Goal: Task Accomplishment & Management: Use online tool/utility

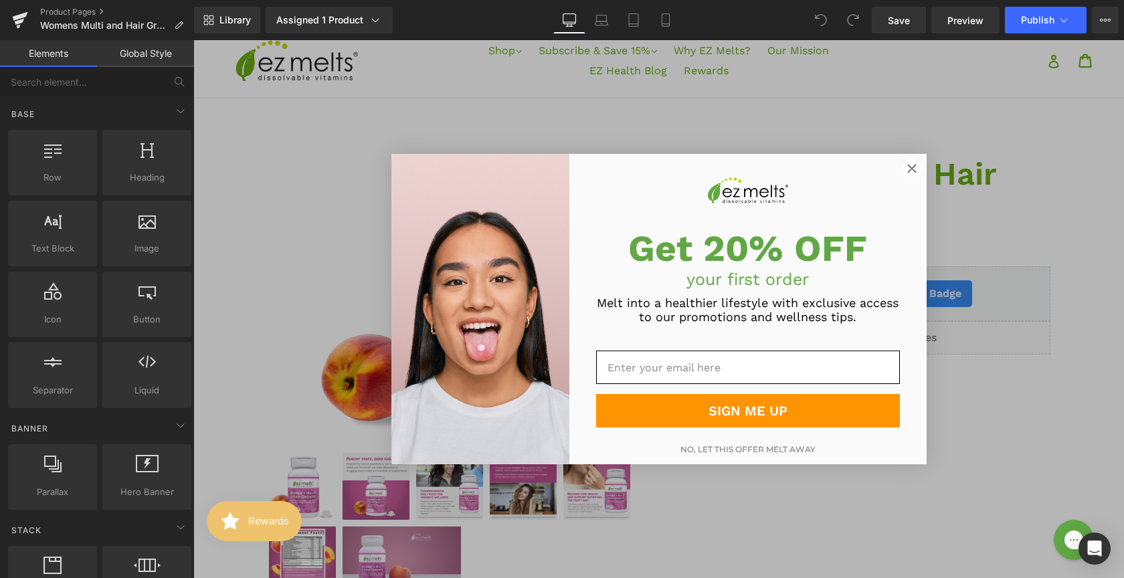
scroll to position [48, 0]
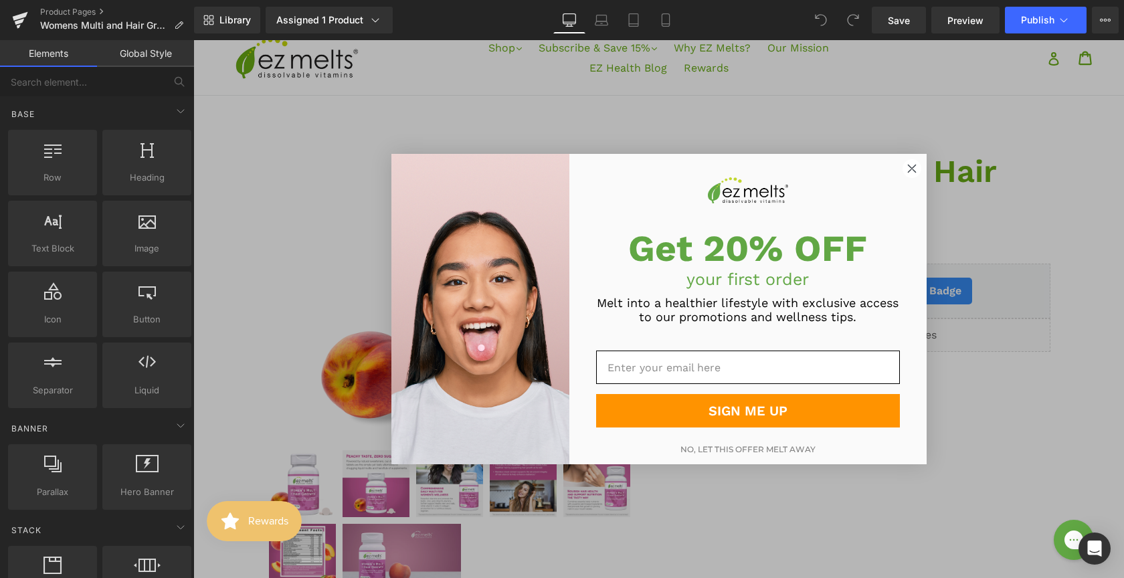
click at [908, 169] on icon "Close dialog" at bounding box center [911, 168] width 7 height 7
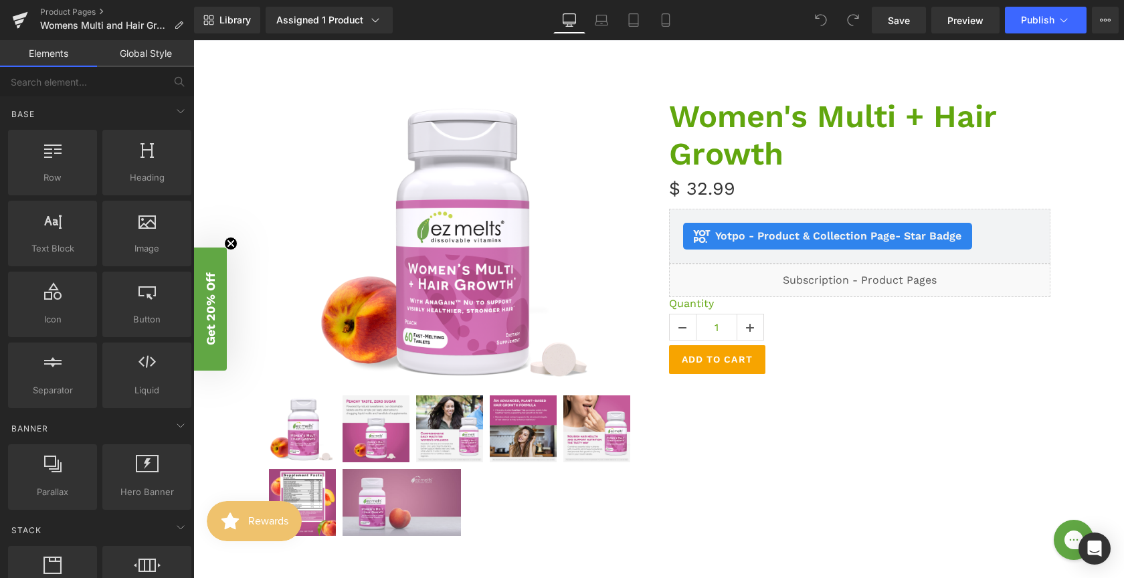
scroll to position [0, 0]
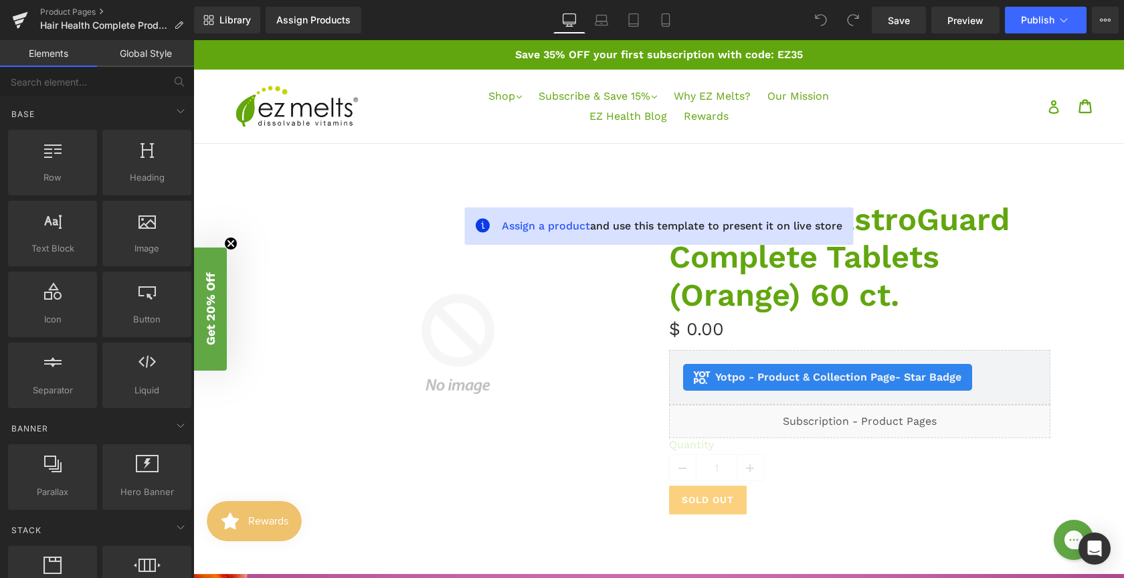
click at [489, 136] on nav "Shop .cls-1{fill:#231f20} expand All Products New Releases Bundles (10% OFF) Bo…" at bounding box center [658, 107] width 429 height 74
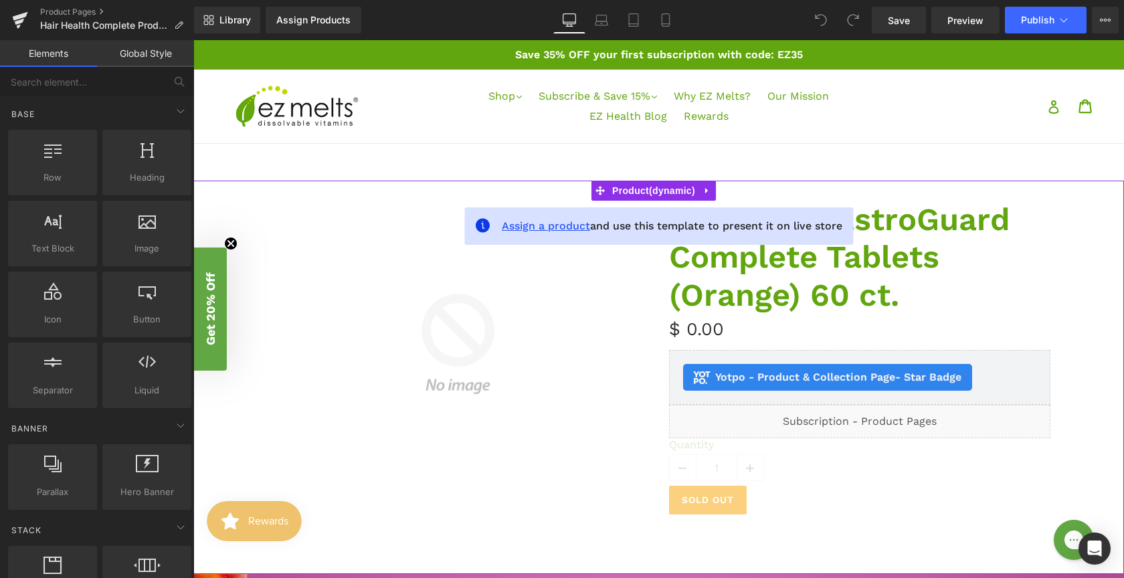
click at [539, 225] on span "Assign a product" at bounding box center [546, 226] width 88 height 13
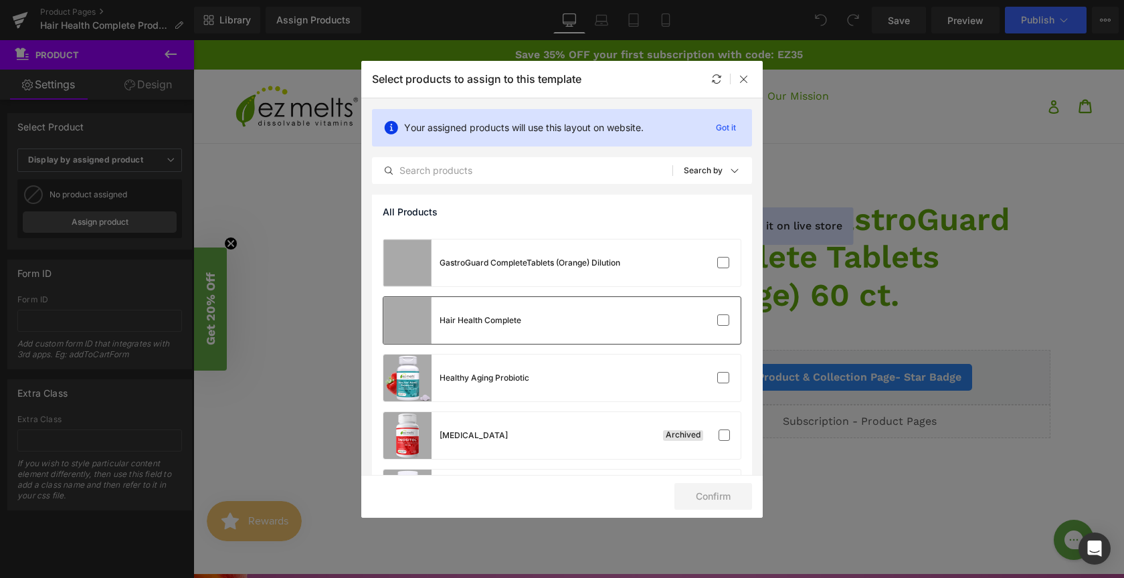
scroll to position [2292, 0]
click at [581, 309] on div "Hair Health Complete" at bounding box center [562, 321] width 357 height 47
click at [704, 503] on button "Confirm" at bounding box center [714, 496] width 78 height 27
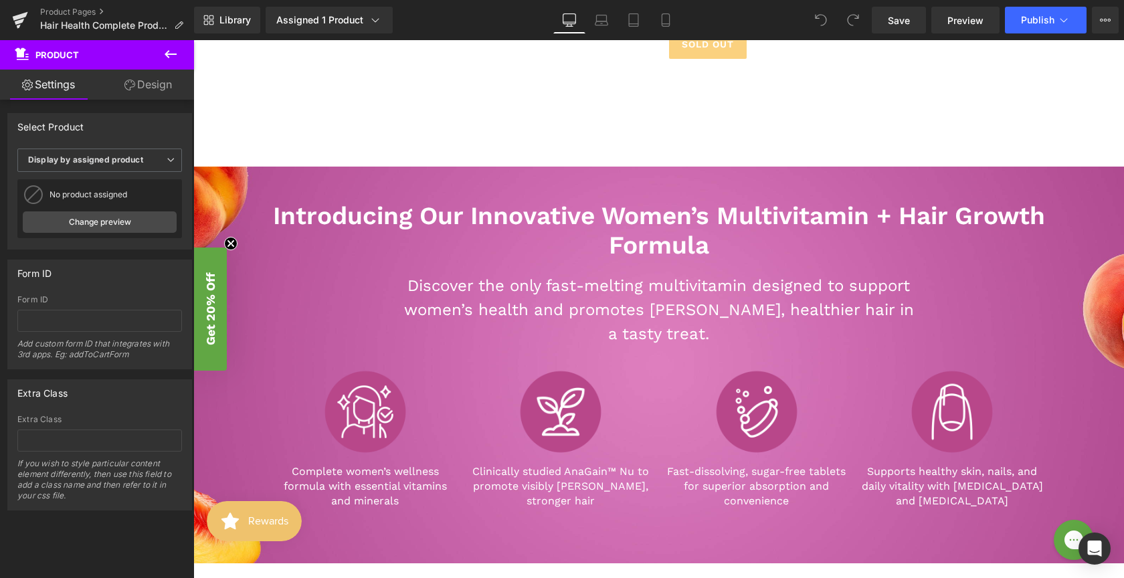
scroll to position [395, 0]
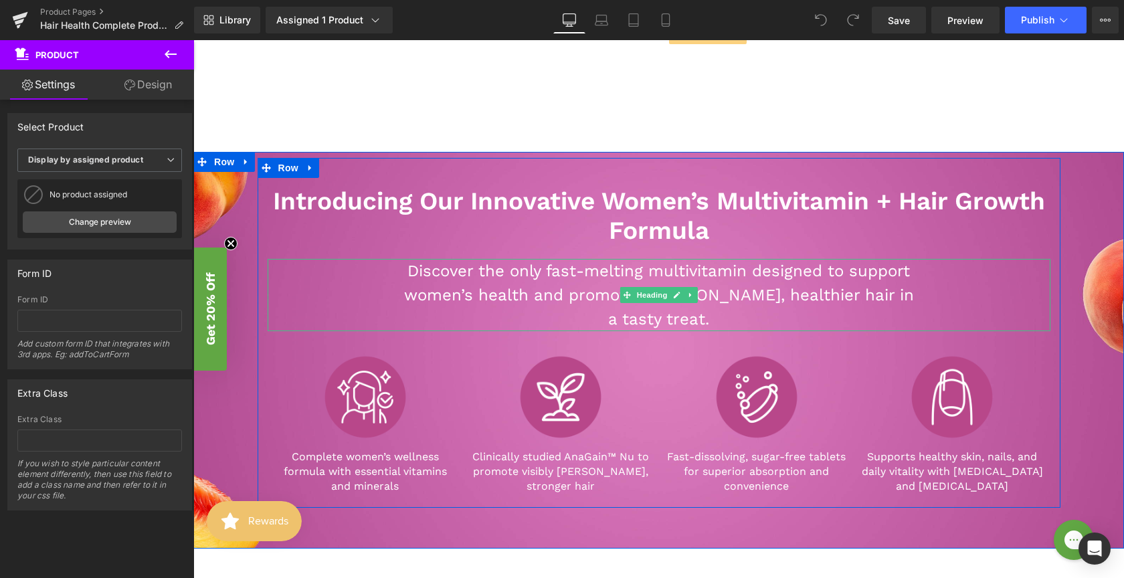
click at [359, 306] on div "Discover the only fast-melting multivitamin designed to support women’s health …" at bounding box center [659, 295] width 783 height 72
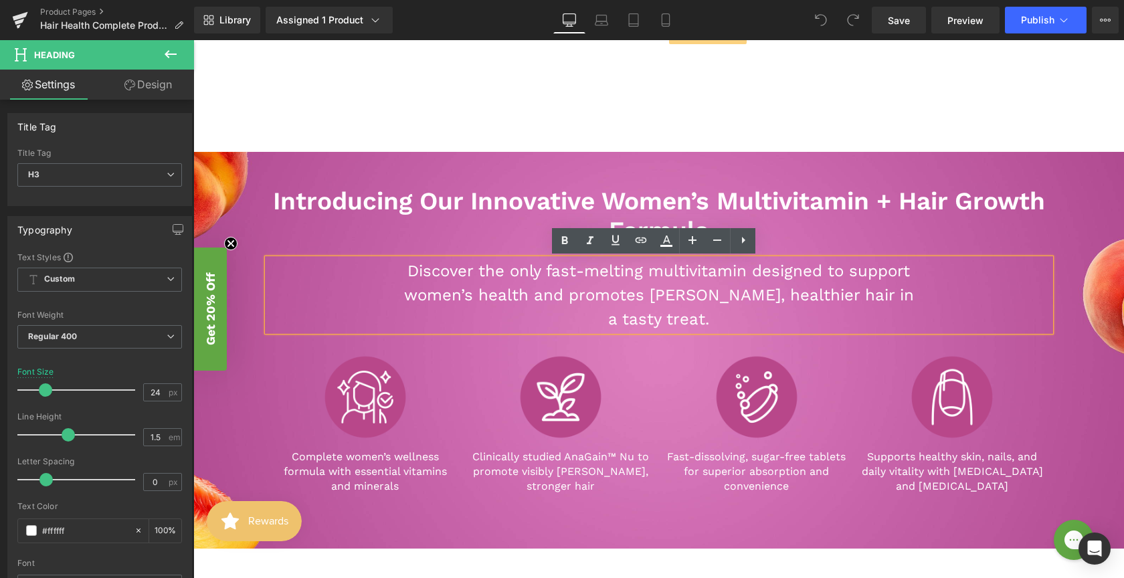
click at [242, 215] on div "Introducing Our Innovative Women’s Multivitamin + Hair Growth Formula Heading D…" at bounding box center [658, 333] width 931 height 350
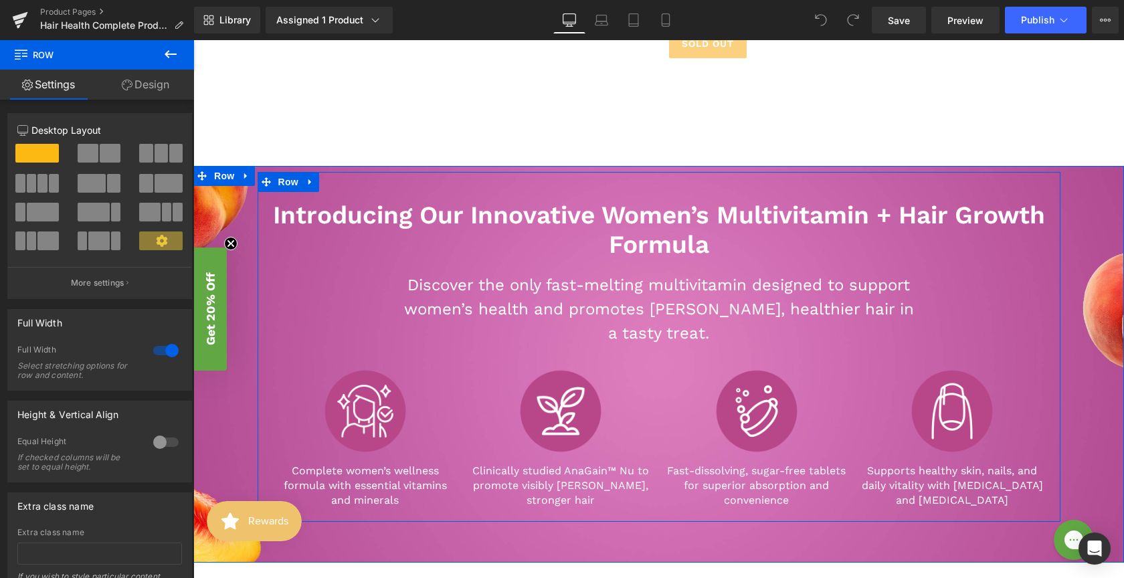
scroll to position [301, 0]
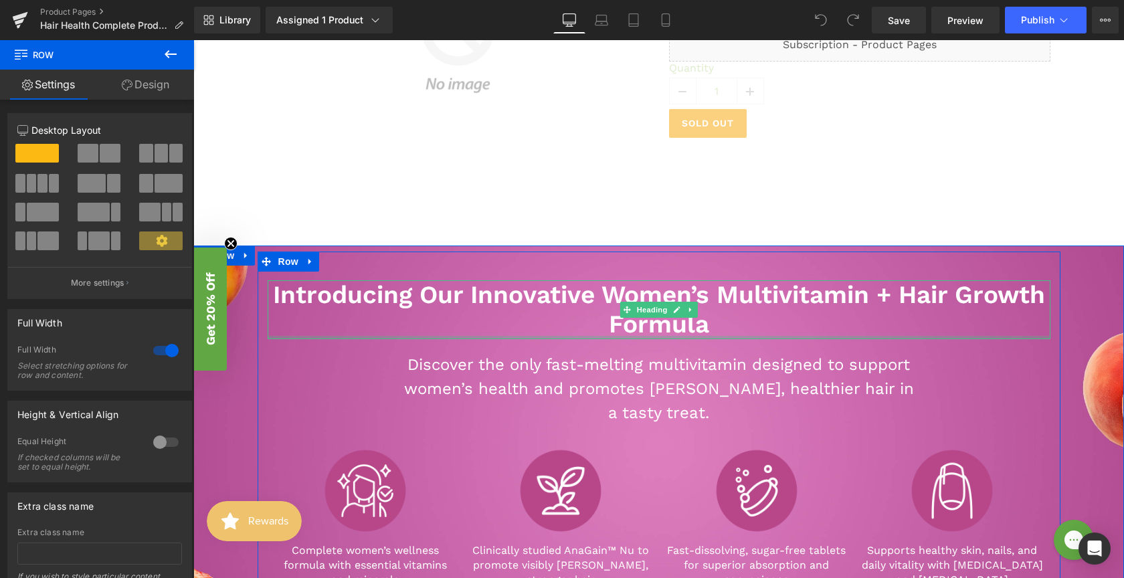
click at [673, 338] on div at bounding box center [659, 337] width 783 height 3
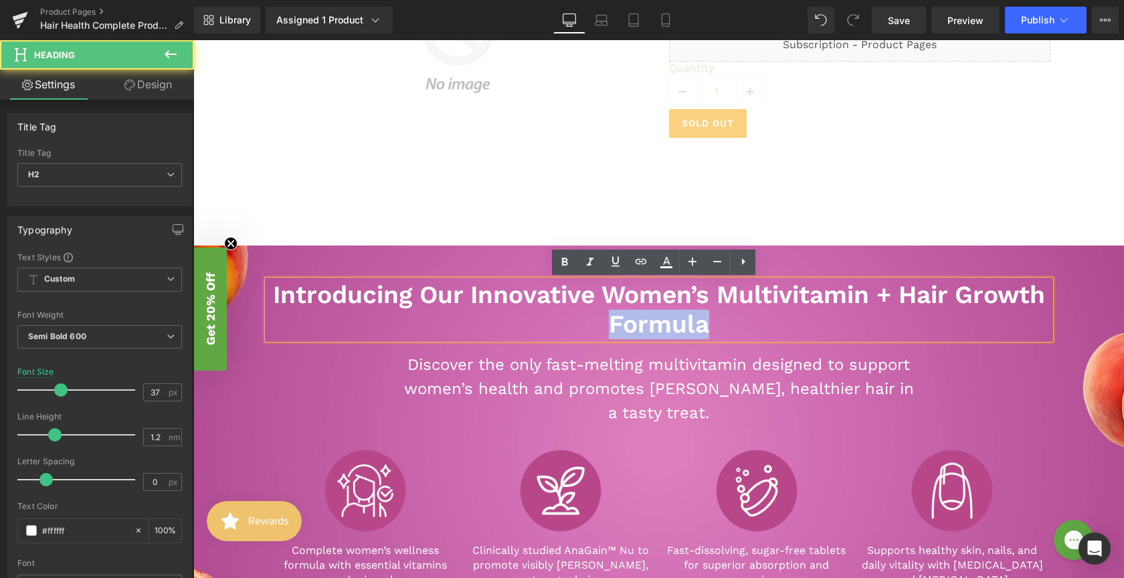
drag, startPoint x: 705, startPoint y: 331, endPoint x: 199, endPoint y: 281, distance: 507.8
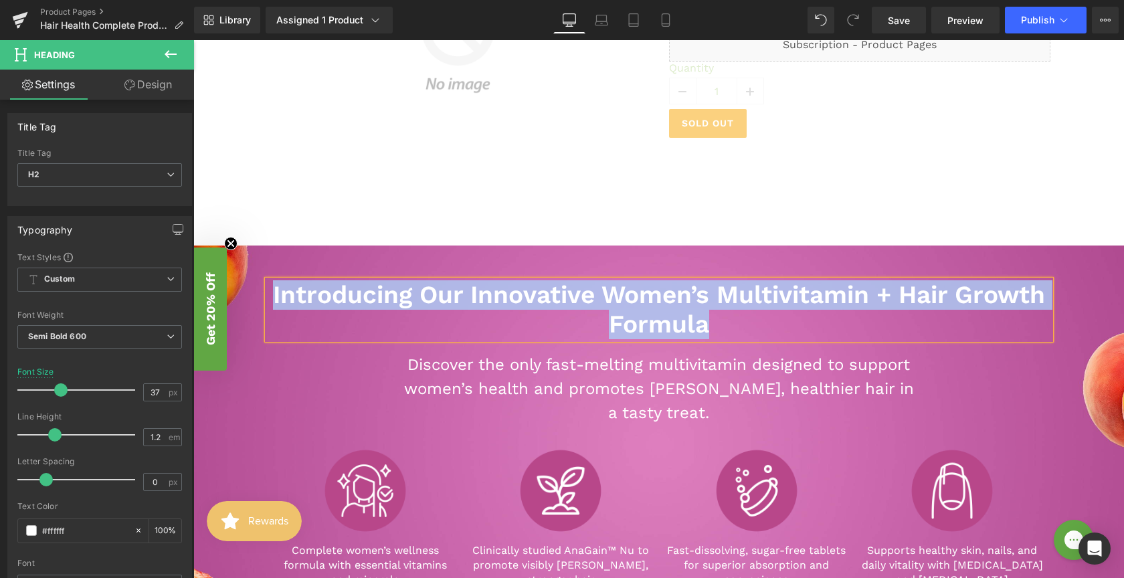
paste div
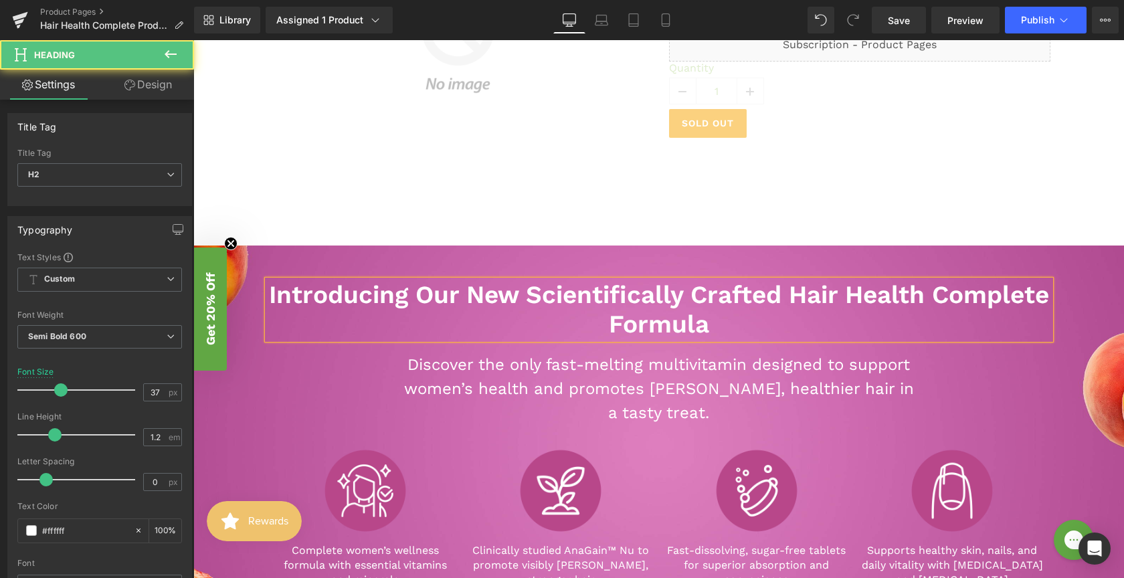
click at [843, 293] on h2 "Introducing Our New Scientifically Crafted Hair Health Complete Formula" at bounding box center [659, 310] width 783 height 60
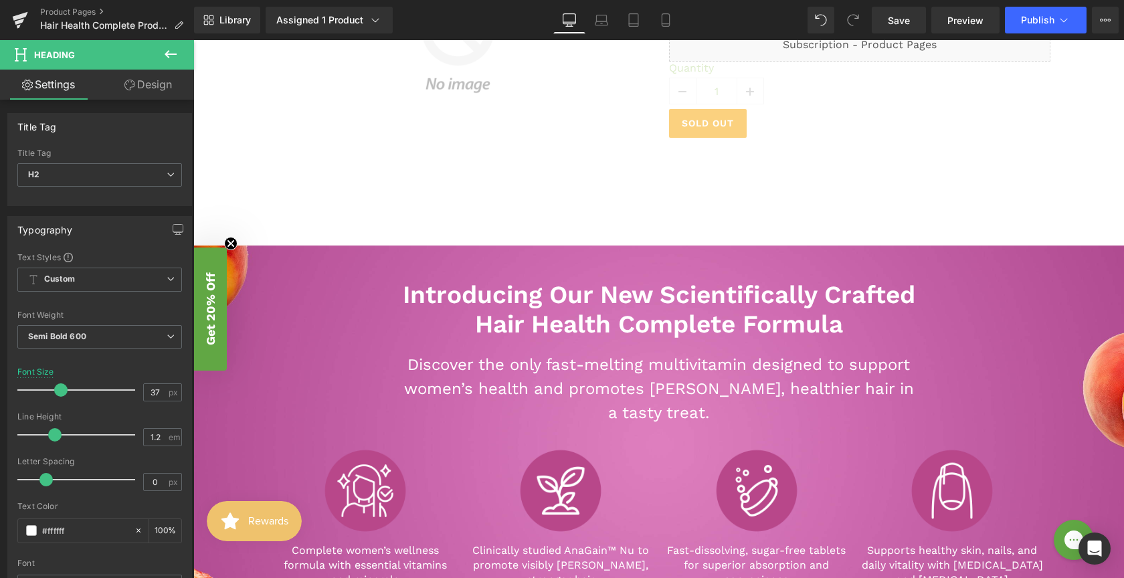
click at [573, 382] on h3 "Discover the only fast-melting multivitamin designed to support women’s health …" at bounding box center [659, 389] width 515 height 72
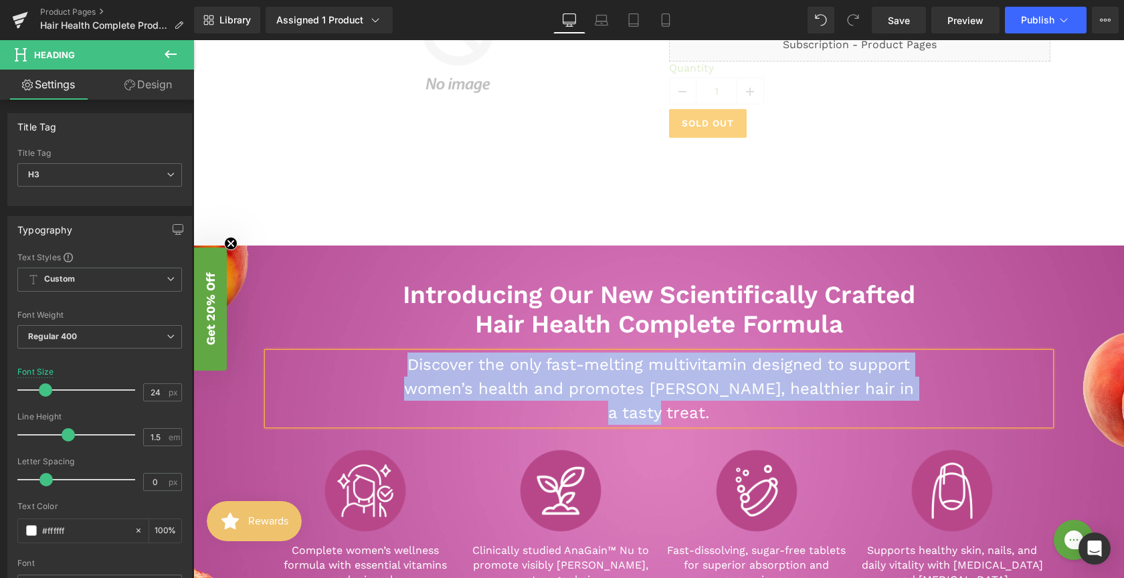
paste div
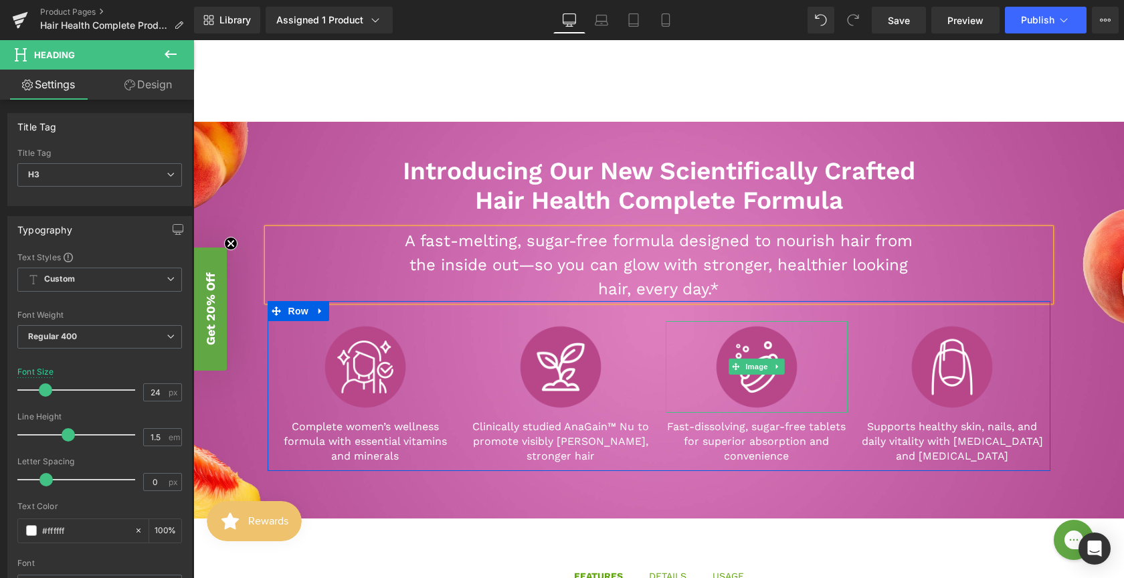
scroll to position [422, 0]
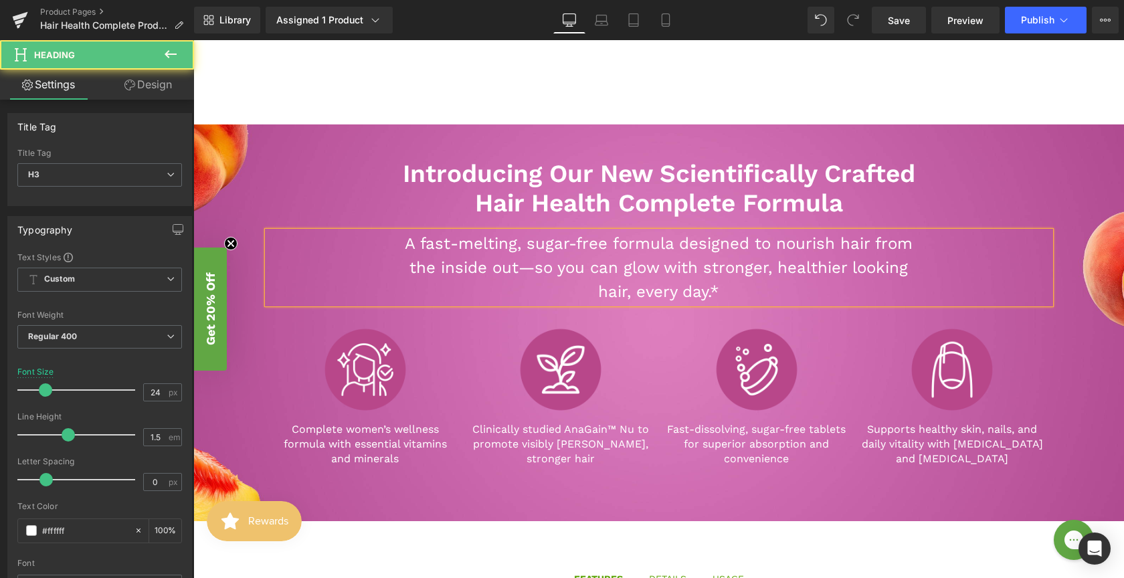
click at [869, 243] on h3 "A fast-melting, sugar-free formula designed to nourish hair from the inside out…" at bounding box center [659, 268] width 515 height 72
click at [827, 266] on h3 "from the inside out—so you can glow with stronger, healthier looking hair, ever…" at bounding box center [659, 280] width 515 height 48
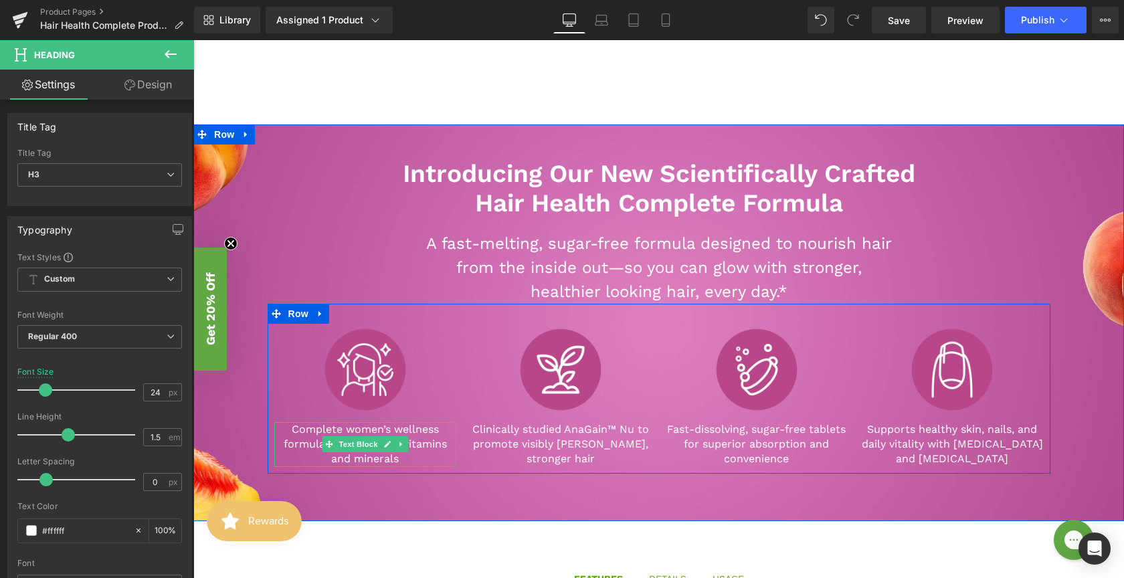
click at [373, 452] on span "Text Block" at bounding box center [358, 444] width 44 height 16
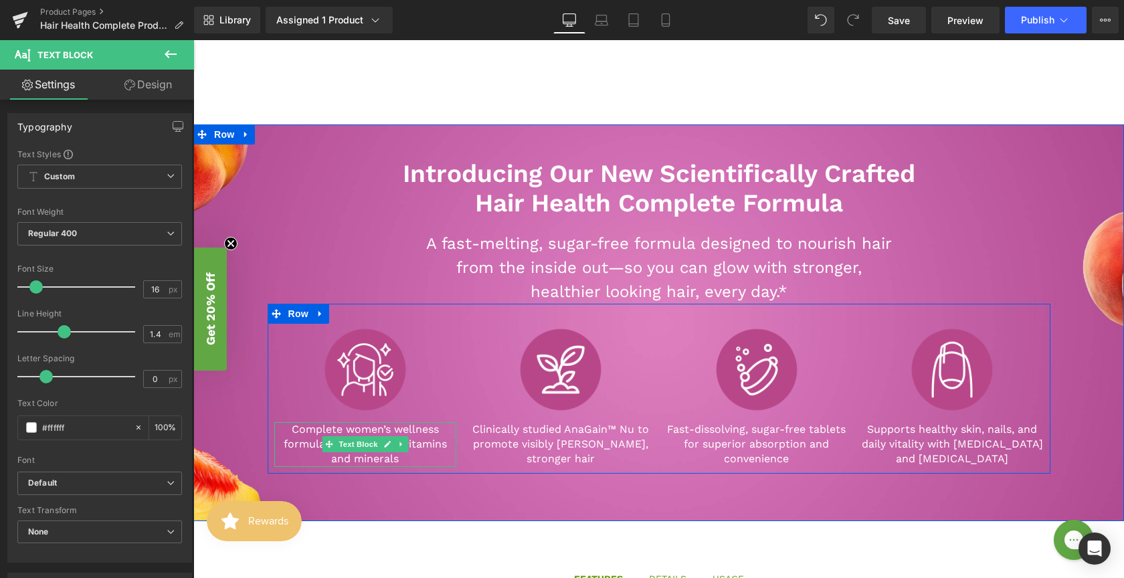
click at [368, 462] on p "Complete women’s wellness formula with essential vitamins and minerals" at bounding box center [365, 444] width 183 height 45
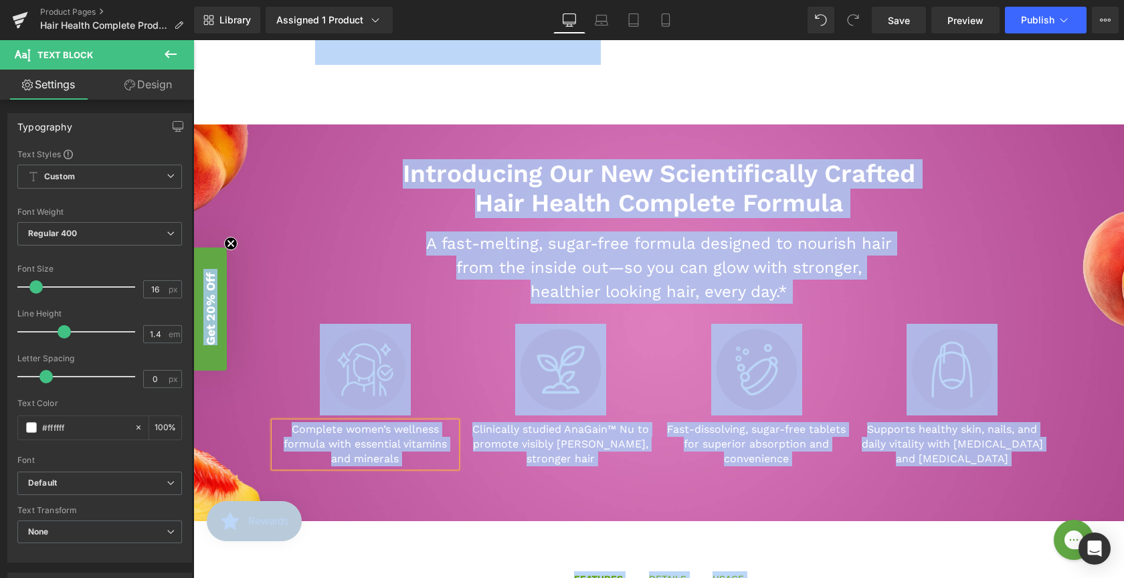
click at [424, 440] on p "Complete women’s wellness formula with essential vitamins and minerals" at bounding box center [365, 444] width 183 height 45
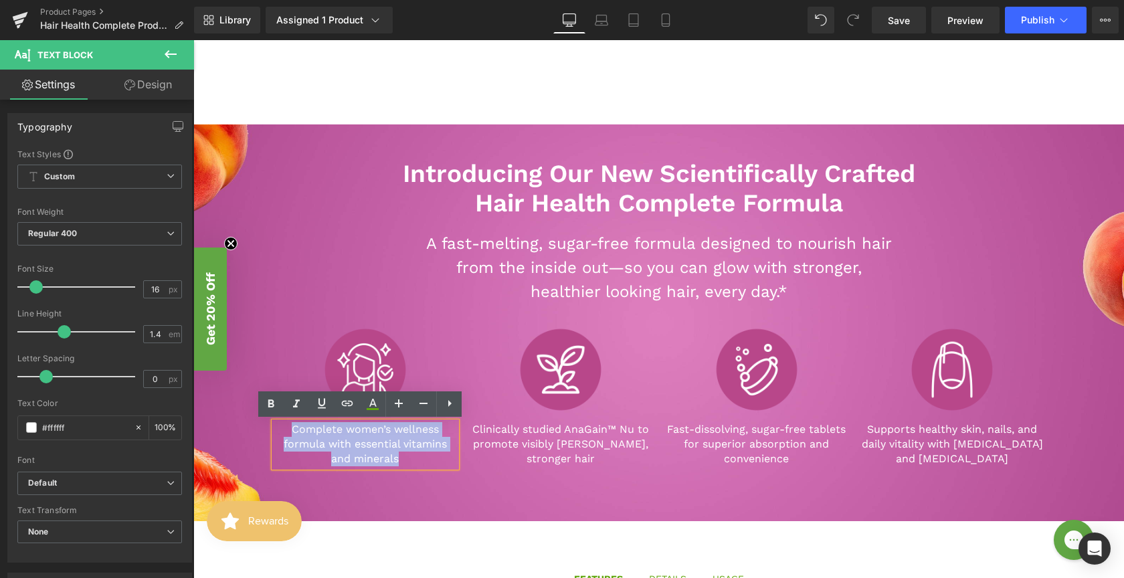
drag, startPoint x: 408, startPoint y: 454, endPoint x: 256, endPoint y: 424, distance: 154.8
click at [258, 424] on div "Introducing Our New Scientifically Crafted Hair Health Complete Formula Heading…" at bounding box center [659, 316] width 803 height 315
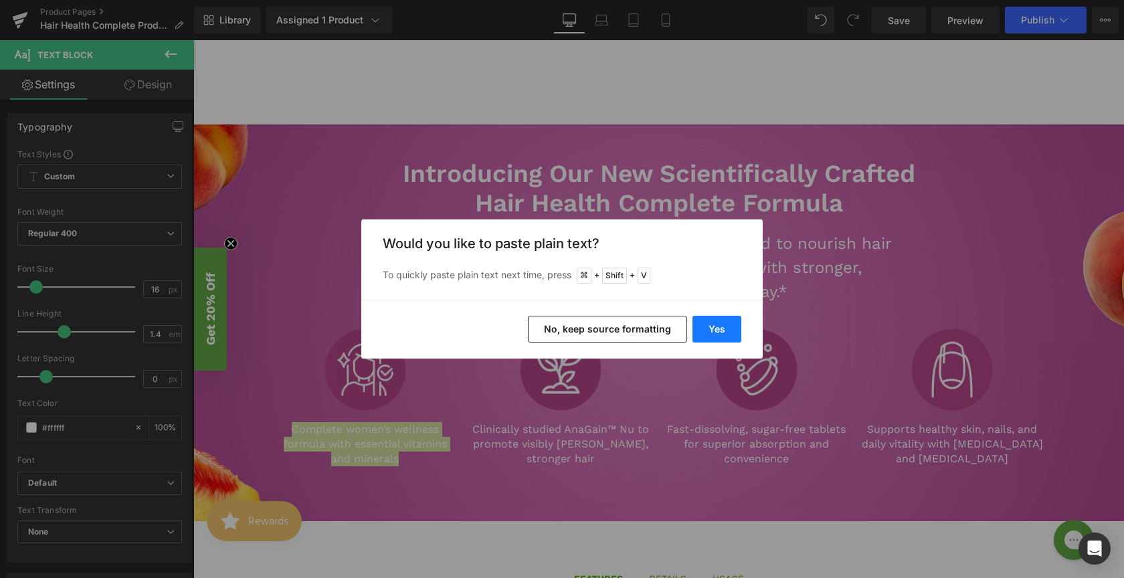
click at [712, 328] on button "Yes" at bounding box center [717, 329] width 49 height 27
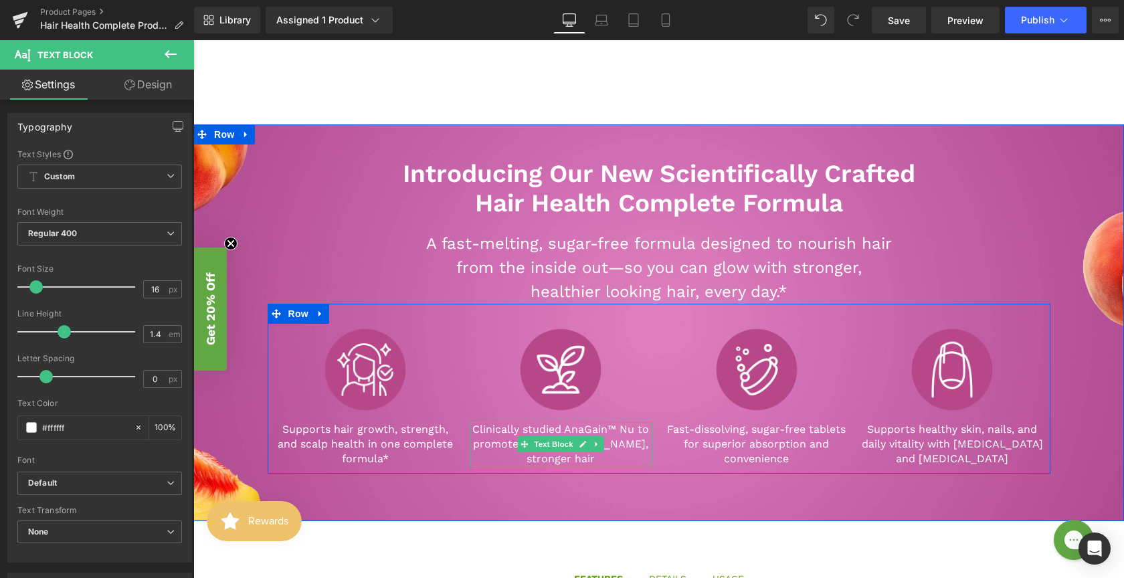
click at [638, 448] on p "Clinically studied AnaGain™ Nu to promote visibly [PERSON_NAME], stronger hair" at bounding box center [561, 444] width 183 height 45
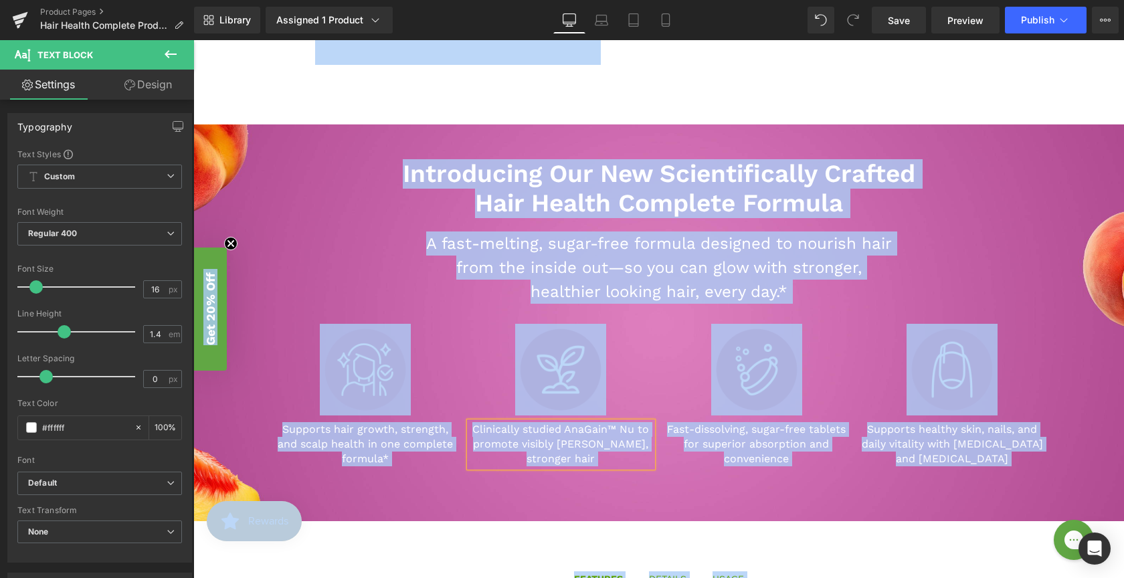
click at [631, 449] on p "Clinically studied AnaGain™ Nu to promote visibly [PERSON_NAME], stronger hair" at bounding box center [561, 444] width 183 height 45
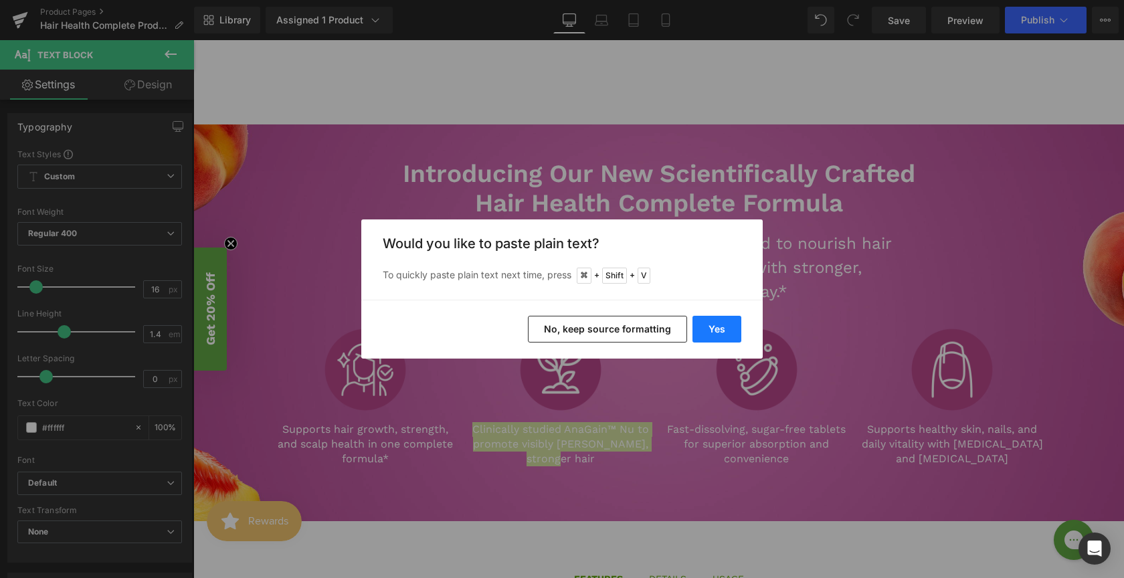
click at [717, 327] on button "Yes" at bounding box center [717, 329] width 49 height 27
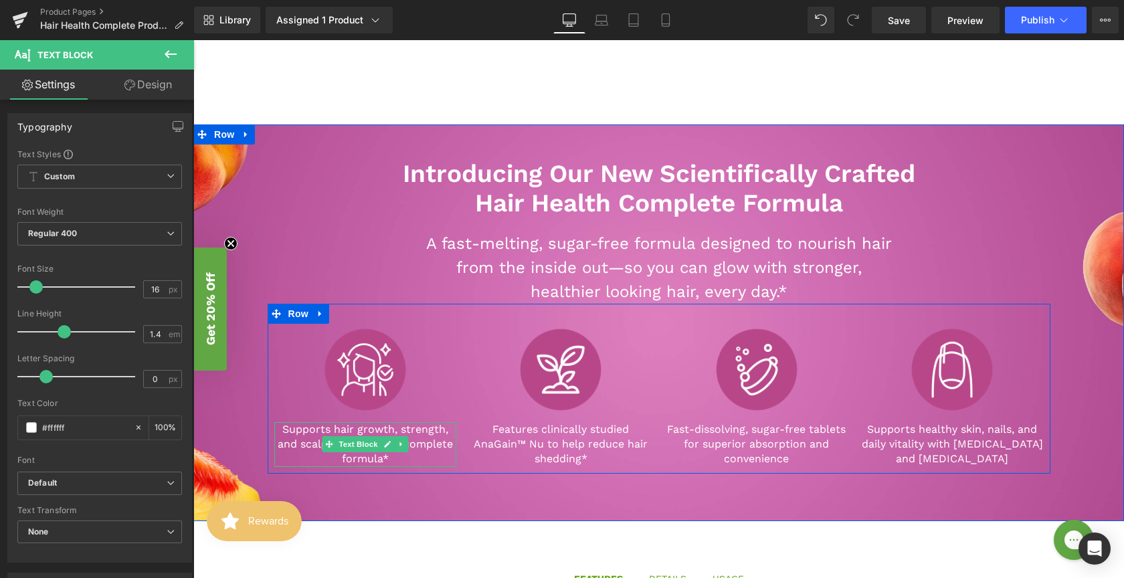
click at [425, 442] on p "Supports hair growth, strength, and scalp health in one complete formula*" at bounding box center [365, 444] width 183 height 45
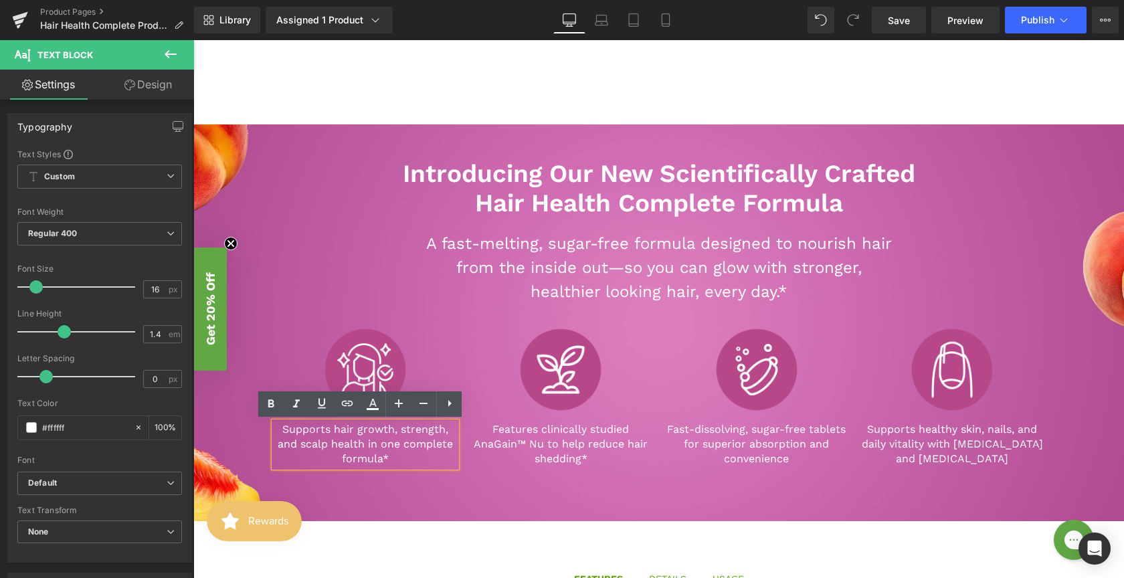
click at [398, 430] on p "Supports hair growth, strength, and scalp health in one complete formula*" at bounding box center [365, 444] width 183 height 45
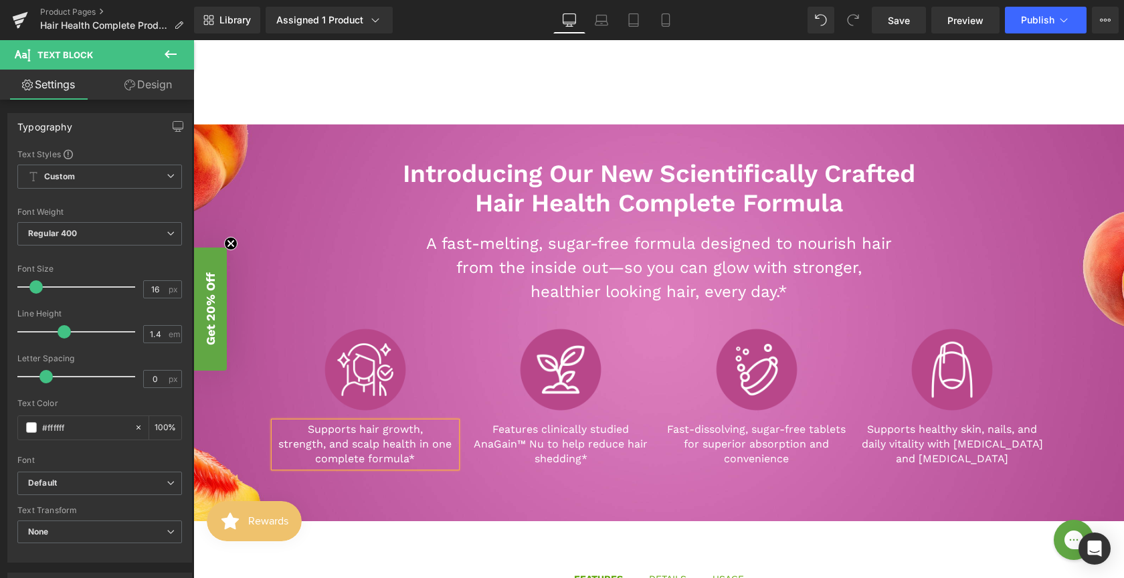
click at [430, 446] on p "strength, and scalp health in one complete formula*" at bounding box center [365, 452] width 183 height 30
click at [622, 448] on p "Features clinically studied AnaGain™ Nu to help reduce hair shedding*" at bounding box center [561, 444] width 183 height 45
click at [779, 442] on link at bounding box center [779, 444] width 14 height 16
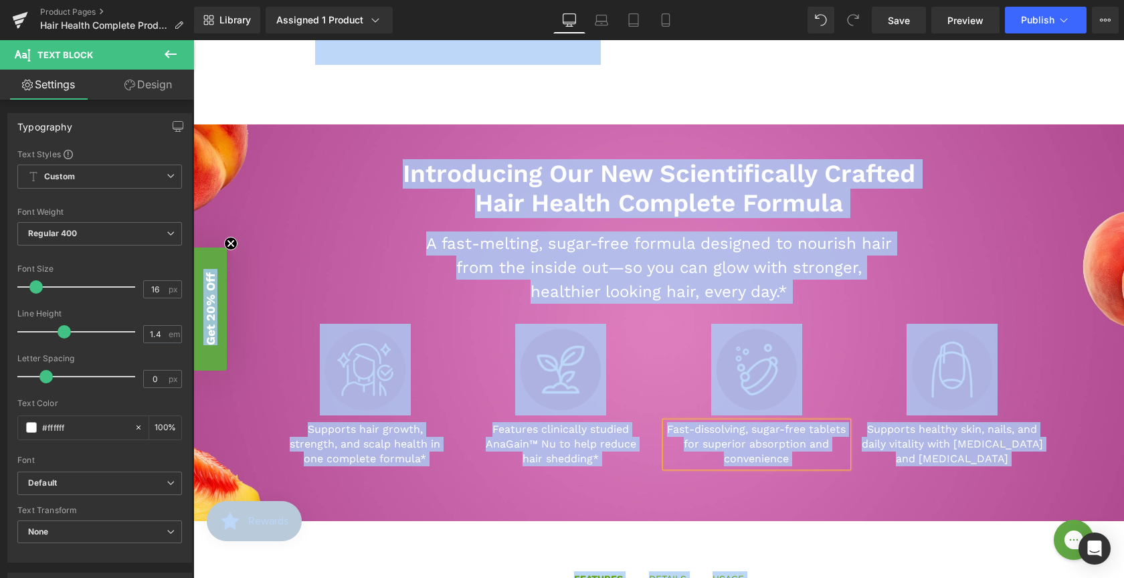
click at [805, 445] on p "Fast-dissolving, sugar-free tablets for superior absorption and convenience" at bounding box center [757, 444] width 183 height 45
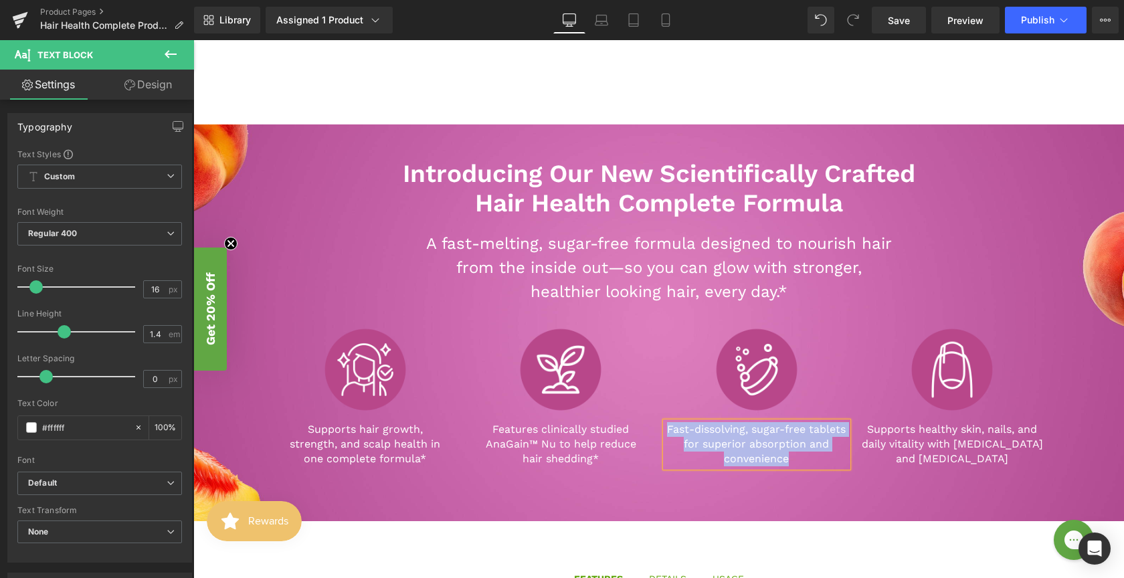
paste div
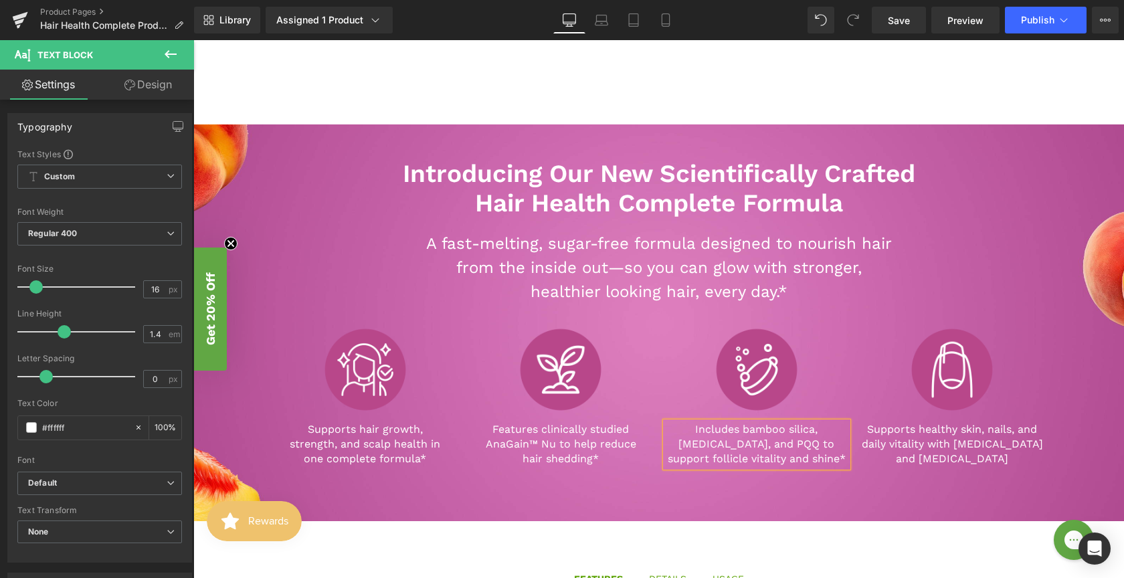
click at [810, 444] on p "Includes bamboo silica, biotin, and PQQ to support follicle vitality and shine*" at bounding box center [757, 444] width 183 height 45
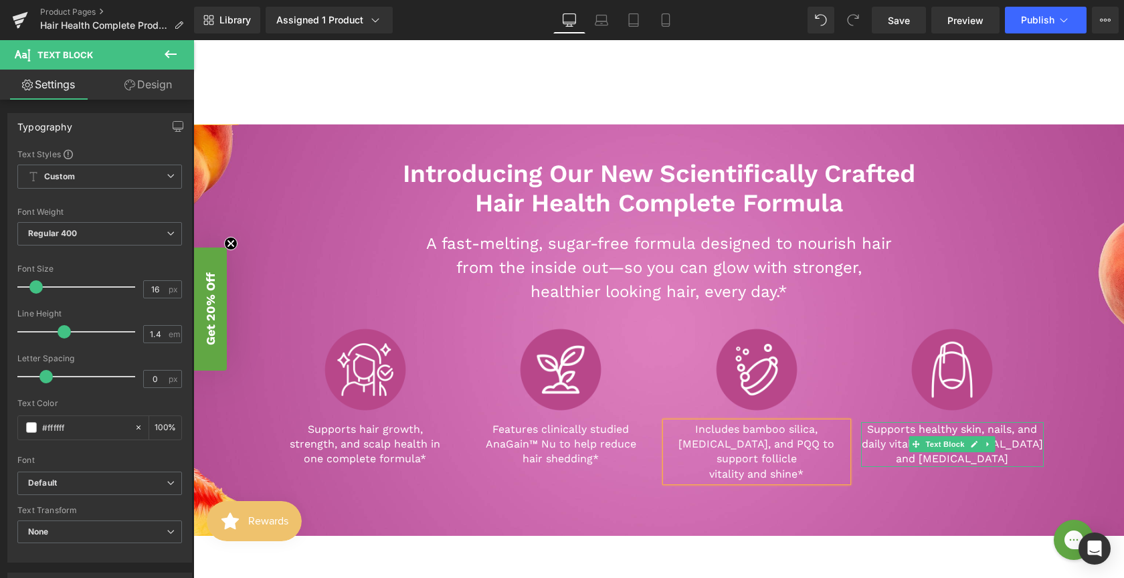
click at [964, 452] on p "Supports healthy skin, nails, and daily vitality with [MEDICAL_DATA] and [MEDIC…" at bounding box center [952, 444] width 183 height 45
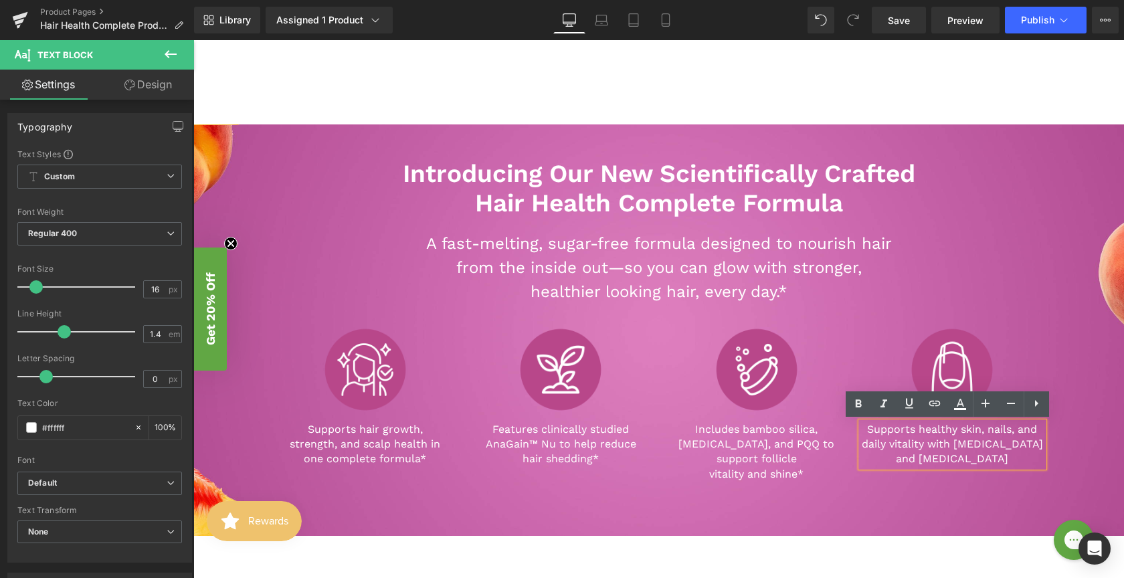
click at [967, 458] on p "Supports healthy skin, nails, and daily vitality with [MEDICAL_DATA] and [MEDIC…" at bounding box center [952, 444] width 183 height 45
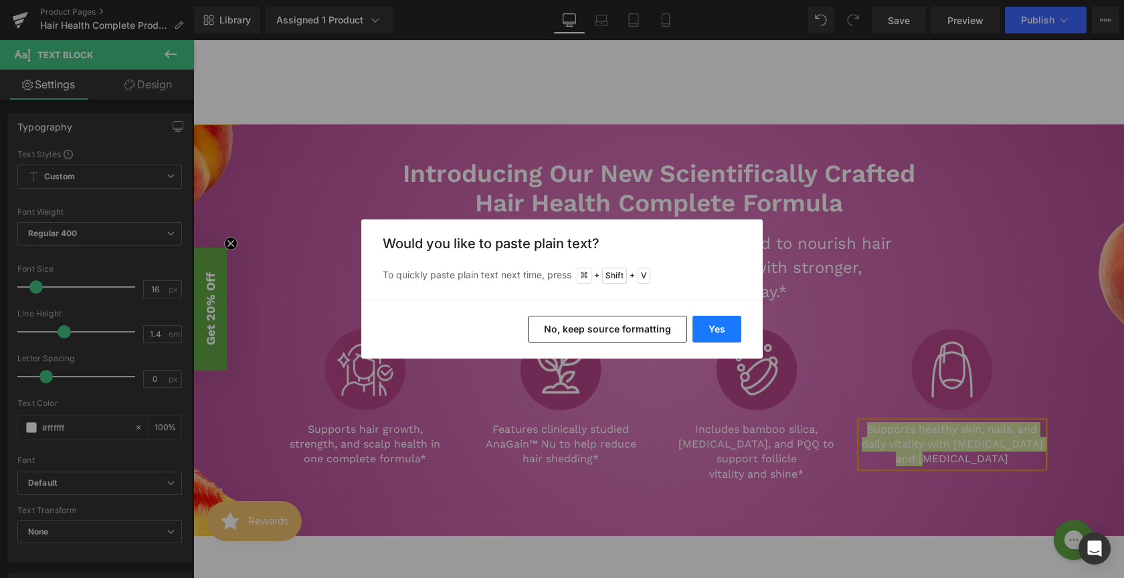
click at [726, 333] on button "Yes" at bounding box center [717, 329] width 49 height 27
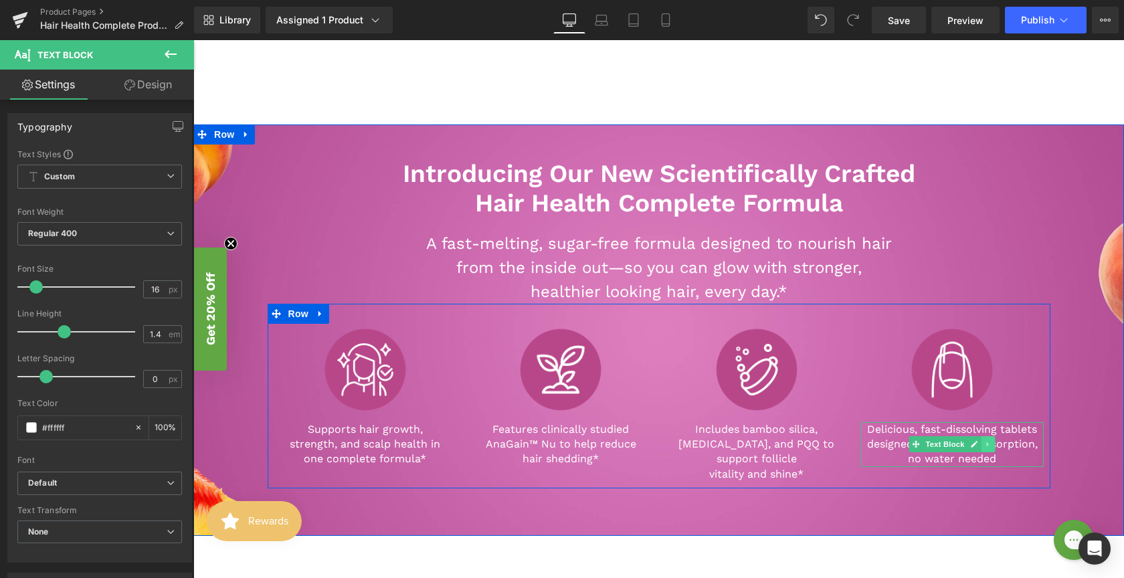
click at [987, 440] on icon at bounding box center [988, 444] width 7 height 8
click at [1028, 432] on p "Delicious, fast-dissolving tablets designed for optimal absorption, no water ne…" at bounding box center [952, 444] width 183 height 45
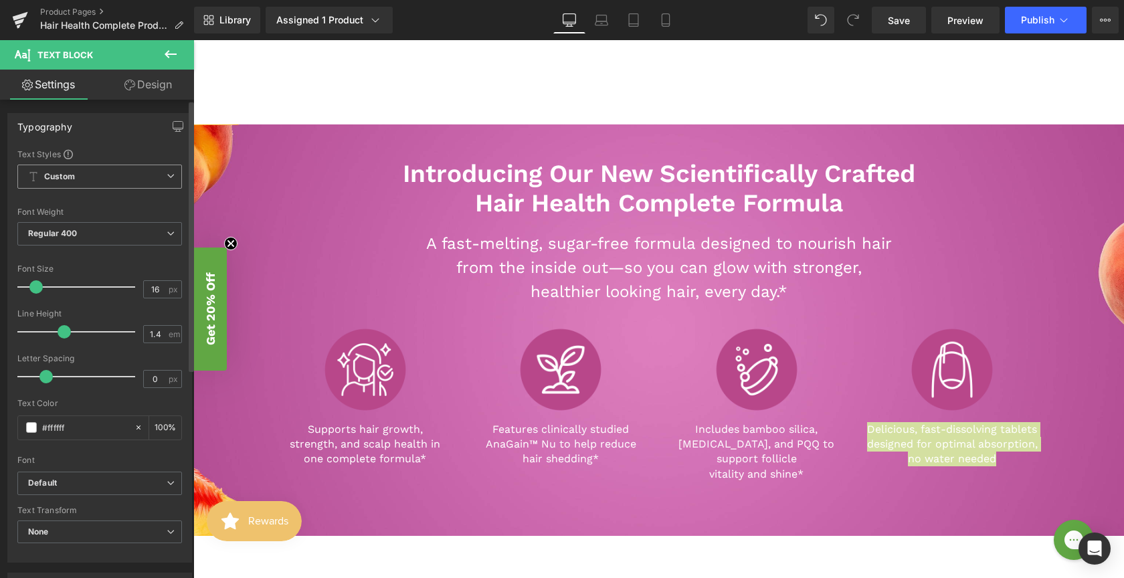
click at [167, 174] on icon at bounding box center [171, 176] width 8 height 8
click at [164, 178] on icon at bounding box center [165, 176] width 8 height 8
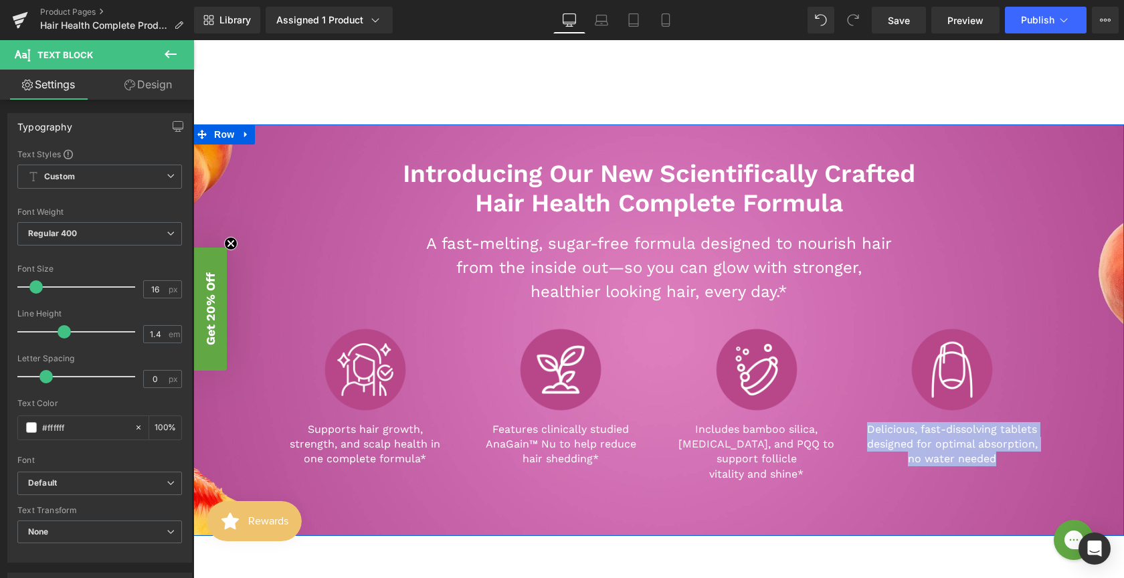
click at [1098, 399] on div "Introducing Our New Scientifically Crafted Hair Health Complete Formula Heading…" at bounding box center [658, 313] width 931 height 365
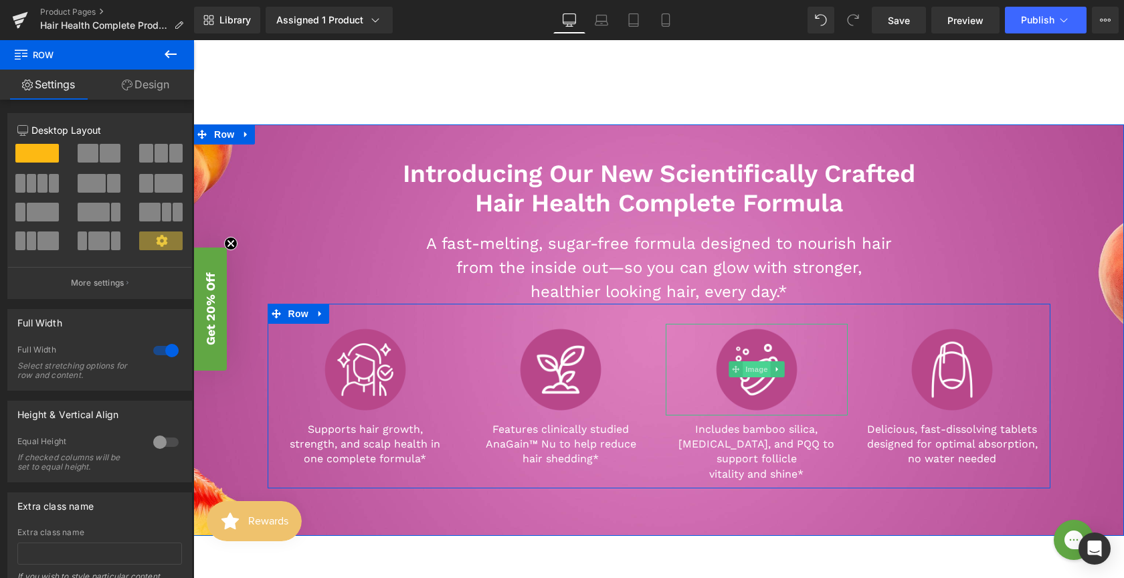
click at [762, 372] on span "Image" at bounding box center [757, 369] width 28 height 16
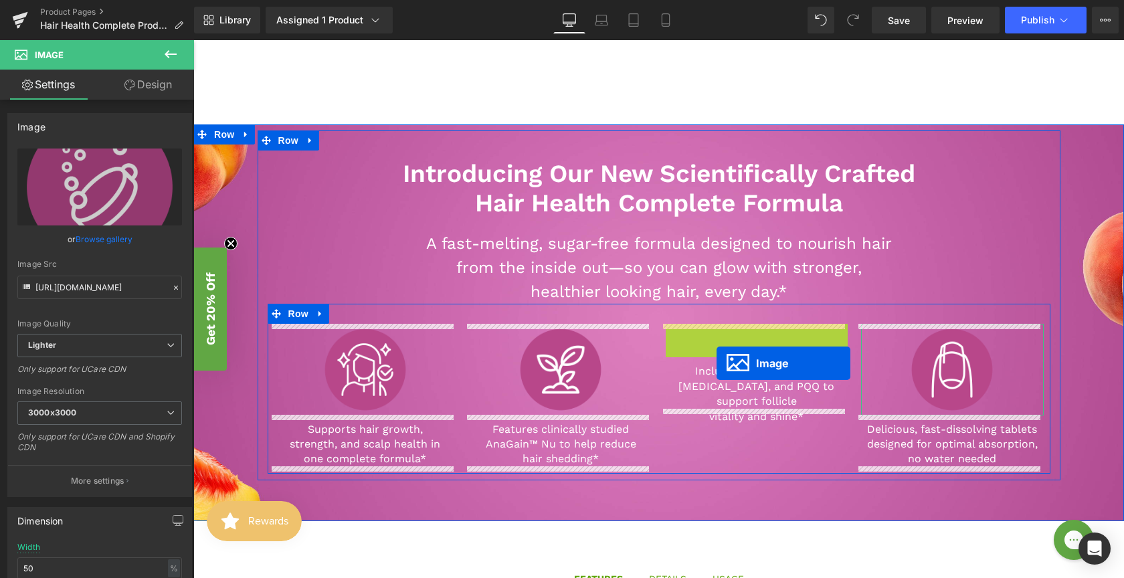
drag, startPoint x: 755, startPoint y: 372, endPoint x: 712, endPoint y: 363, distance: 43.7
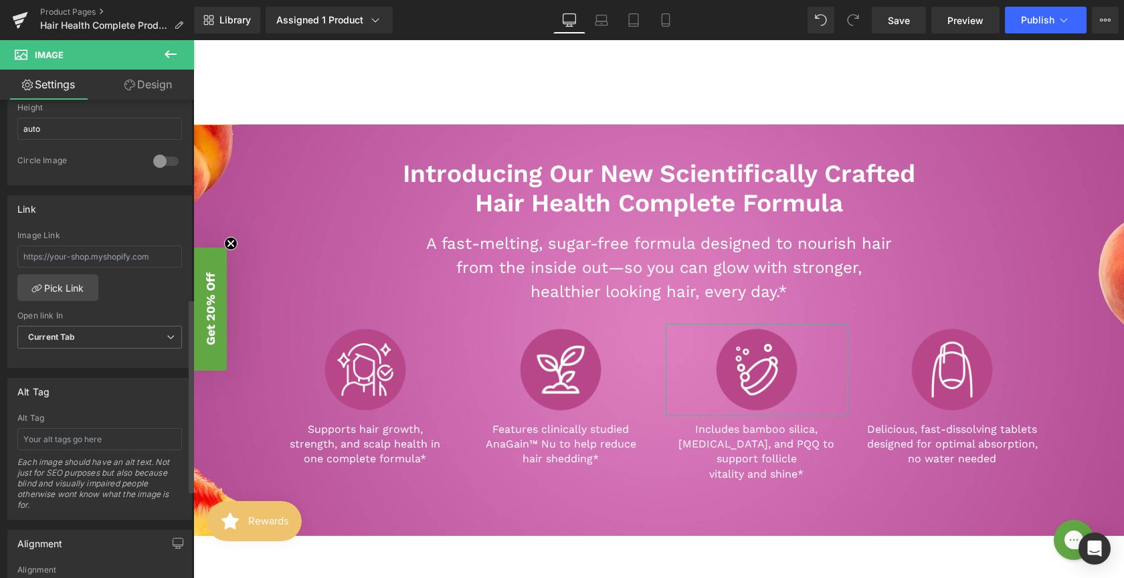
scroll to position [710, 0]
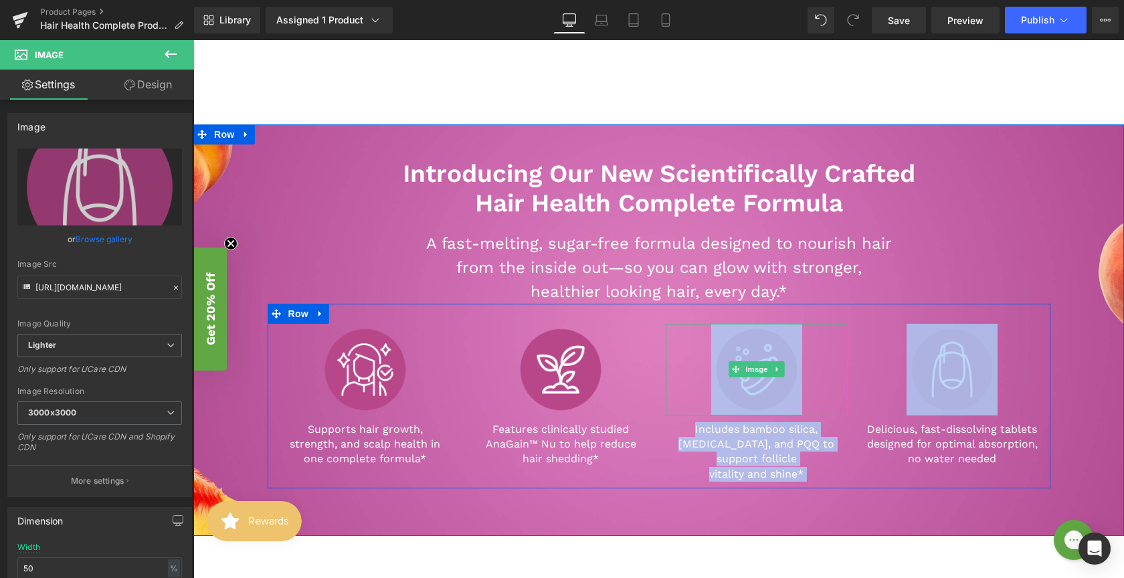
drag, startPoint x: 813, startPoint y: 392, endPoint x: 673, endPoint y: 380, distance: 141.1
click at [673, 380] on div "Image Supports hair growth, strength, and scalp health in one complete formula*…" at bounding box center [659, 396] width 783 height 185
click at [929, 373] on icon at bounding box center [931, 369] width 7 height 8
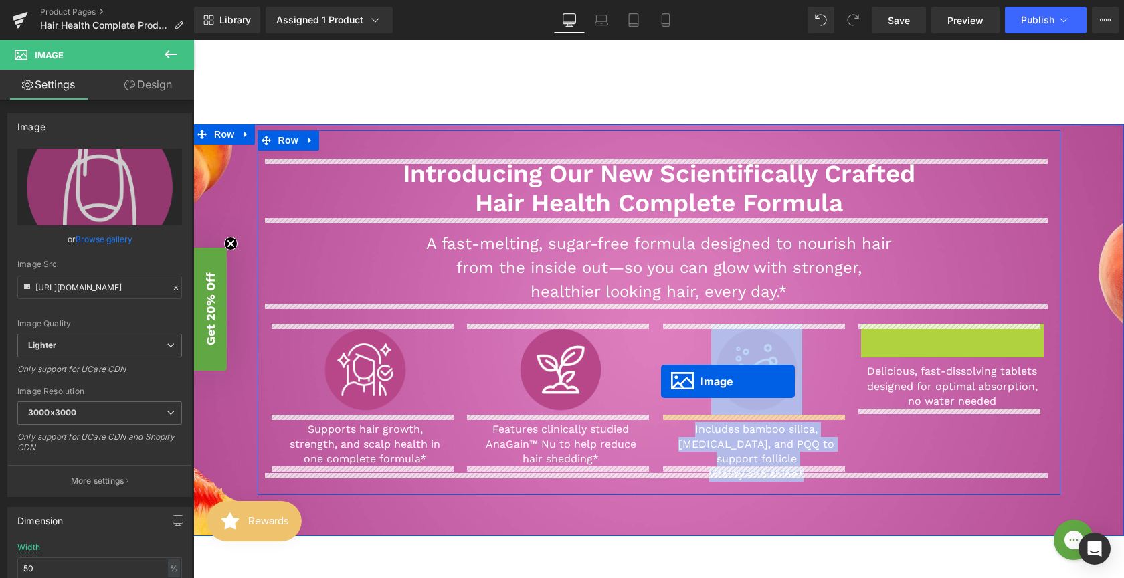
drag, startPoint x: 925, startPoint y: 370, endPoint x: 661, endPoint y: 384, distance: 264.1
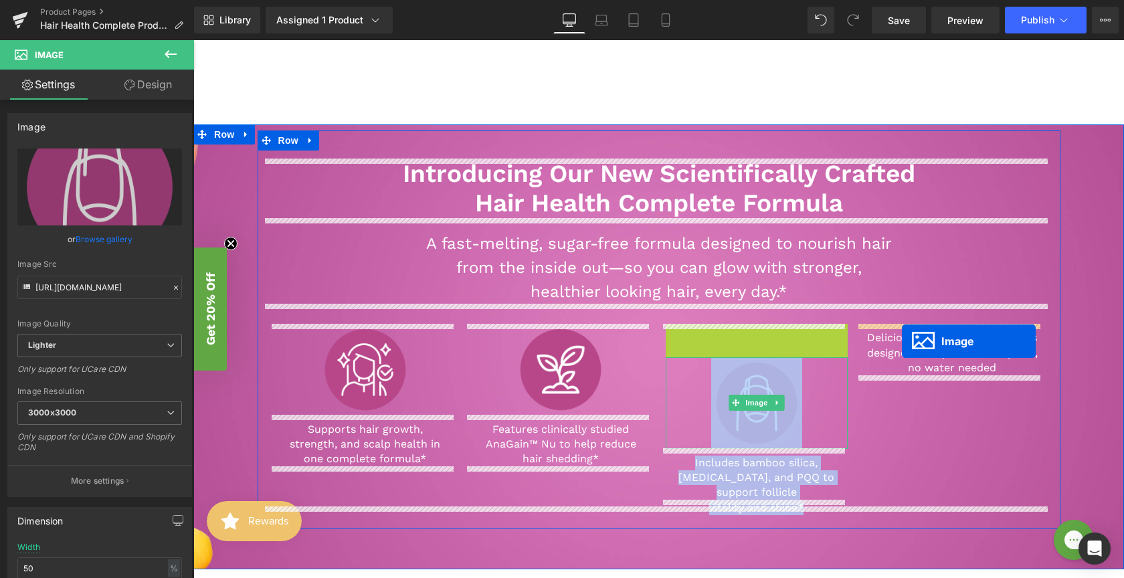
drag, startPoint x: 764, startPoint y: 371, endPoint x: 902, endPoint y: 341, distance: 141.1
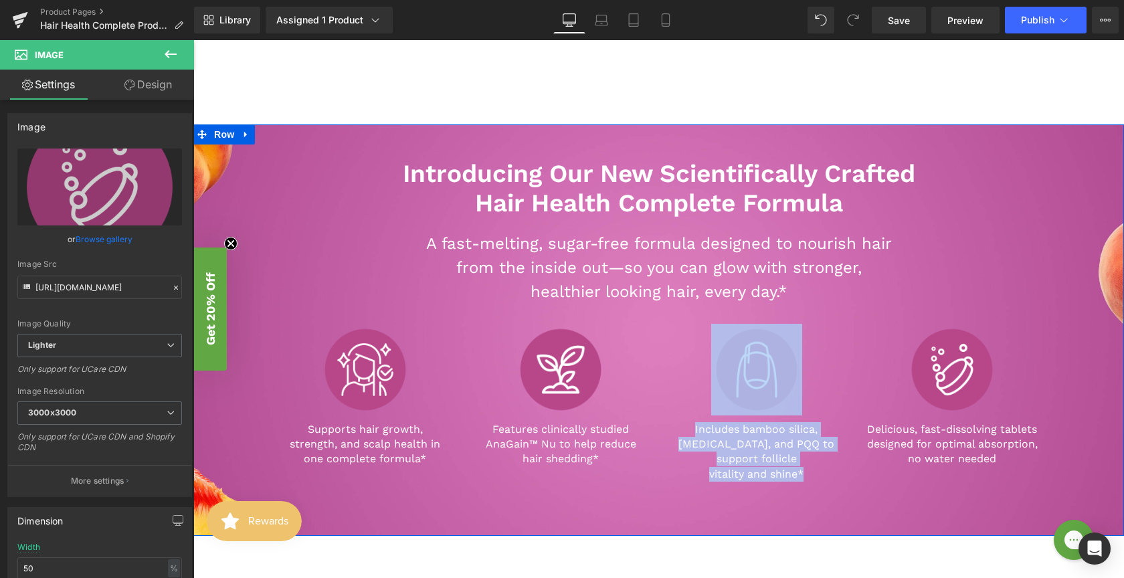
click at [1050, 270] on div "Introducing Our New Scientifically Crafted Hair Health Complete Formula Heading…" at bounding box center [659, 324] width 803 height 330
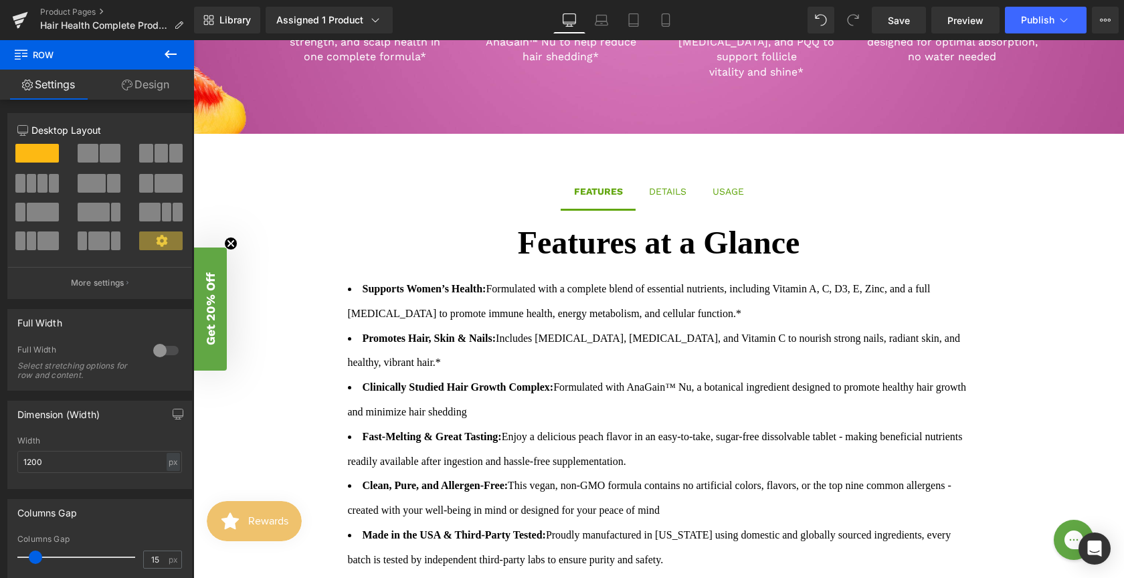
scroll to position [831, 0]
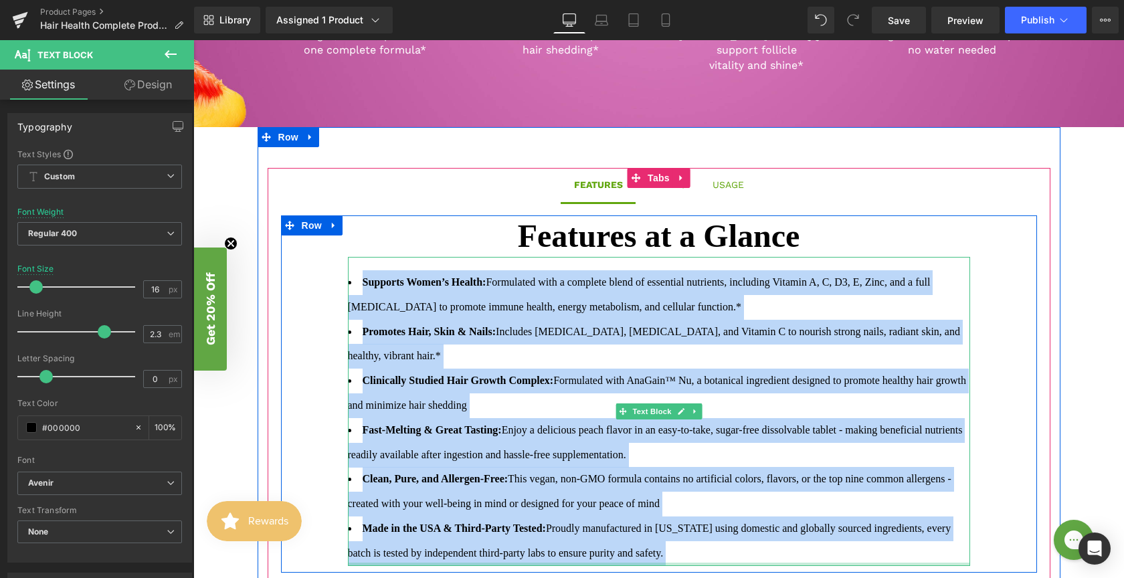
drag, startPoint x: 444, startPoint y: 327, endPoint x: 755, endPoint y: 550, distance: 382.8
click at [755, 550] on div "Supports Women’s Health: Formulated with a complete blend of essential nutrient…" at bounding box center [659, 411] width 622 height 309
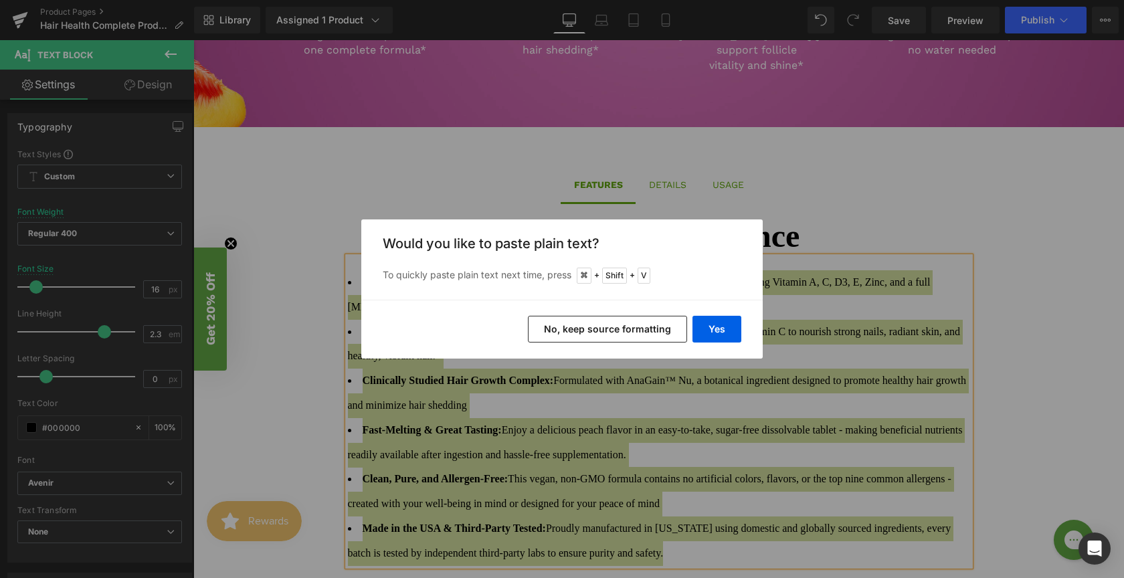
click at [663, 326] on button "No, keep source formatting" at bounding box center [607, 329] width 159 height 27
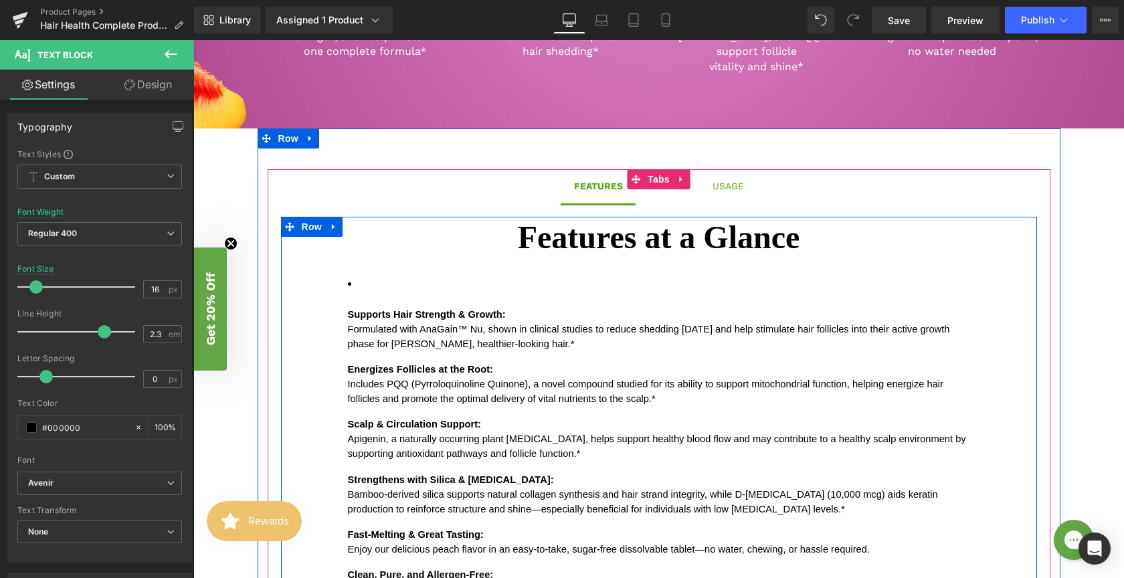
scroll to position [980, 0]
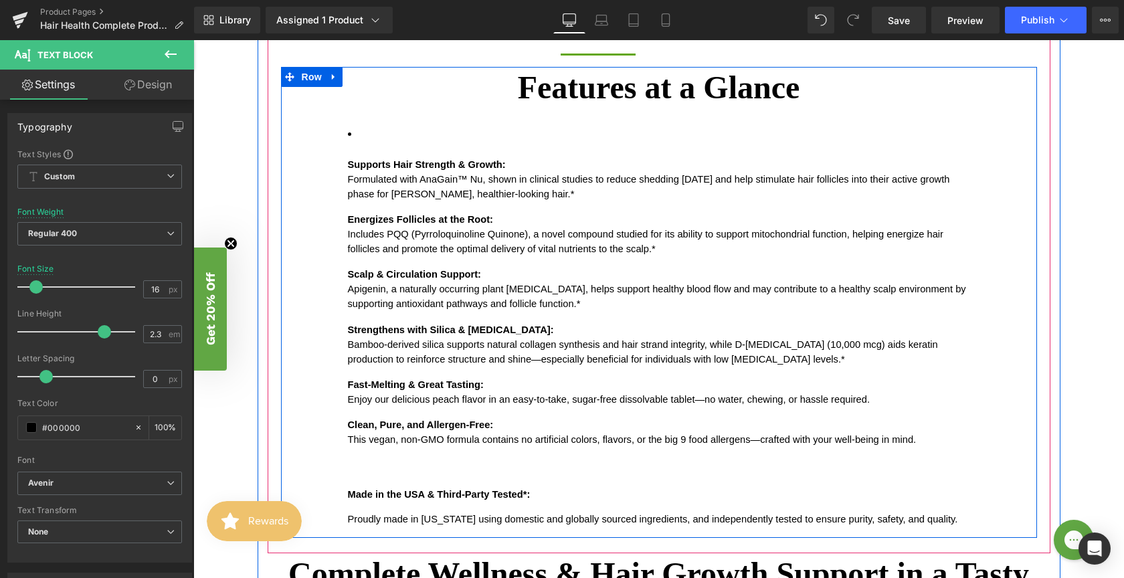
click at [439, 380] on span "Fast-Melting & Great Tasting:" at bounding box center [416, 385] width 136 height 11
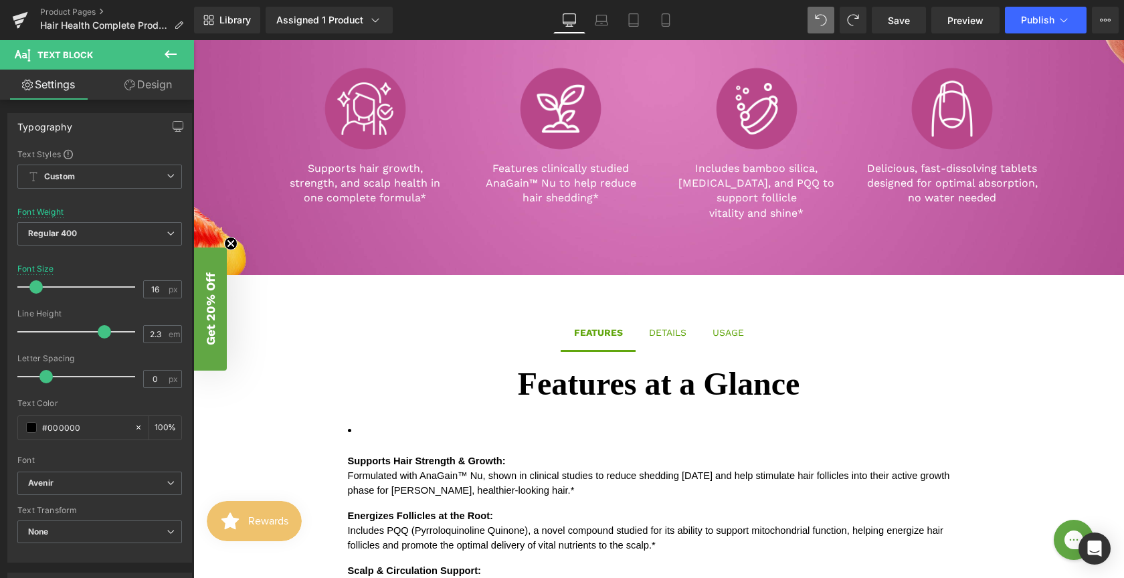
scroll to position [677, 0]
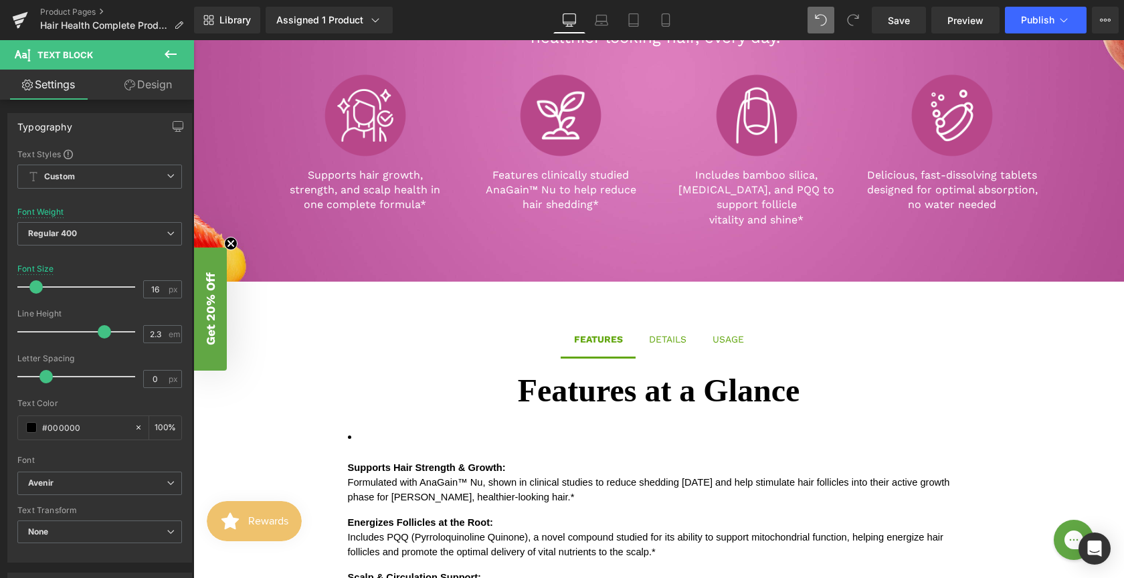
click at [509, 515] on p "Energizes Follicles at the Root: Includes PQQ (Pyrroloquinoline Quinone), a nov…" at bounding box center [659, 537] width 622 height 44
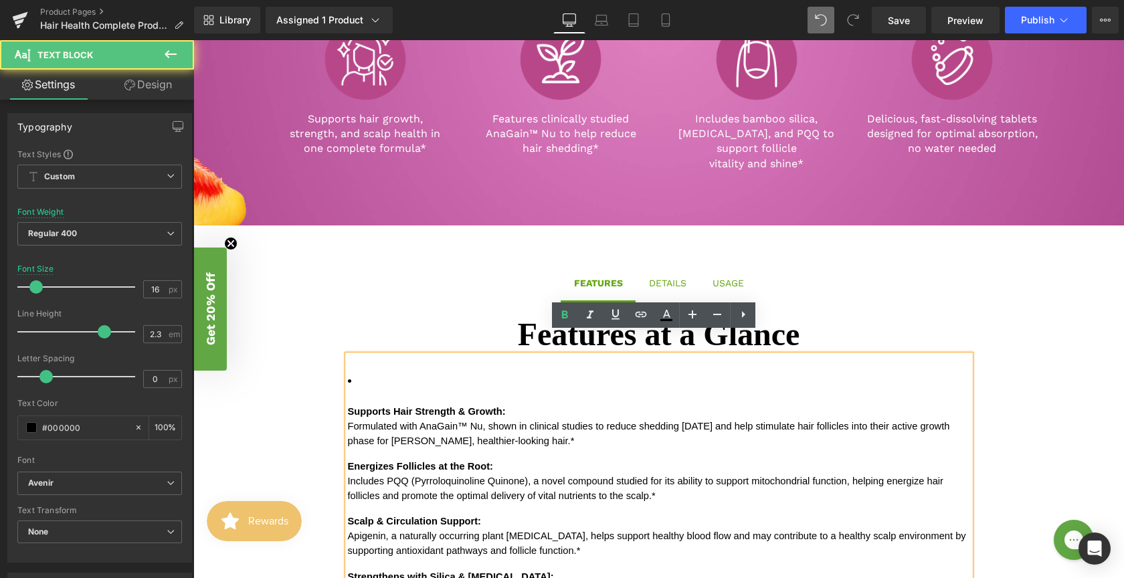
scroll to position [742, 0]
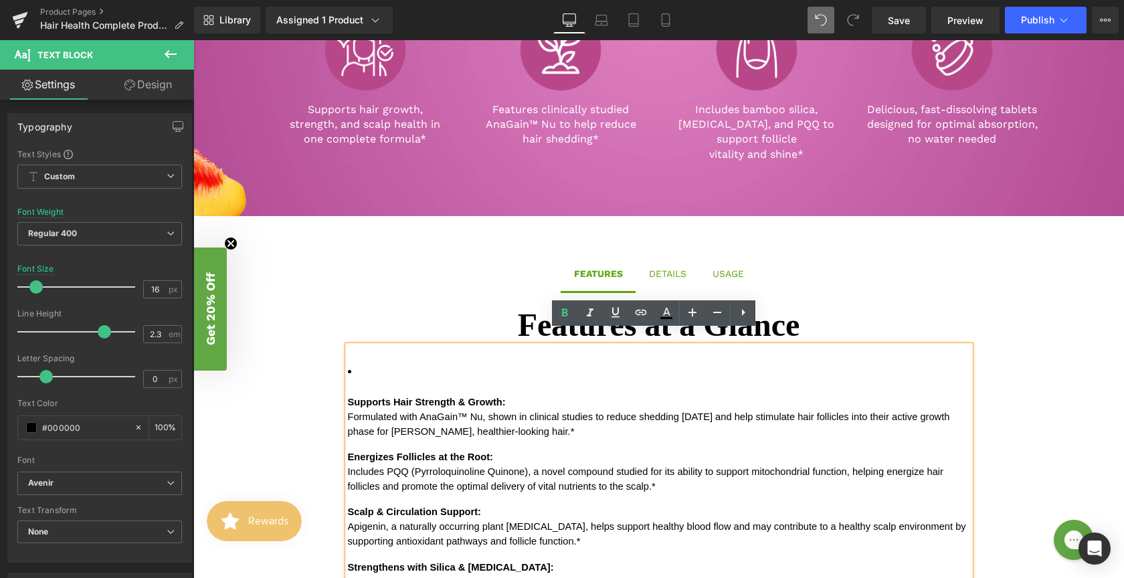
click at [348, 397] on span "Supports Hair Strength & Growth:" at bounding box center [427, 402] width 158 height 11
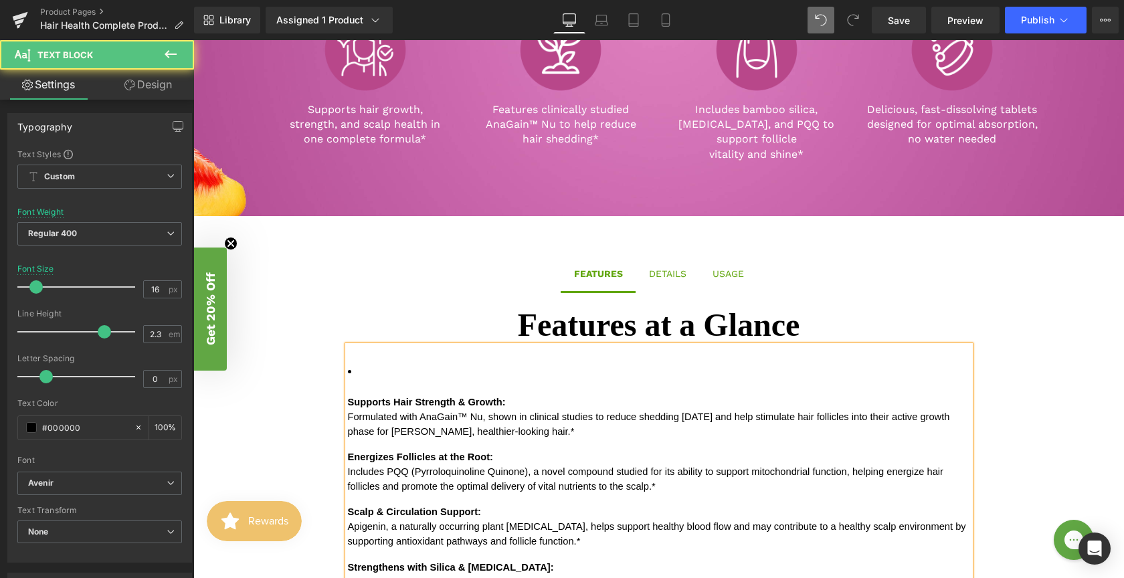
click at [374, 363] on li "Supports Hair Strength & Growth: Formulated with AnaGain™ Nu, shown in clinical…" at bounding box center [659, 564] width 622 height 410
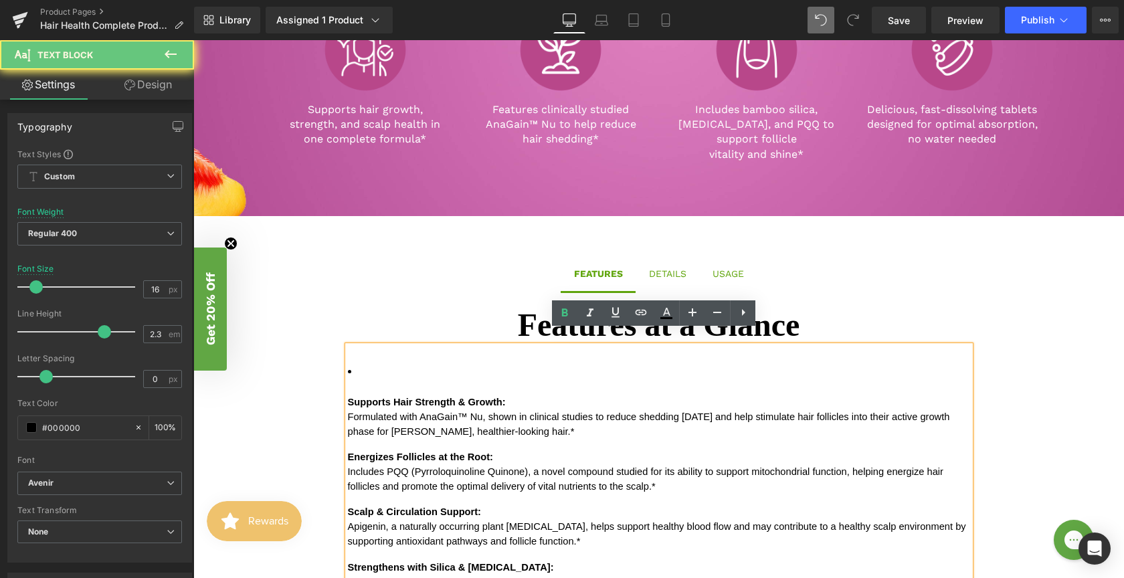
click at [348, 359] on li "Supports Hair Strength & Growth: Formulated with AnaGain™ Nu, shown in clinical…" at bounding box center [659, 564] width 622 height 410
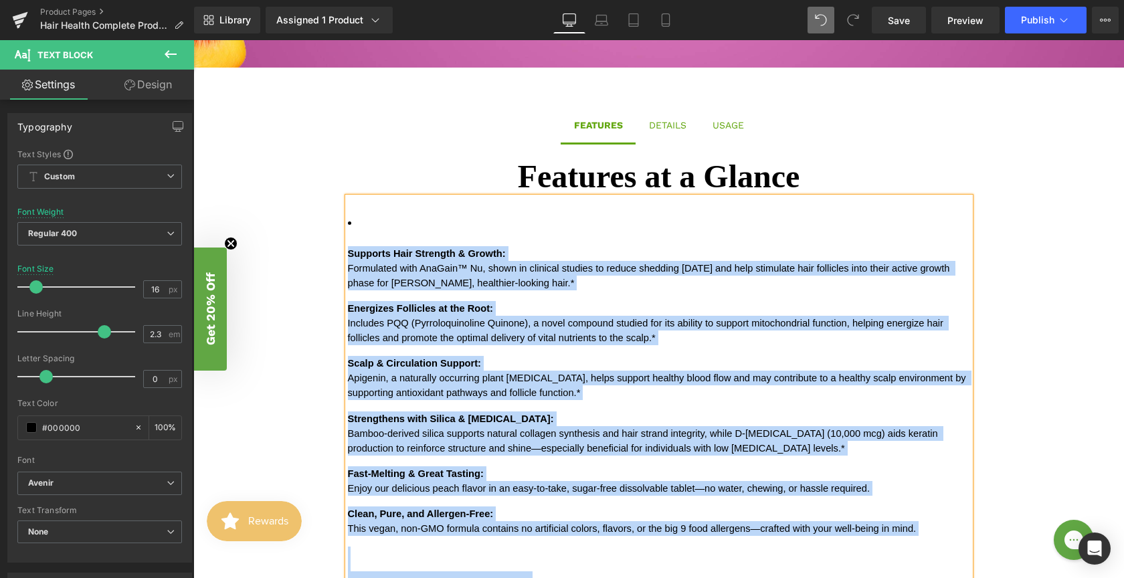
scroll to position [910, 0]
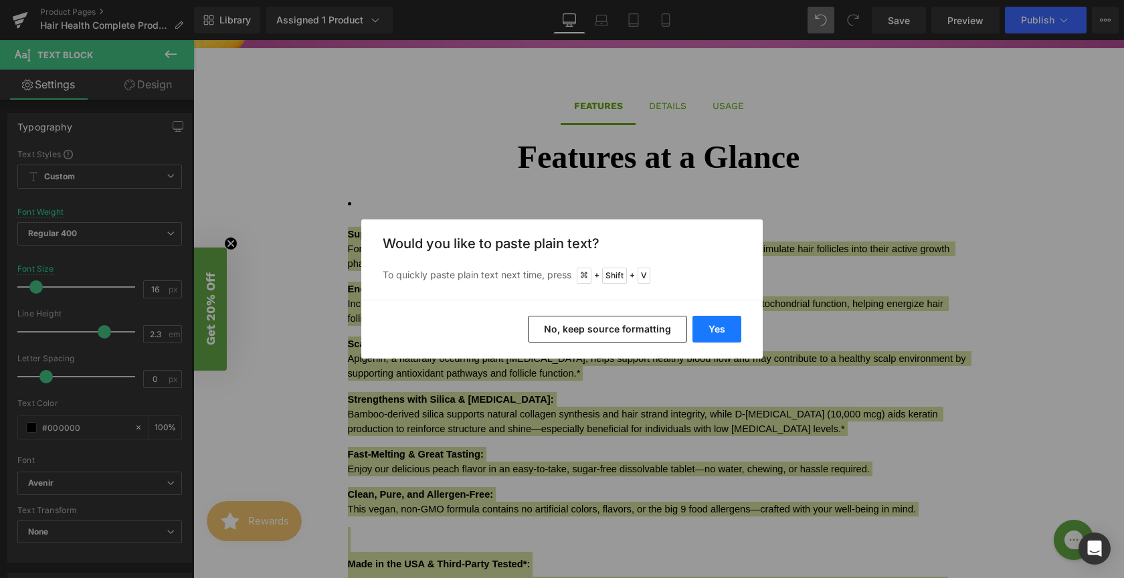
click at [709, 329] on button "Yes" at bounding box center [717, 329] width 49 height 27
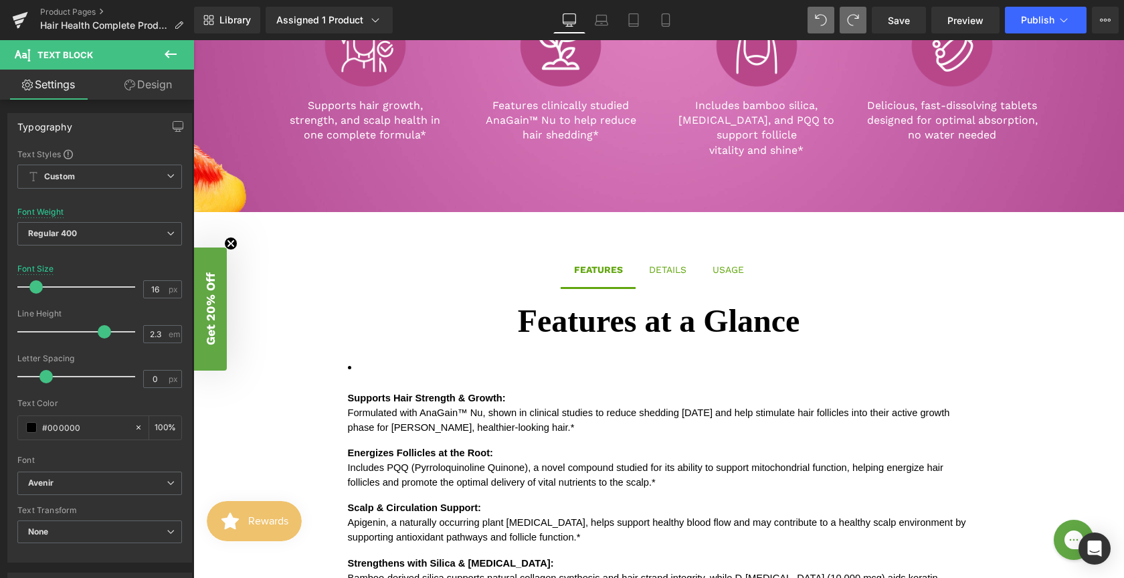
scroll to position [768, 0]
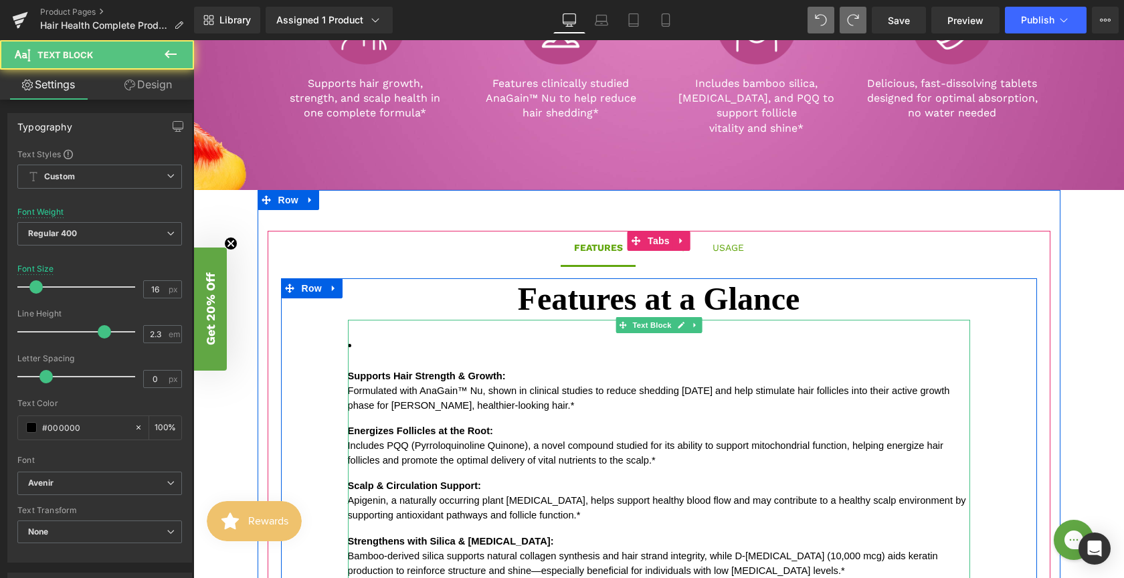
click at [440, 426] on span "Energizes Follicles at the Root:" at bounding box center [420, 431] width 145 height 11
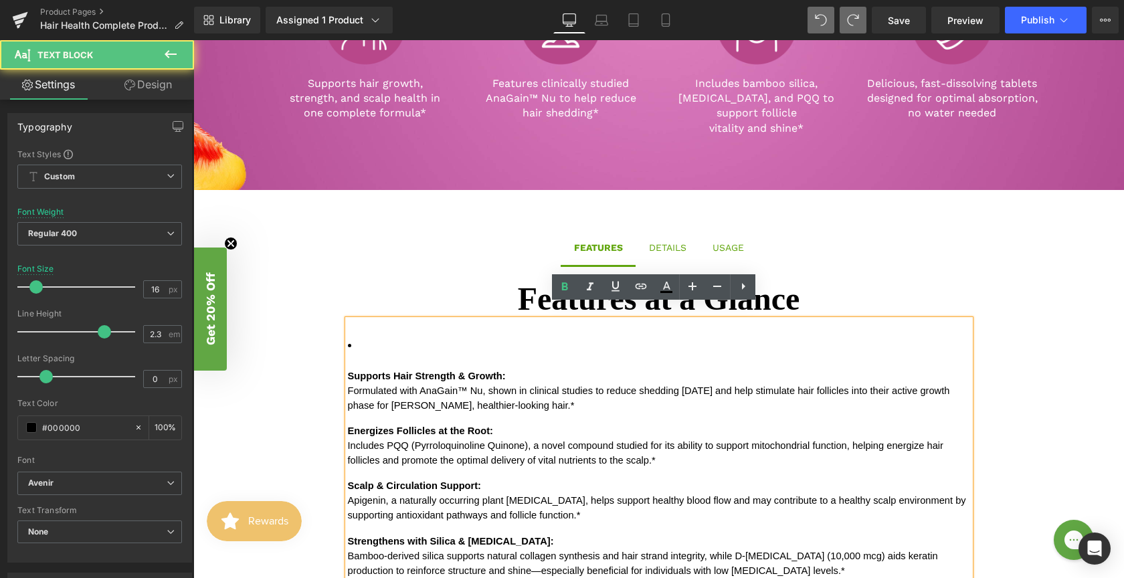
click at [348, 361] on div "Supports Hair Strength & Growth: Formulated with AnaGain™ Nu, shown in clinical…" at bounding box center [659, 531] width 622 height 423
click at [348, 371] on span "Supports Hair Strength & Growth:" at bounding box center [427, 376] width 158 height 11
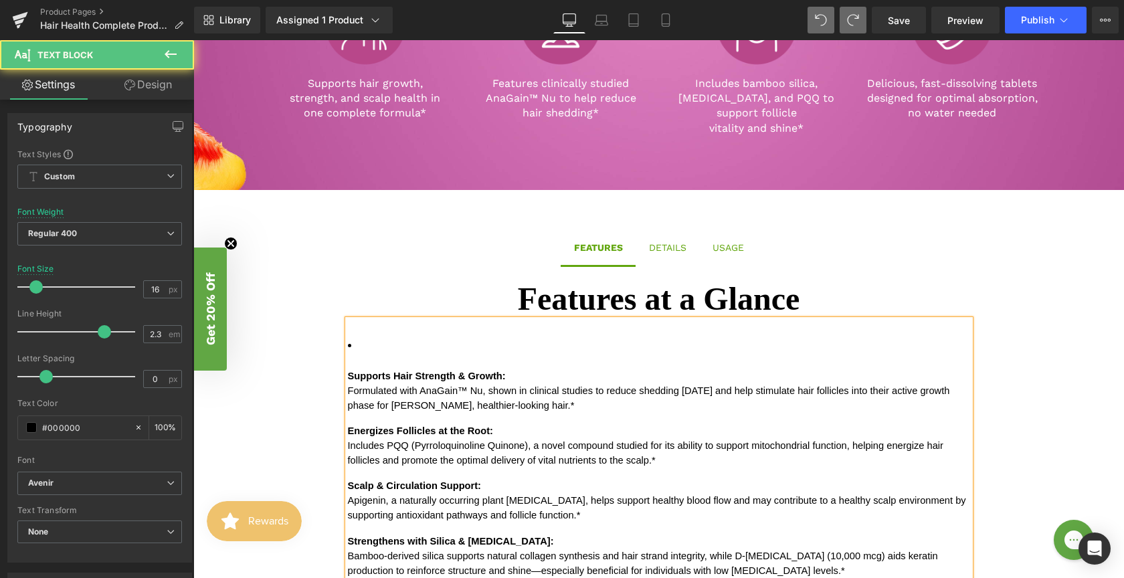
click at [456, 388] on span "Formulated with AnaGain™ Nu, shown in clinical studies to reduce shedding [DATE…" at bounding box center [650, 398] width 605 height 25
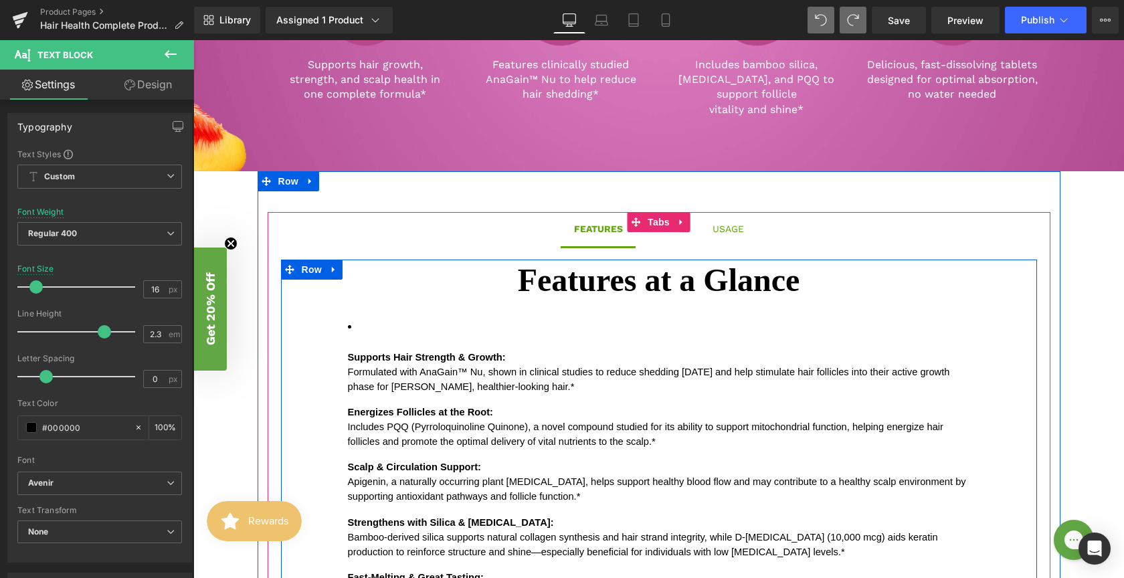
scroll to position [845, 0]
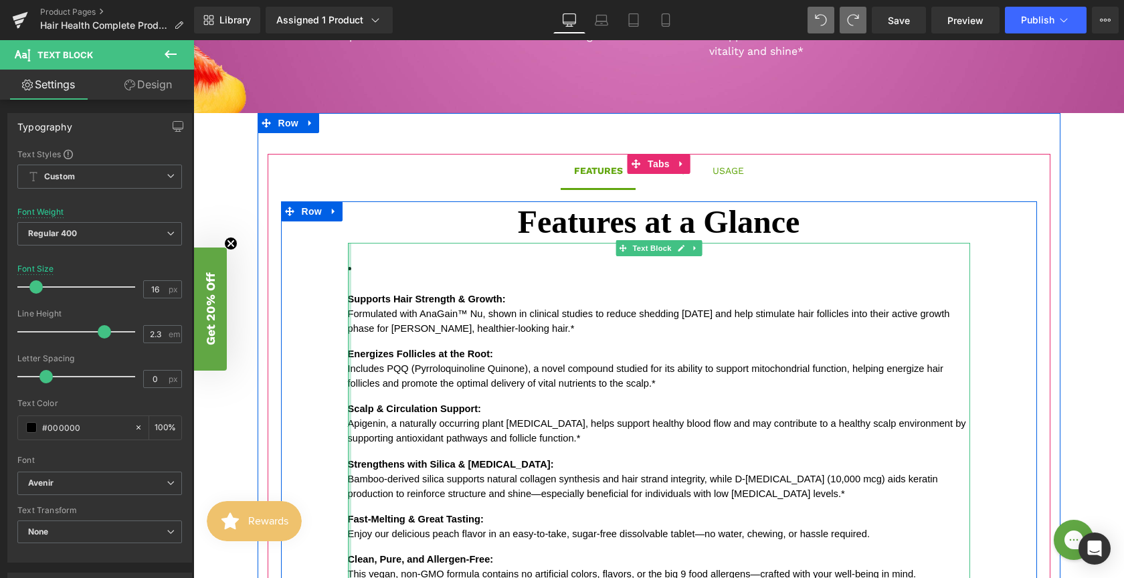
click at [348, 284] on div at bounding box center [349, 454] width 3 height 423
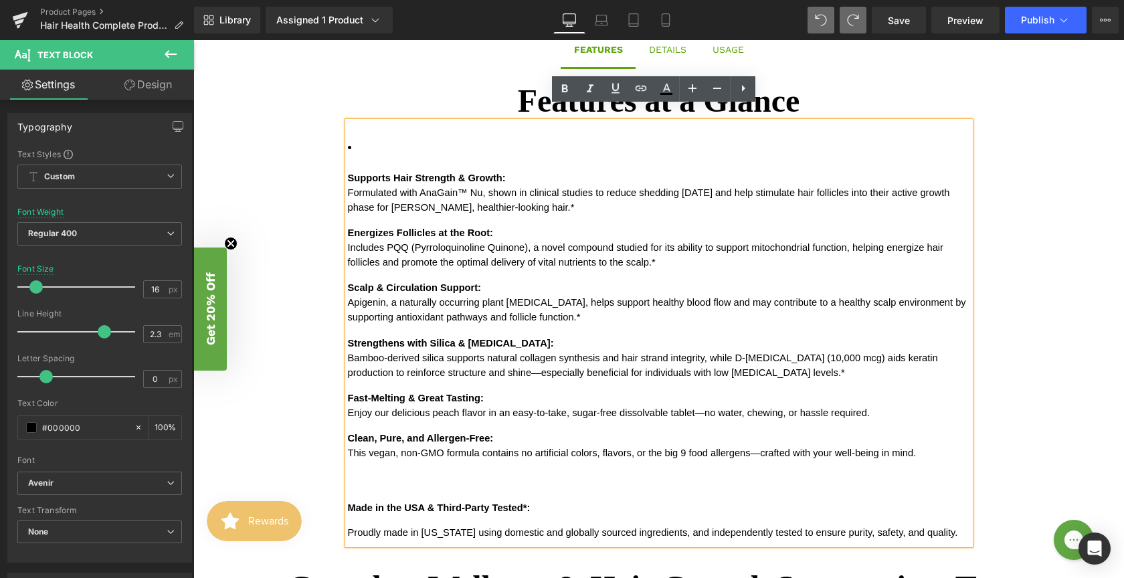
scroll to position [704, 0]
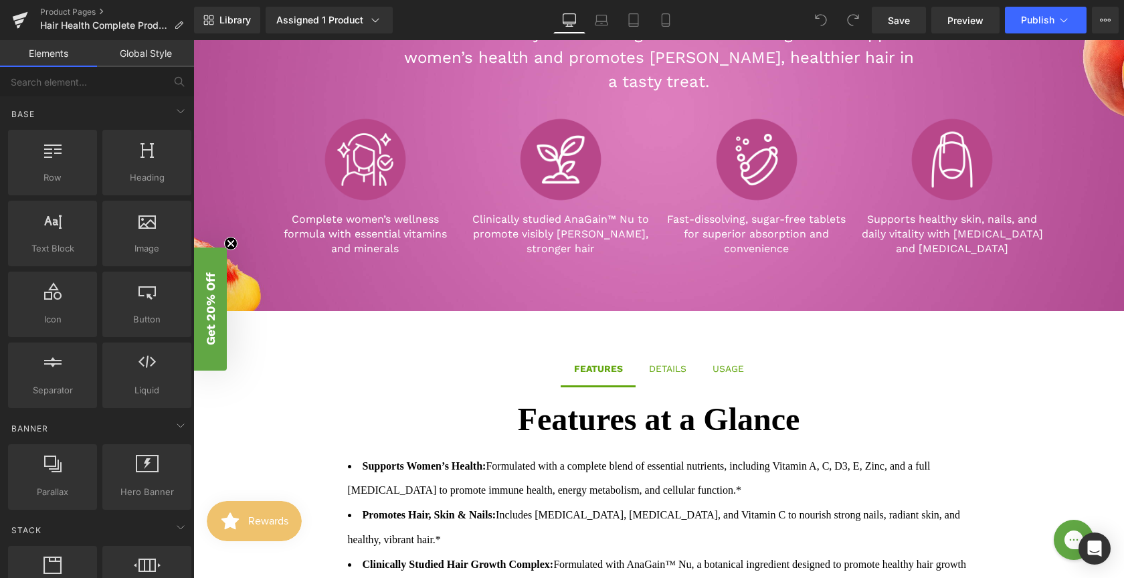
scroll to position [906, 0]
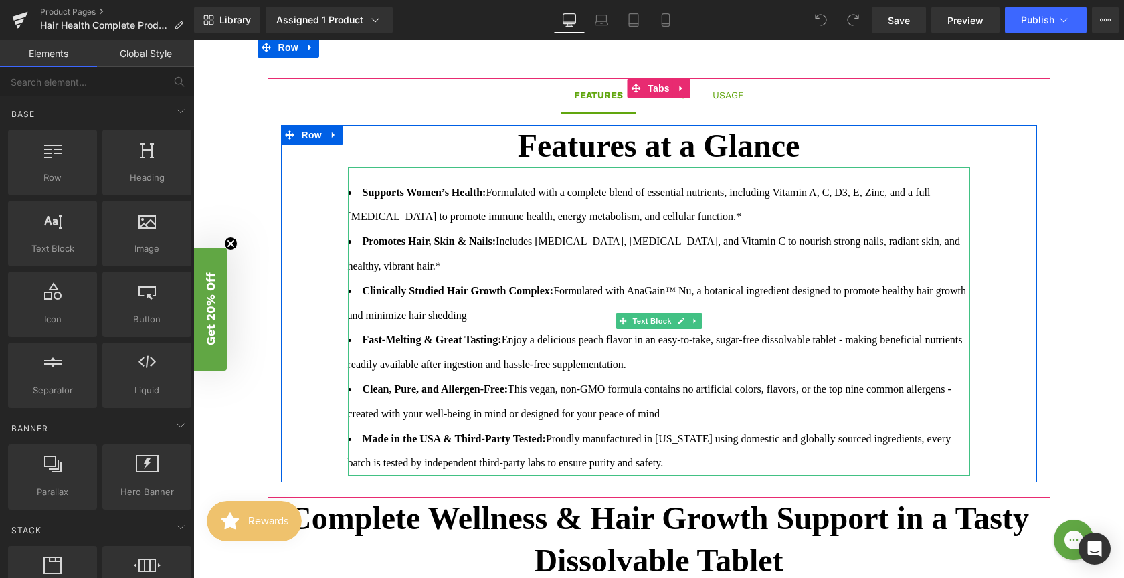
click at [486, 191] on strong "Supports Women’s Health:" at bounding box center [425, 192] width 124 height 11
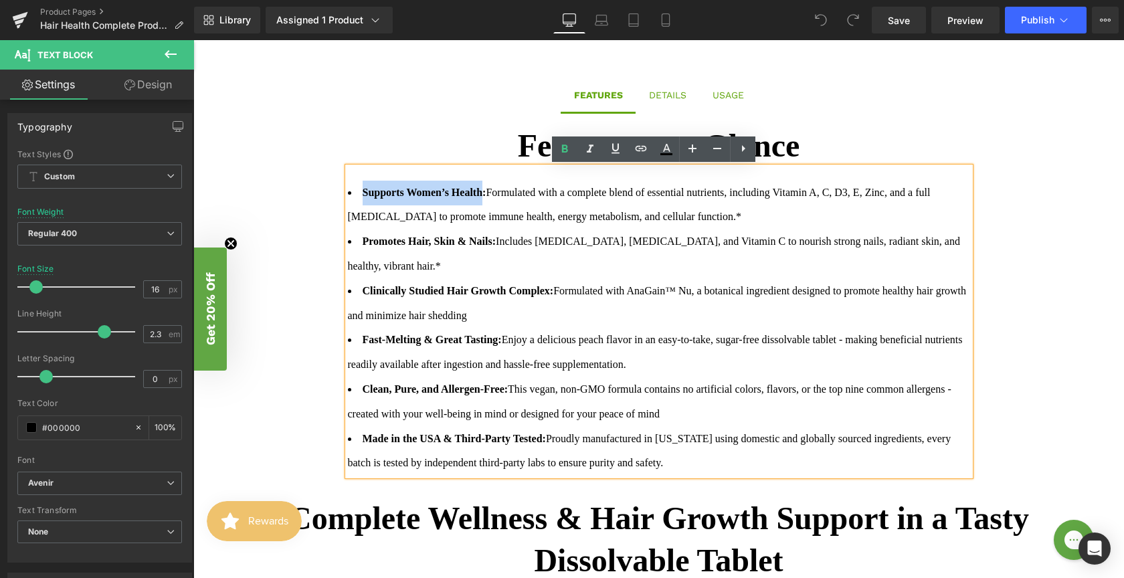
drag, startPoint x: 485, startPoint y: 191, endPoint x: 359, endPoint y: 191, distance: 125.8
click at [363, 191] on strong "Supports Women’s Health:" at bounding box center [425, 192] width 124 height 11
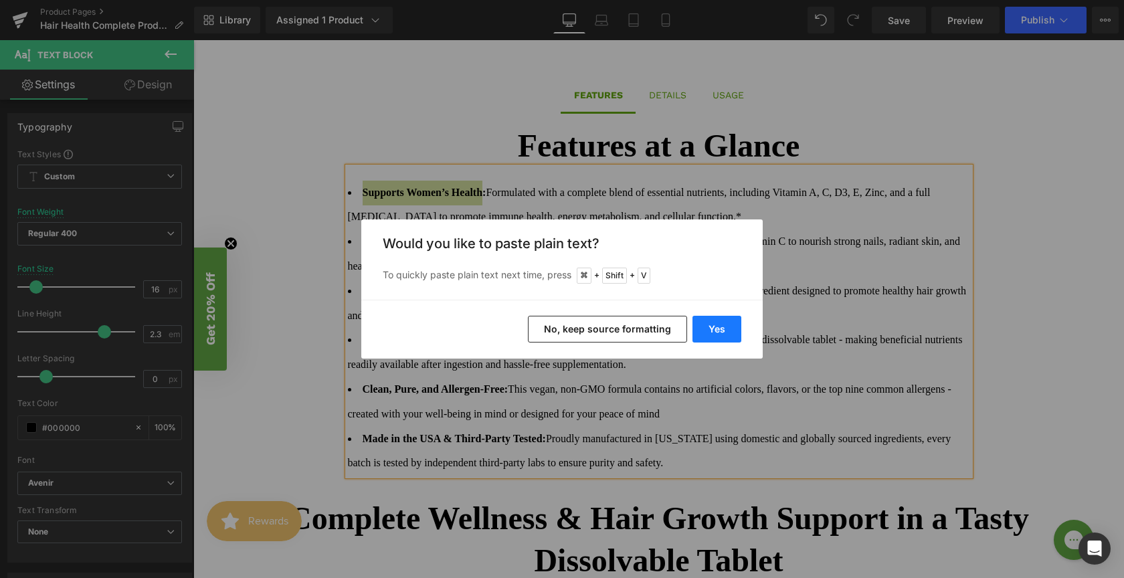
click at [730, 335] on button "Yes" at bounding box center [717, 329] width 49 height 27
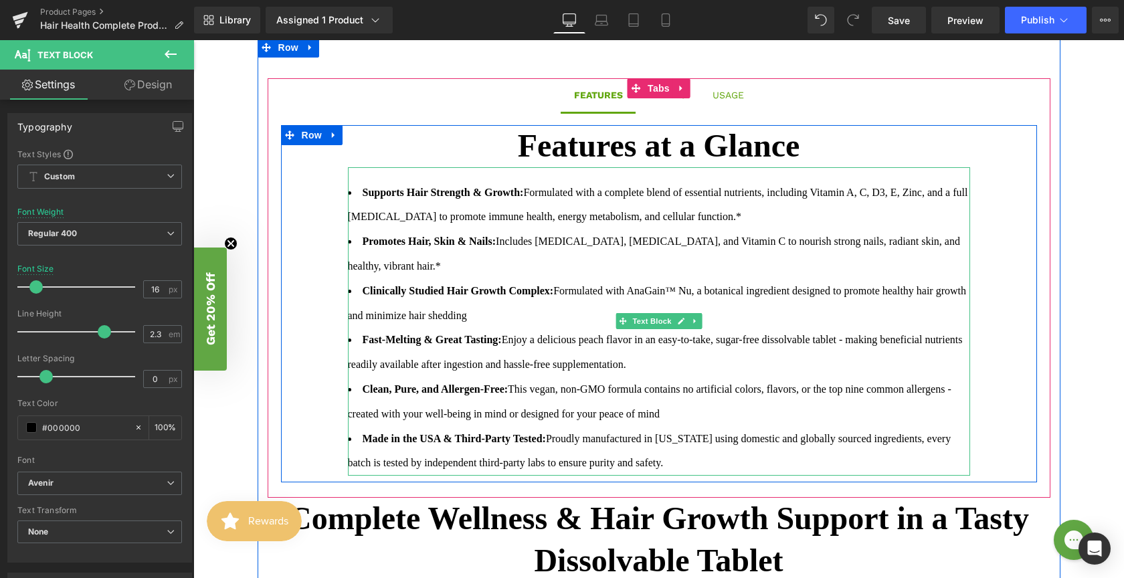
click at [768, 232] on li "Promotes Hair, Skin & Nails: Includes [MEDICAL_DATA], [MEDICAL_DATA], and Vitam…" at bounding box center [659, 255] width 622 height 50
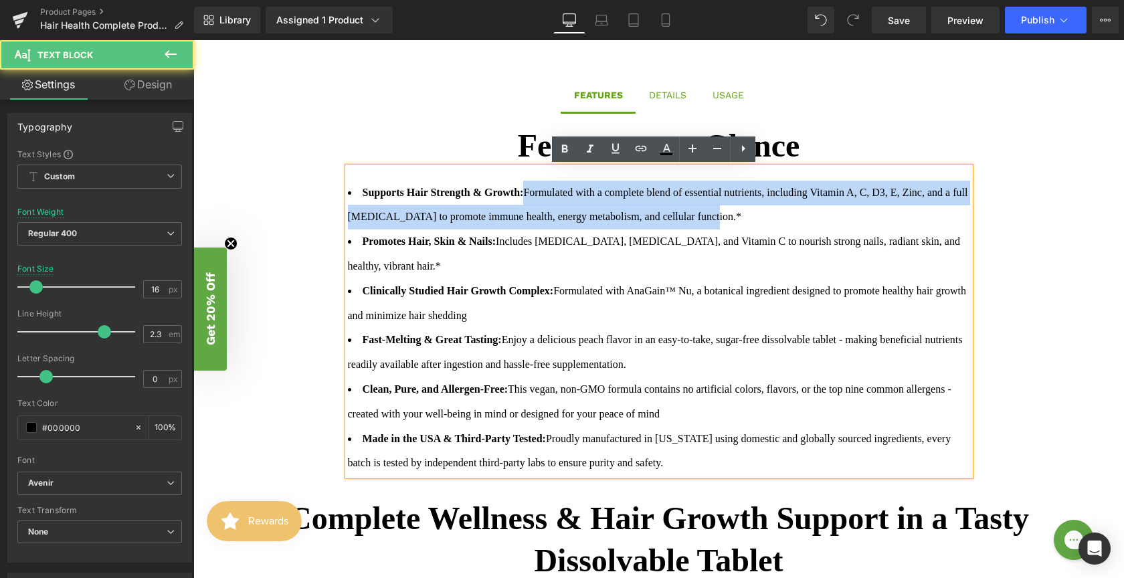
drag, startPoint x: 533, startPoint y: 194, endPoint x: 807, endPoint y: 221, distance: 275.7
click at [807, 221] on li "Supports Hair Strength & Growth: Formulated with a complete blend of essential …" at bounding box center [659, 206] width 622 height 50
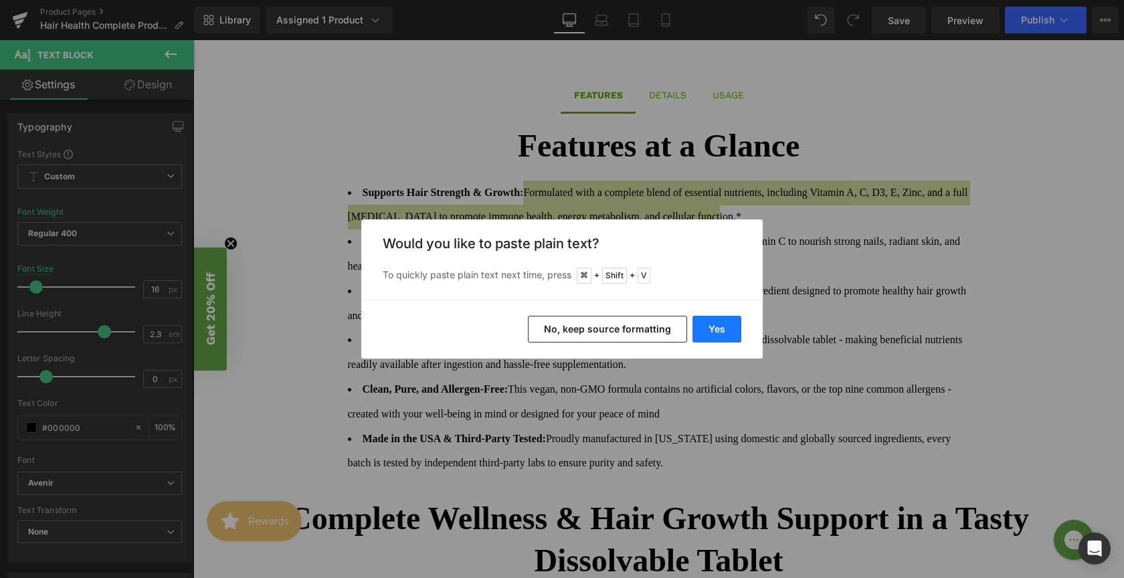
click at [722, 336] on button "Yes" at bounding box center [717, 329] width 49 height 27
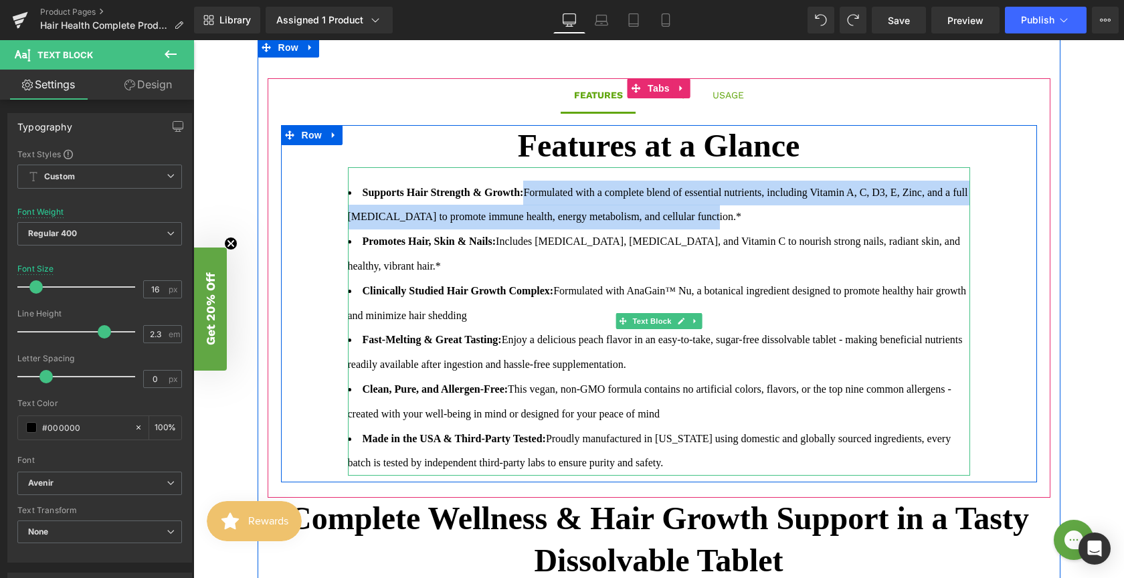
drag, startPoint x: 816, startPoint y: 216, endPoint x: 533, endPoint y: 193, distance: 283.4
click at [533, 193] on li "Supports Hair Strength & Growth: Formulated with a complete blend of essential …" at bounding box center [659, 206] width 622 height 50
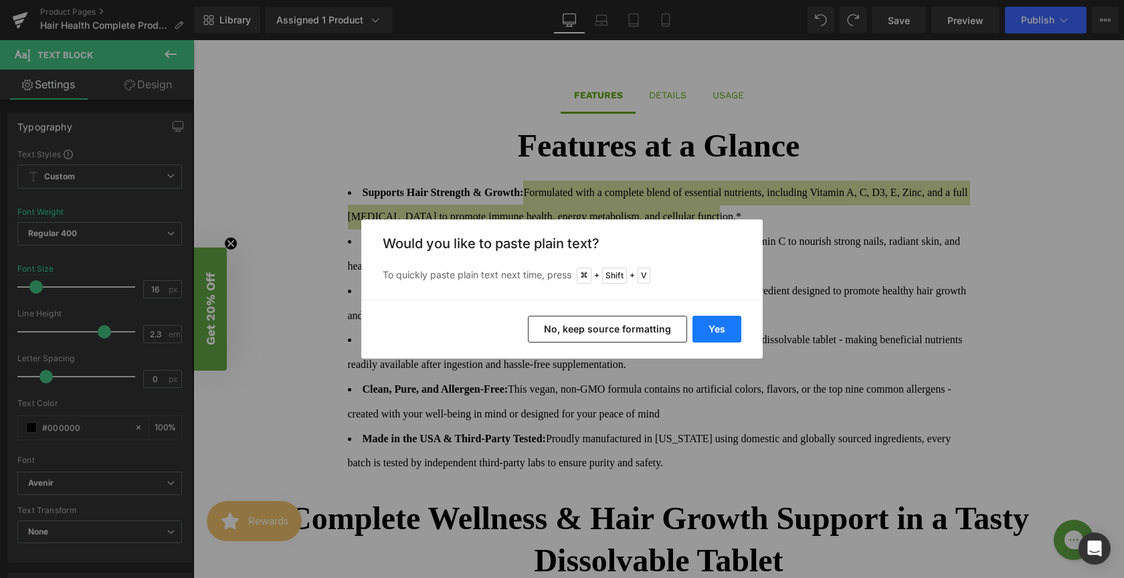
click at [721, 330] on button "Yes" at bounding box center [717, 329] width 49 height 27
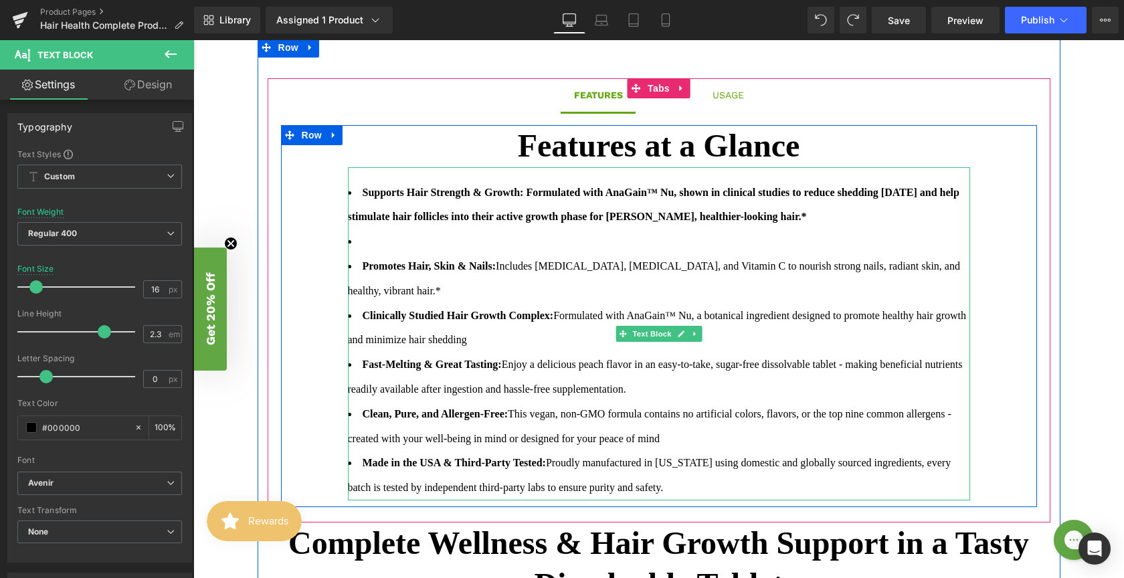
drag, startPoint x: 846, startPoint y: 214, endPoint x: 532, endPoint y: 195, distance: 314.4
click at [532, 195] on li "Supports Hair Strength & Growth: Formulated with AnaGain™ Nu, shown in clinical…" at bounding box center [659, 206] width 622 height 50
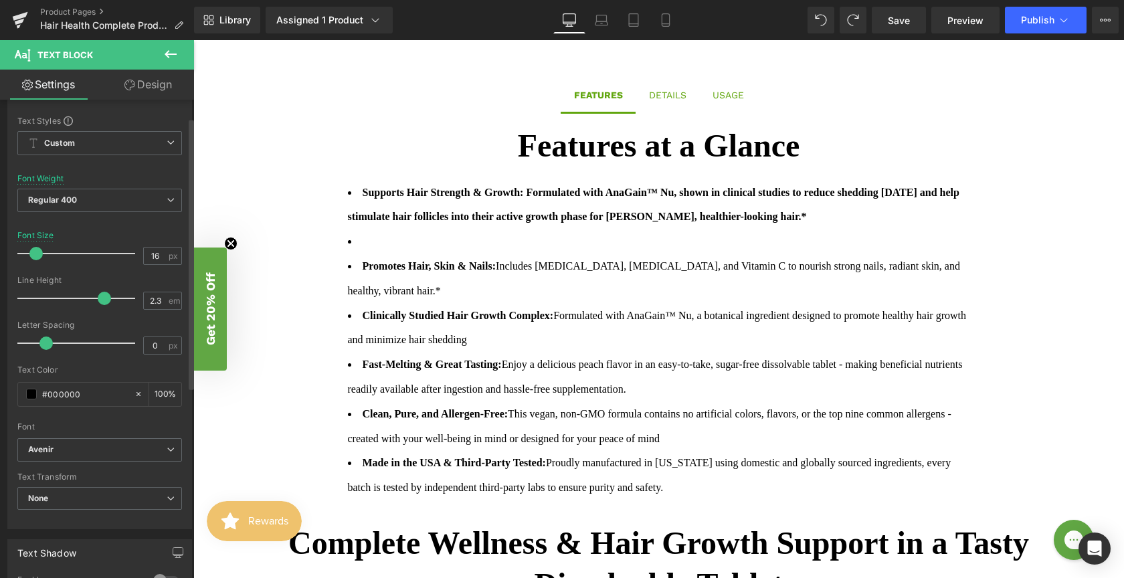
scroll to position [31, 0]
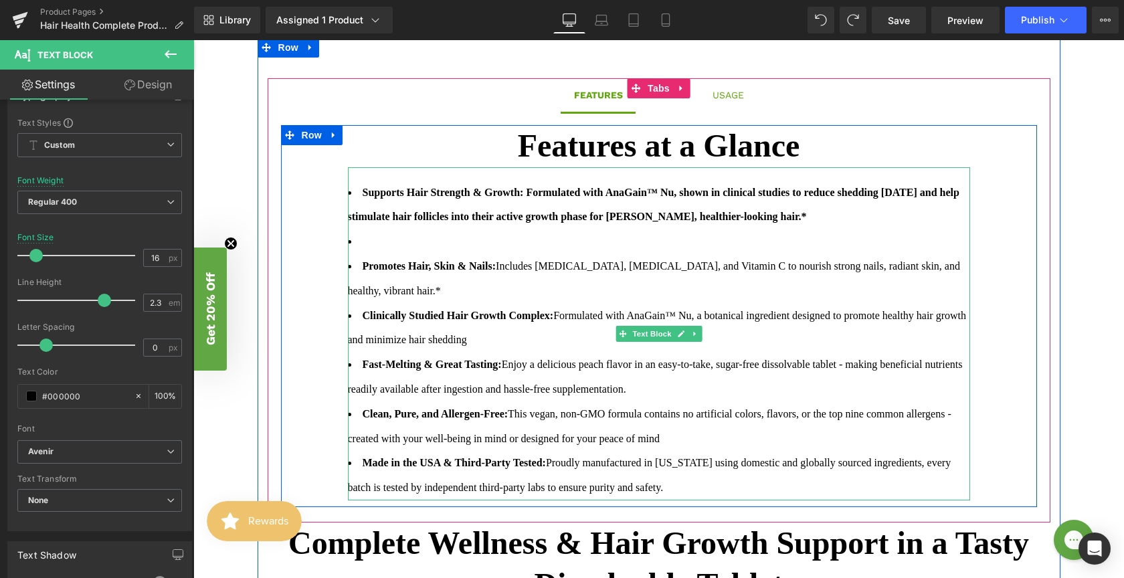
click at [534, 260] on li "Promotes Hair, Skin & Nails: Includes [MEDICAL_DATA], [MEDICAL_DATA], and Vitam…" at bounding box center [659, 279] width 622 height 50
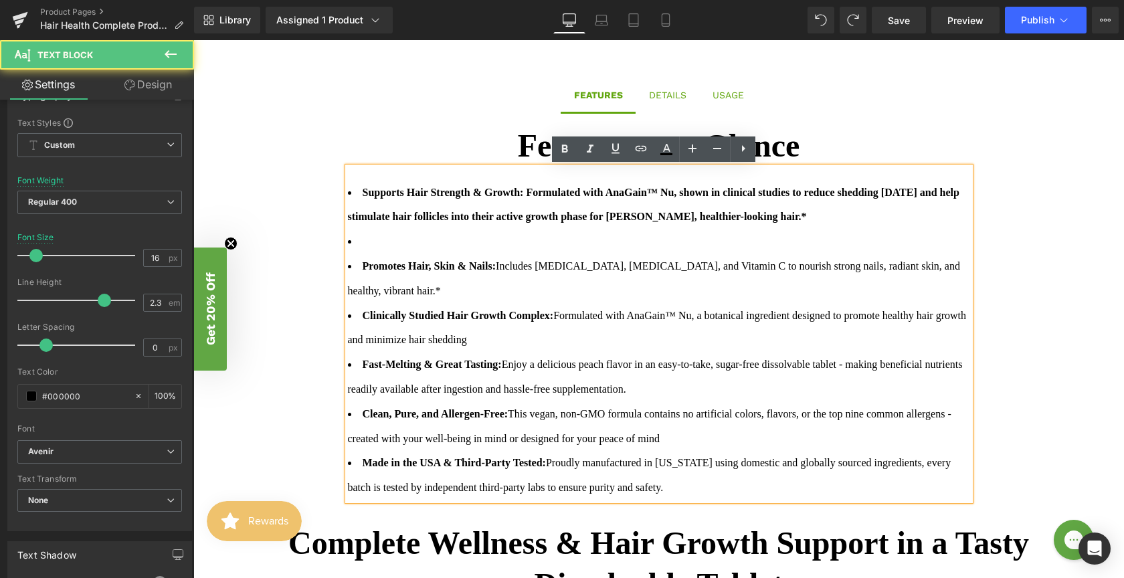
click at [556, 221] on strong "Supports Hair Strength & Growth: Formulated with AnaGain™ Nu, shown in clinical…" at bounding box center [654, 205] width 612 height 36
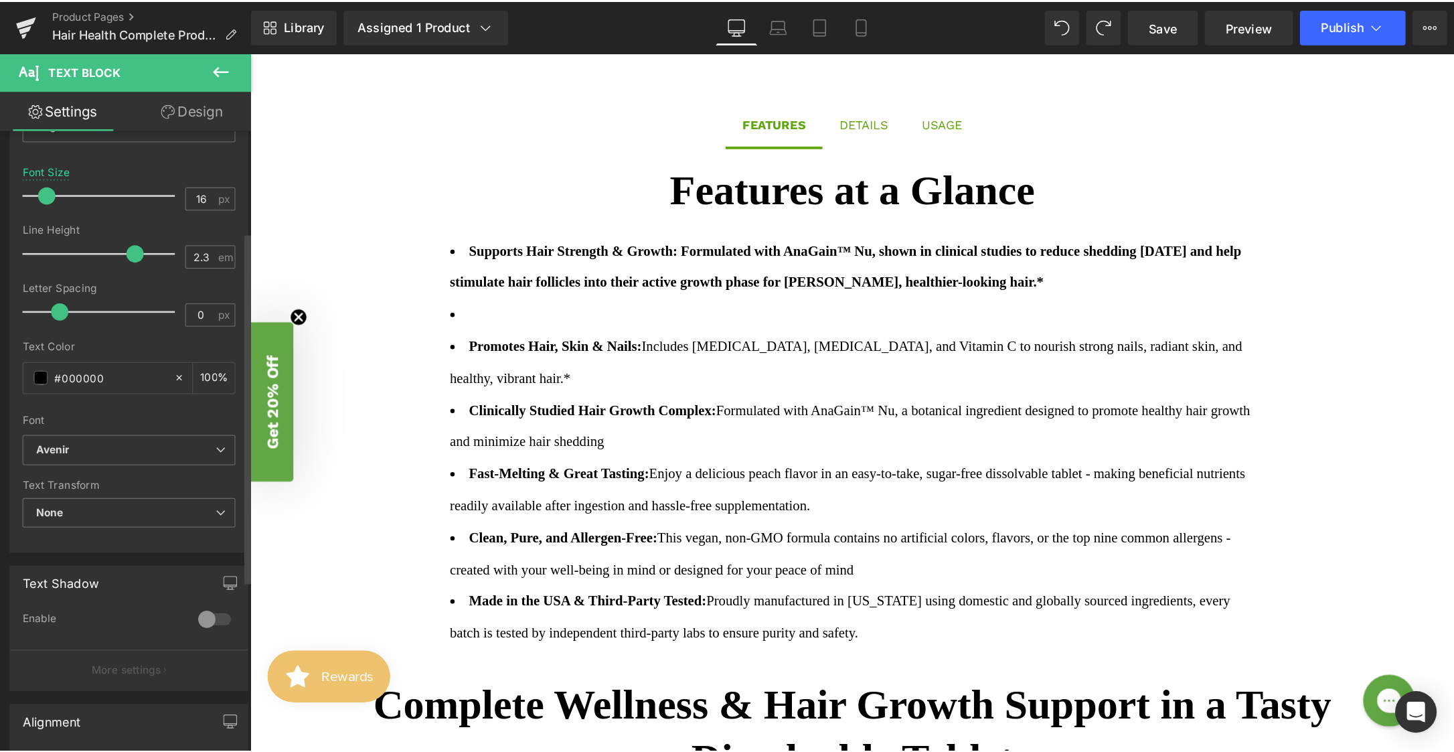
scroll to position [0, 0]
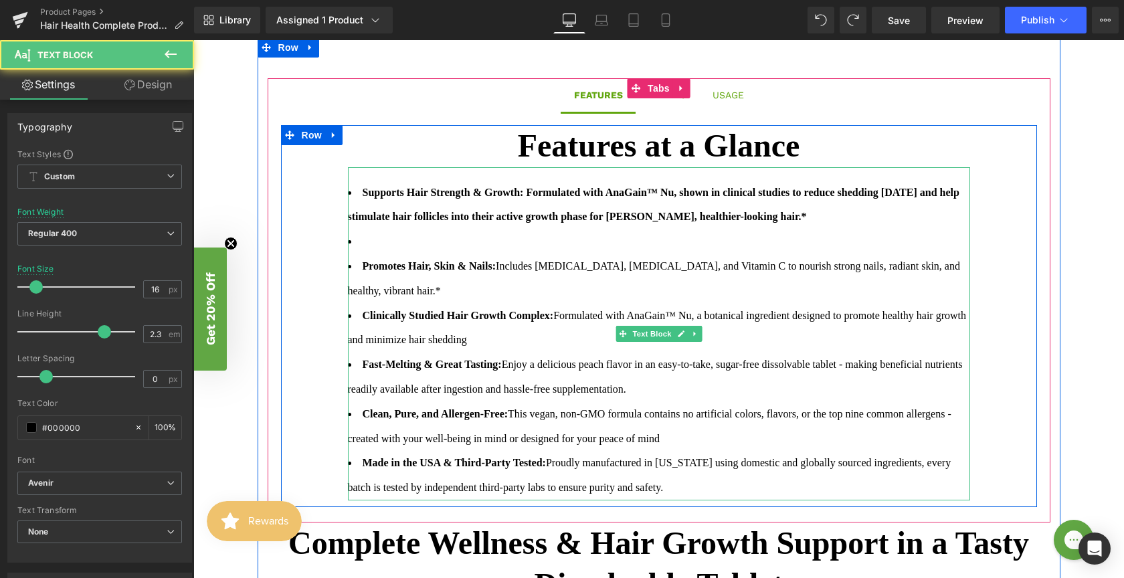
click at [592, 216] on strong "Supports Hair Strength & Growth: Formulated with AnaGain™ Nu, shown in clinical…" at bounding box center [654, 205] width 612 height 36
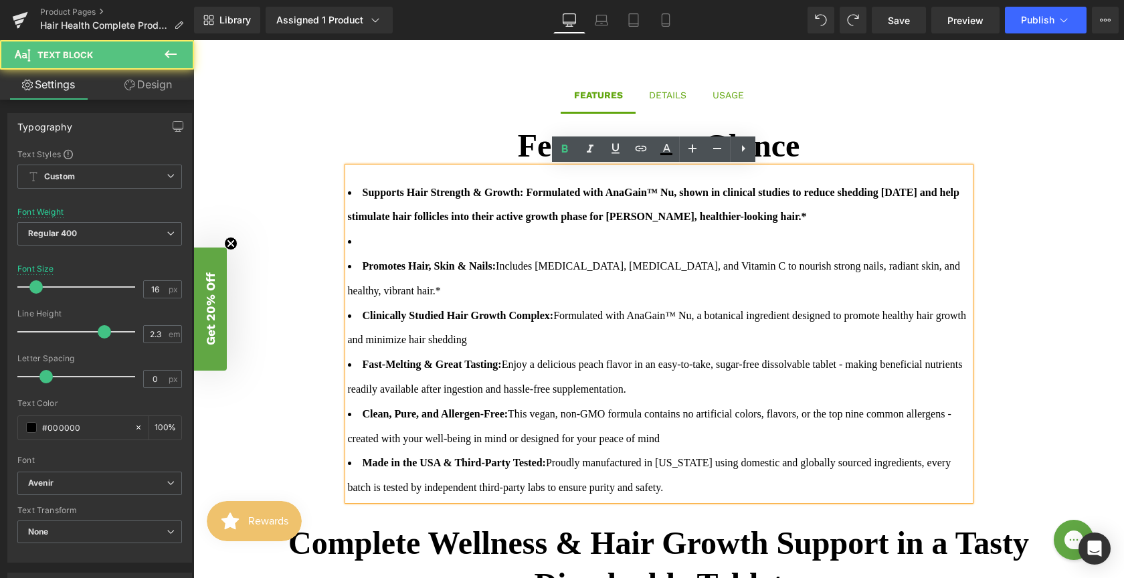
click at [580, 262] on li "Promotes Hair, Skin & Nails: Includes [MEDICAL_DATA], [MEDICAL_DATA], and Vitam…" at bounding box center [659, 279] width 622 height 50
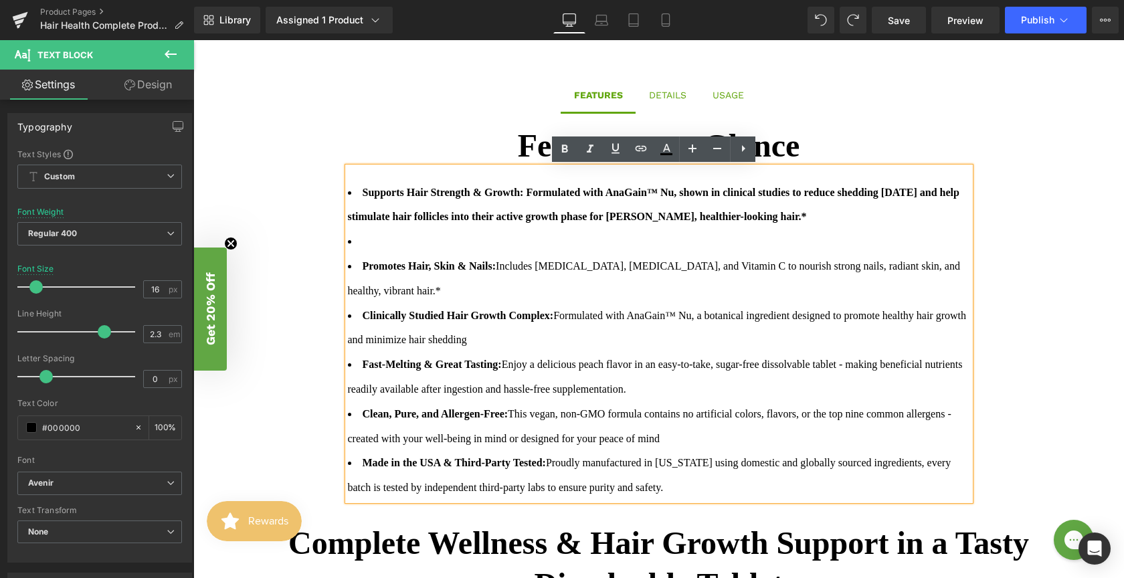
click at [563, 220] on strong "Supports Hair Strength & Growth: Formulated with AnaGain™ Nu, shown in clinical…" at bounding box center [654, 205] width 612 height 36
drag, startPoint x: 849, startPoint y: 216, endPoint x: 534, endPoint y: 189, distance: 316.4
click at [534, 189] on li "Supports Hair Strength & Growth: Formulated with AnaGain™ Nu, shown in clinical…" at bounding box center [659, 206] width 622 height 50
click at [567, 149] on icon at bounding box center [565, 149] width 6 height 8
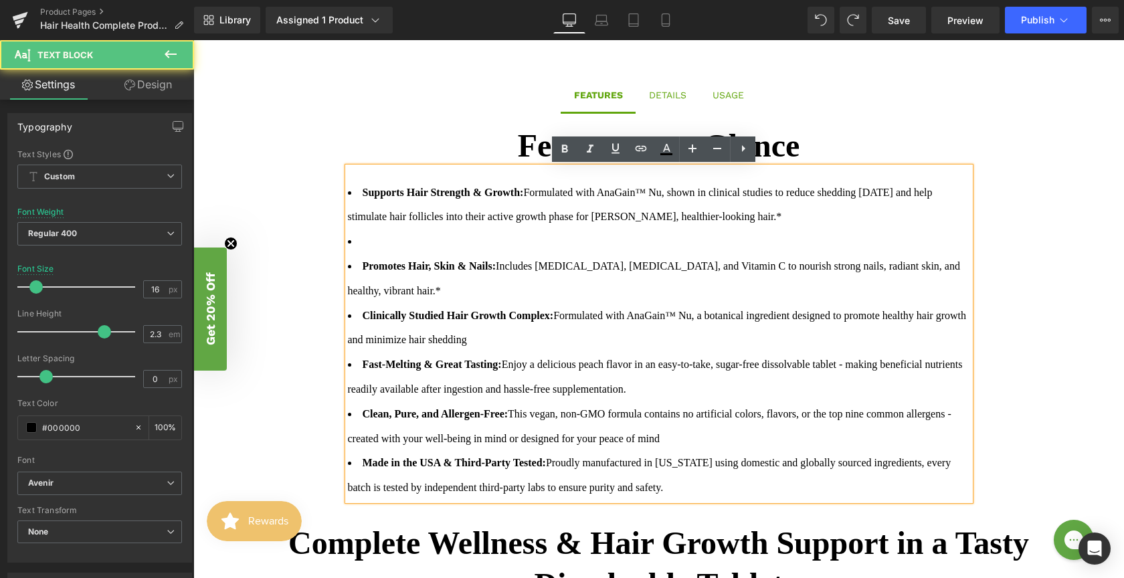
click at [389, 242] on li at bounding box center [659, 242] width 622 height 25
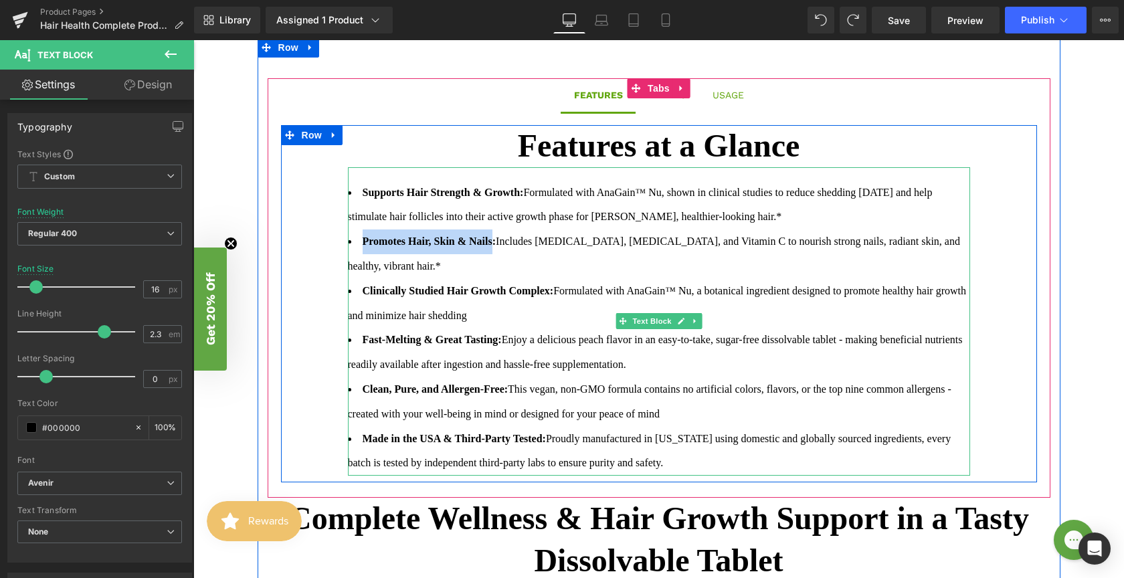
drag, startPoint x: 492, startPoint y: 242, endPoint x: 359, endPoint y: 239, distance: 133.2
click at [363, 239] on strong "Promotes Hair, Skin & Nails:" at bounding box center [430, 241] width 134 height 11
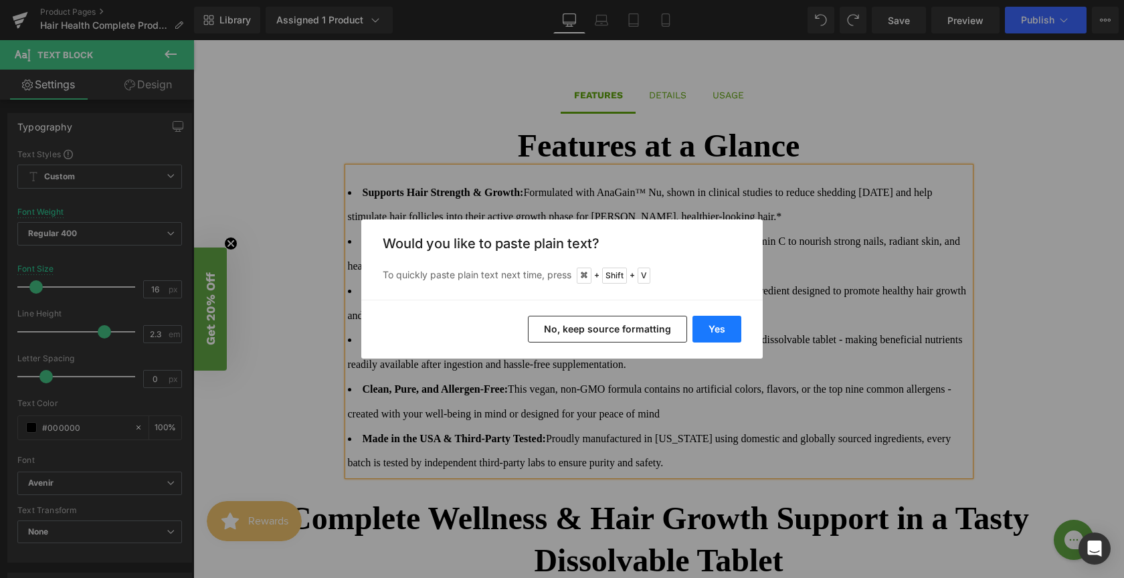
click at [713, 331] on button "Yes" at bounding box center [717, 329] width 49 height 27
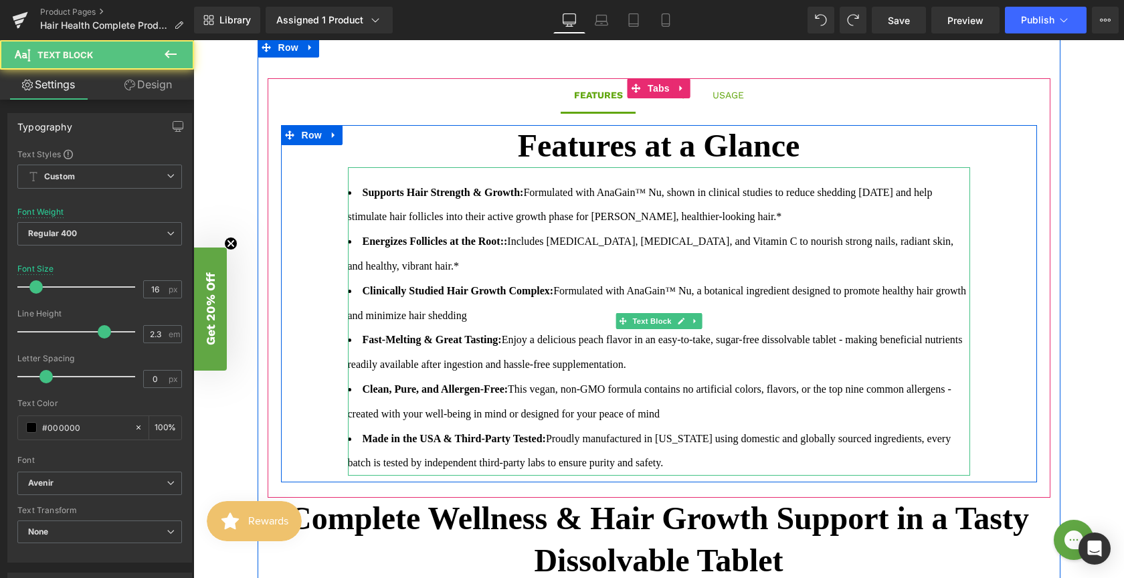
click at [508, 244] on strong "Energizes Follicles at the Root::" at bounding box center [435, 241] width 145 height 11
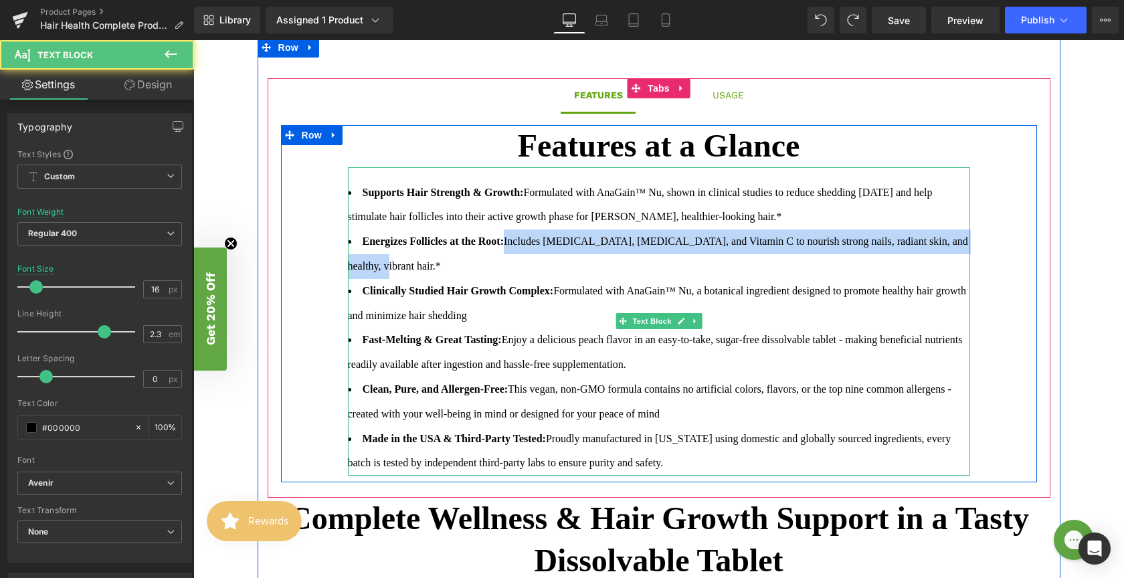
drag, startPoint x: 515, startPoint y: 242, endPoint x: 507, endPoint y: 259, distance: 18.9
click at [507, 259] on li "Energizes Follicles at the Root: Includes [MEDICAL_DATA], [MEDICAL_DATA], and V…" at bounding box center [659, 255] width 622 height 50
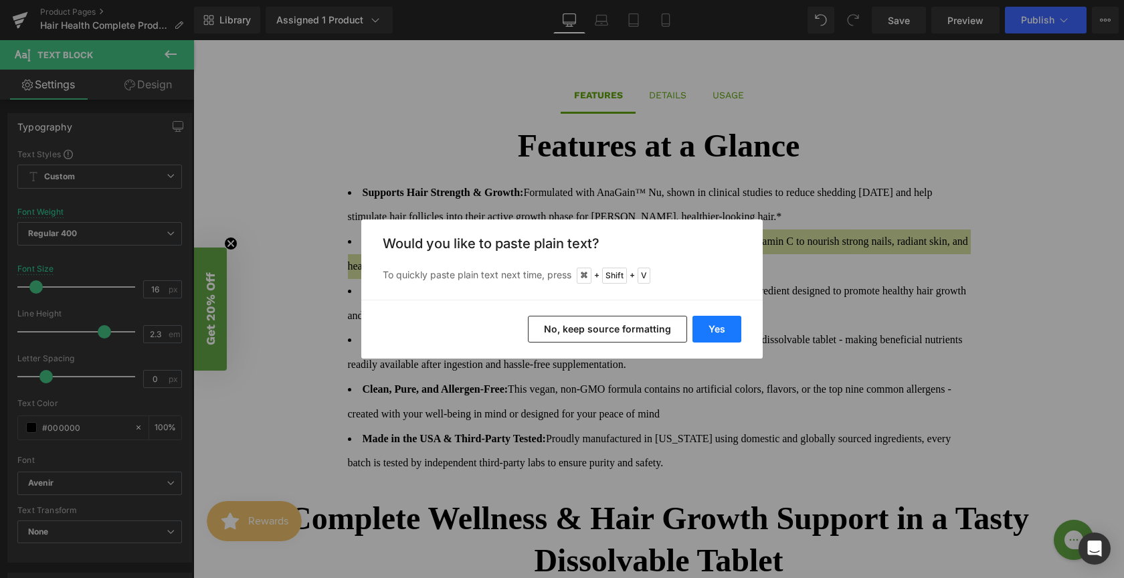
click at [718, 333] on button "Yes" at bounding box center [717, 329] width 49 height 27
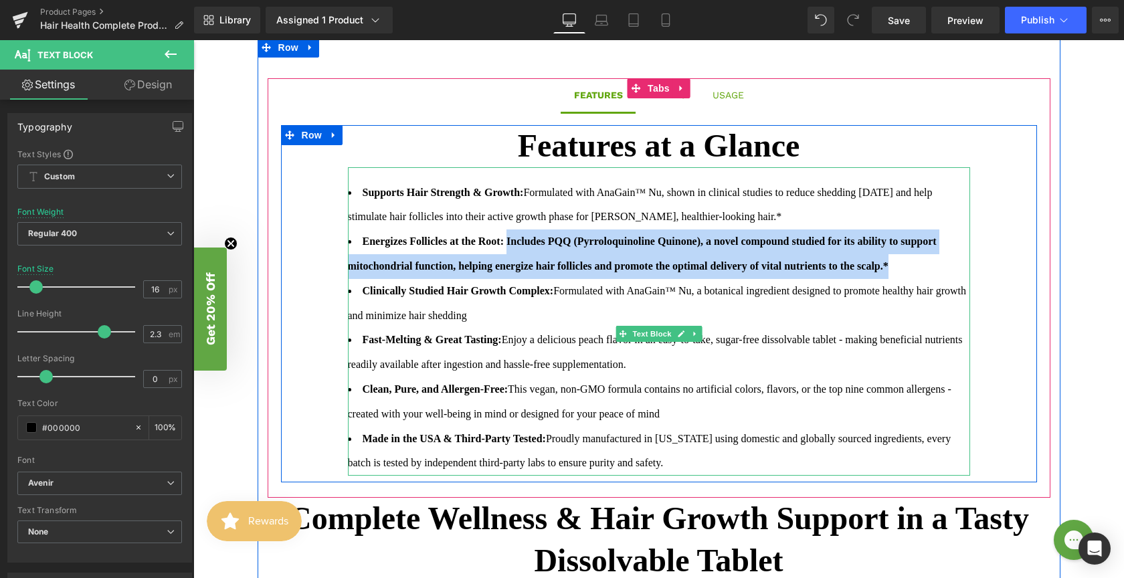
drag, startPoint x: 390, startPoint y: 290, endPoint x: 514, endPoint y: 244, distance: 132.8
click at [514, 244] on li "Energizes Follicles at the Root: Includes PQQ (Pyrroloquinoline Quinone), a nov…" at bounding box center [659, 255] width 622 height 50
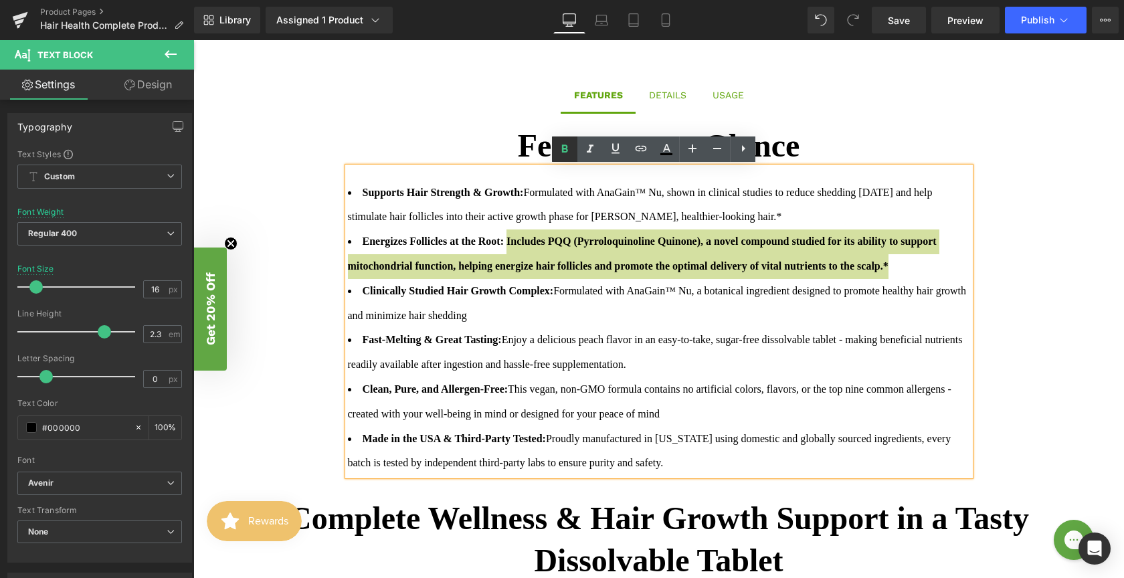
click at [570, 149] on icon at bounding box center [565, 149] width 16 height 16
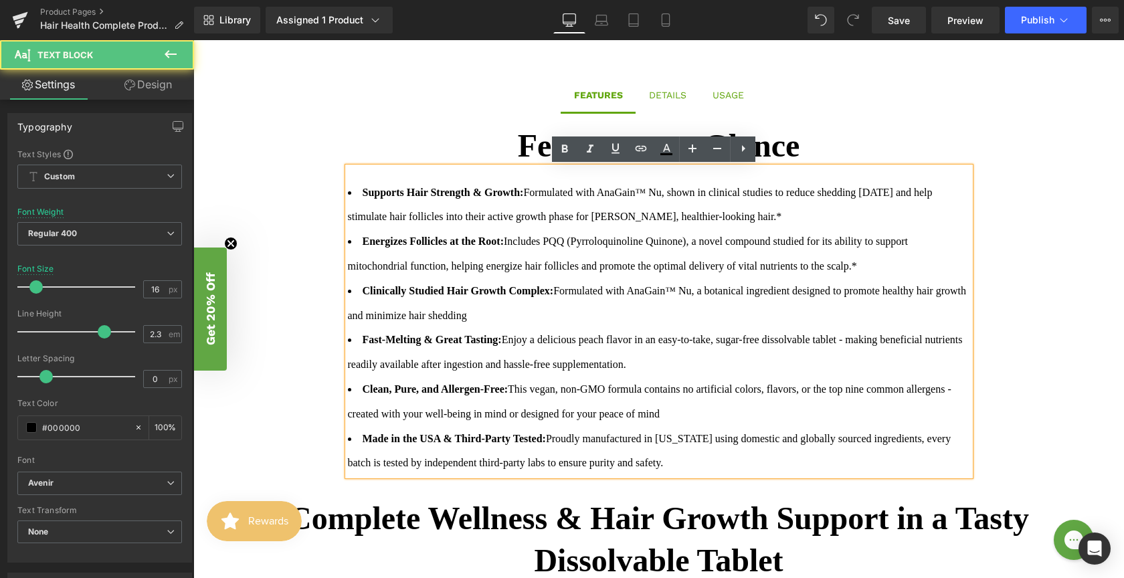
click at [428, 195] on strong "Supports Hair Strength & Growth:" at bounding box center [443, 192] width 161 height 11
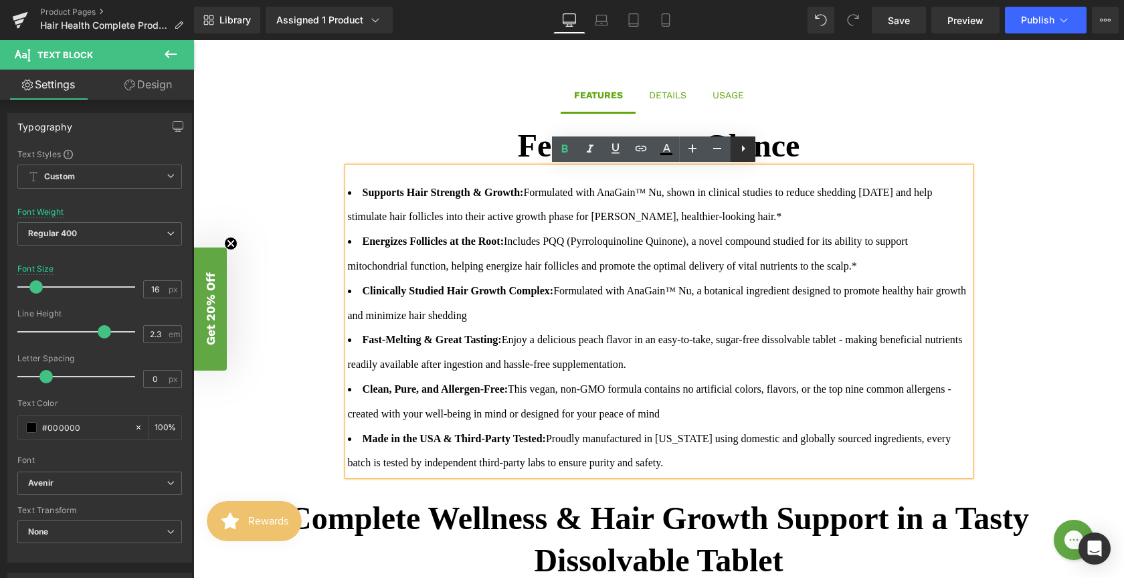
click at [740, 153] on icon at bounding box center [744, 149] width 16 height 16
click at [753, 150] on link at bounding box center [742, 149] width 25 height 25
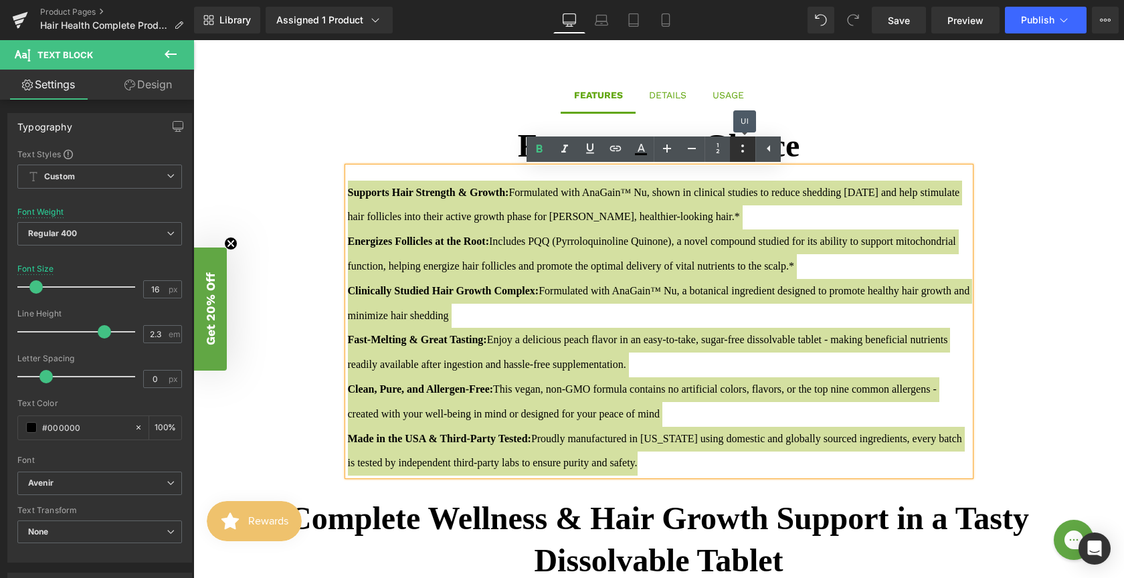
click at [750, 151] on icon at bounding box center [743, 149] width 16 height 16
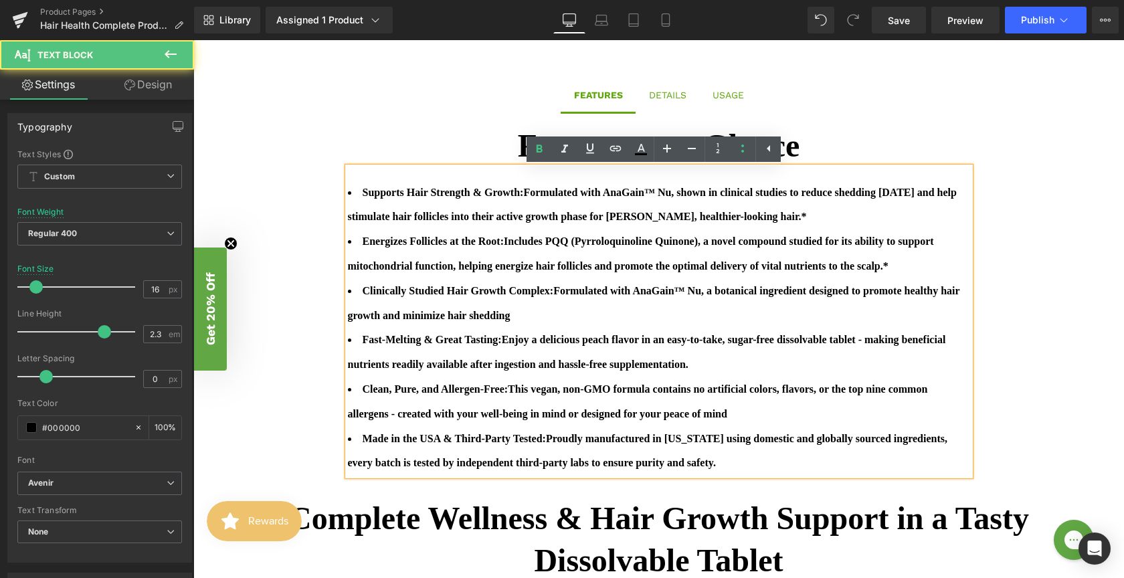
click at [757, 279] on li "Energizes Follicles at the Root: Includes PQQ (Pyrroloquinoline Quinone), a nov…" at bounding box center [659, 255] width 622 height 50
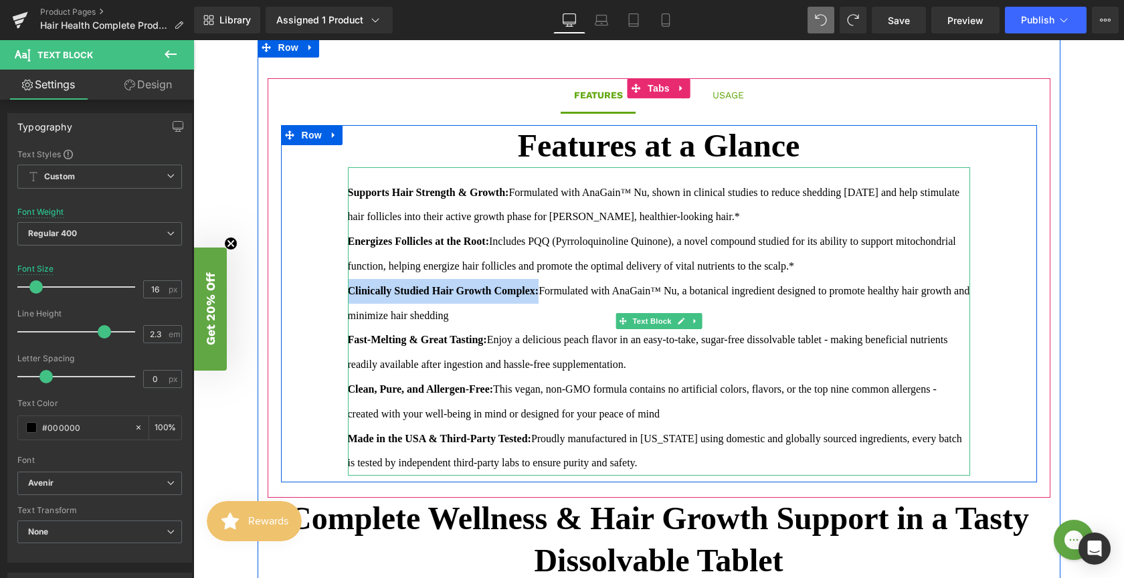
drag, startPoint x: 544, startPoint y: 291, endPoint x: 344, endPoint y: 291, distance: 200.1
click at [348, 291] on div "Supports Hair Strength & Growth: Formulated with AnaGain™ Nu, shown in clinical…" at bounding box center [659, 321] width 622 height 309
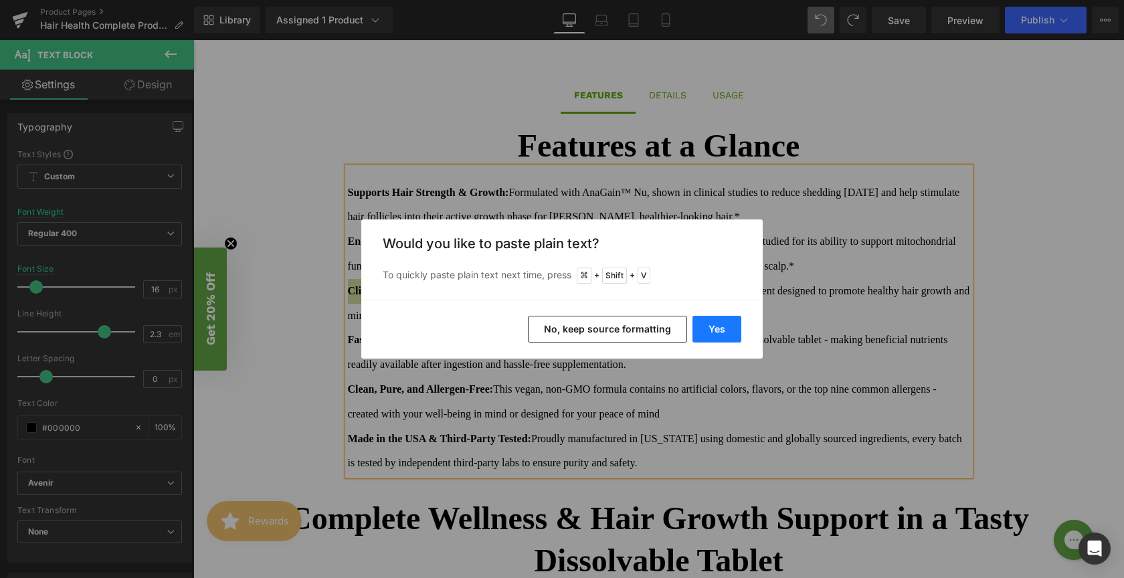
click at [728, 333] on button "Yes" at bounding box center [717, 329] width 49 height 27
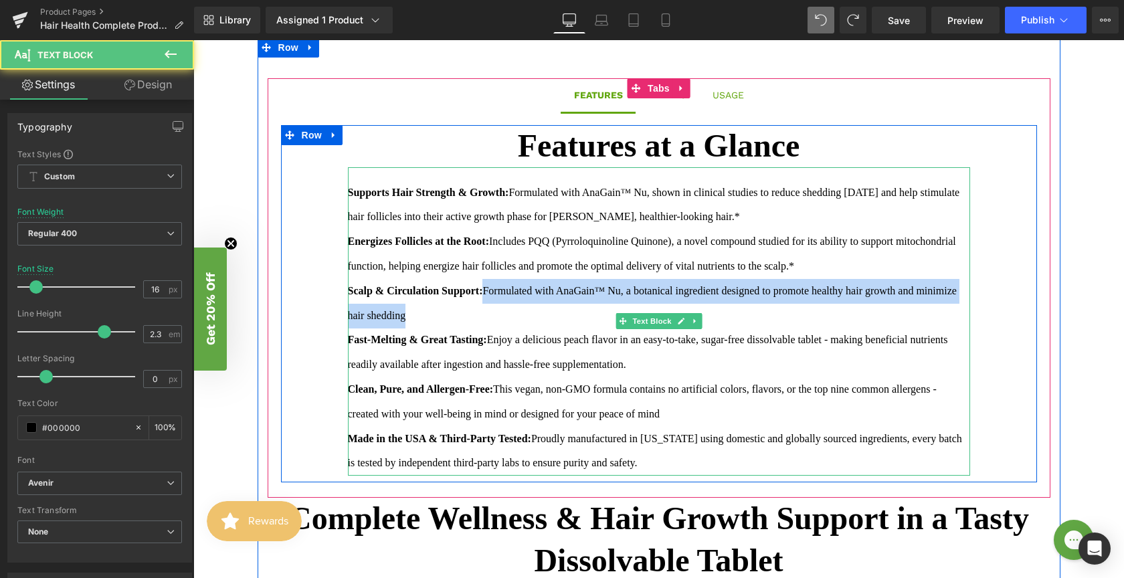
drag, startPoint x: 490, startPoint y: 288, endPoint x: 485, endPoint y: 307, distance: 18.8
click at [485, 307] on div "Supports Hair Strength & Growth: Formulated with AnaGain™ Nu, shown in clinical…" at bounding box center [659, 321] width 622 height 309
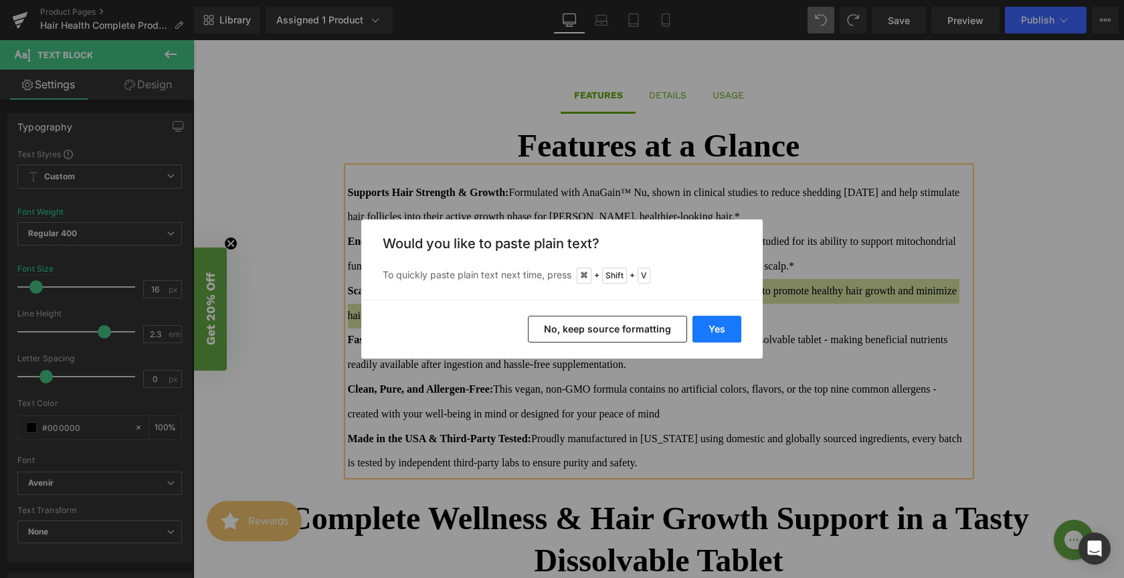
click at [728, 323] on button "Yes" at bounding box center [717, 329] width 49 height 27
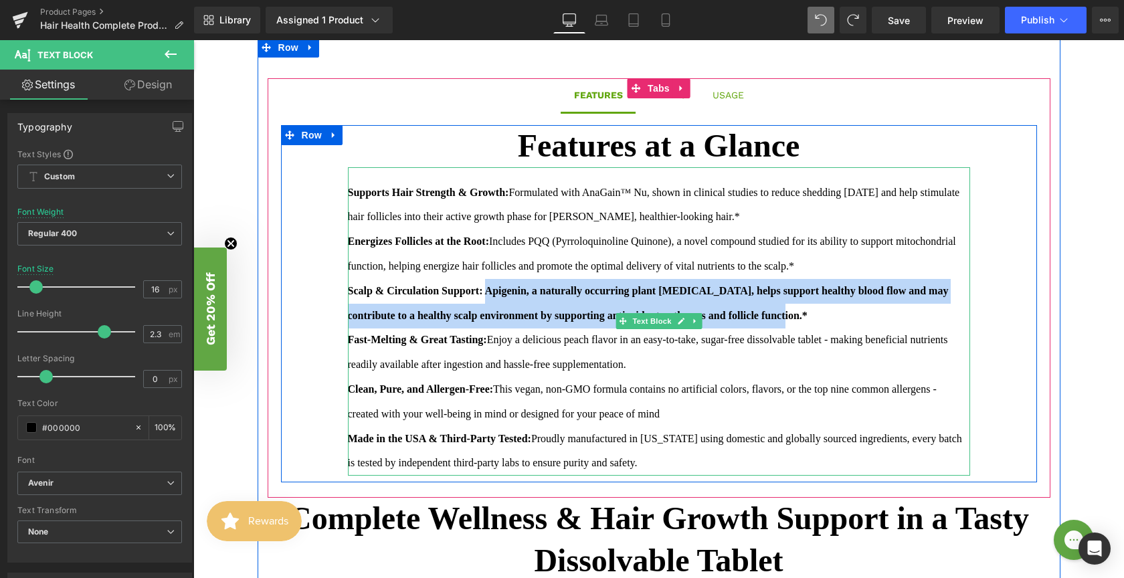
drag, startPoint x: 853, startPoint y: 317, endPoint x: 489, endPoint y: 292, distance: 364.9
click at [489, 292] on div "Supports Hair Strength & Growth: Formulated with AnaGain™ Nu, shown in clinical…" at bounding box center [659, 321] width 622 height 309
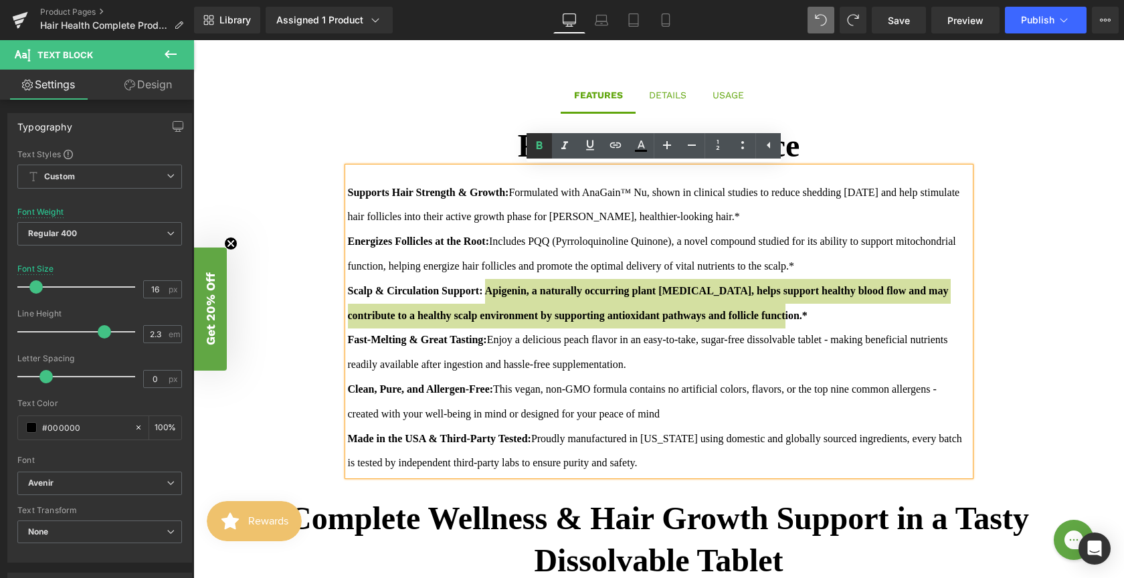
click at [536, 143] on icon at bounding box center [539, 146] width 16 height 16
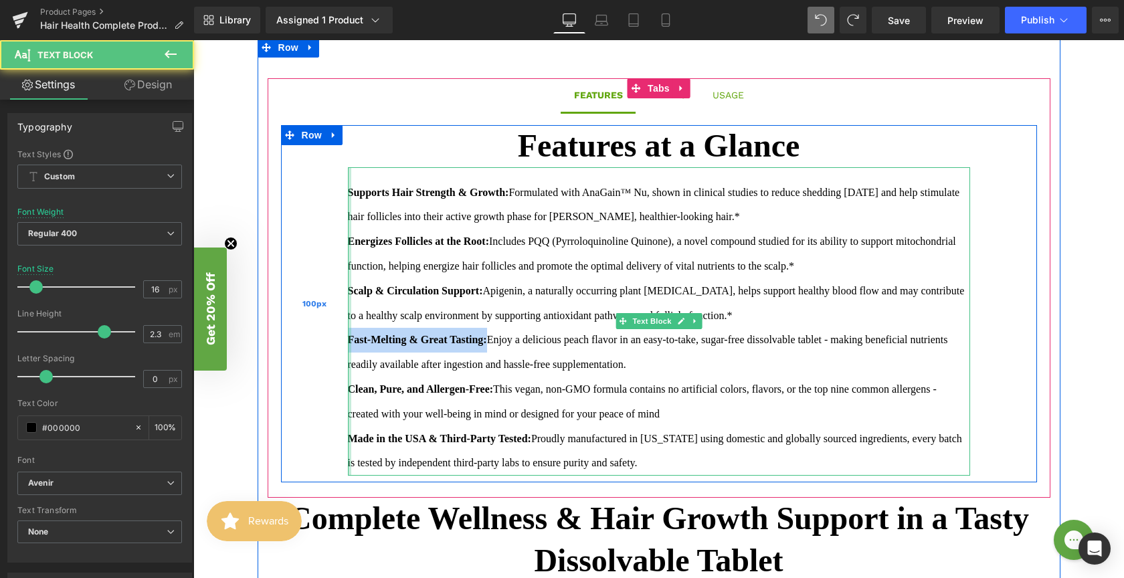
drag, startPoint x: 491, startPoint y: 340, endPoint x: 341, endPoint y: 345, distance: 150.0
click at [341, 345] on div "Features at a Glance Text Block Supports Hair Strength & Growth: Formulated wit…" at bounding box center [659, 303] width 756 height 357
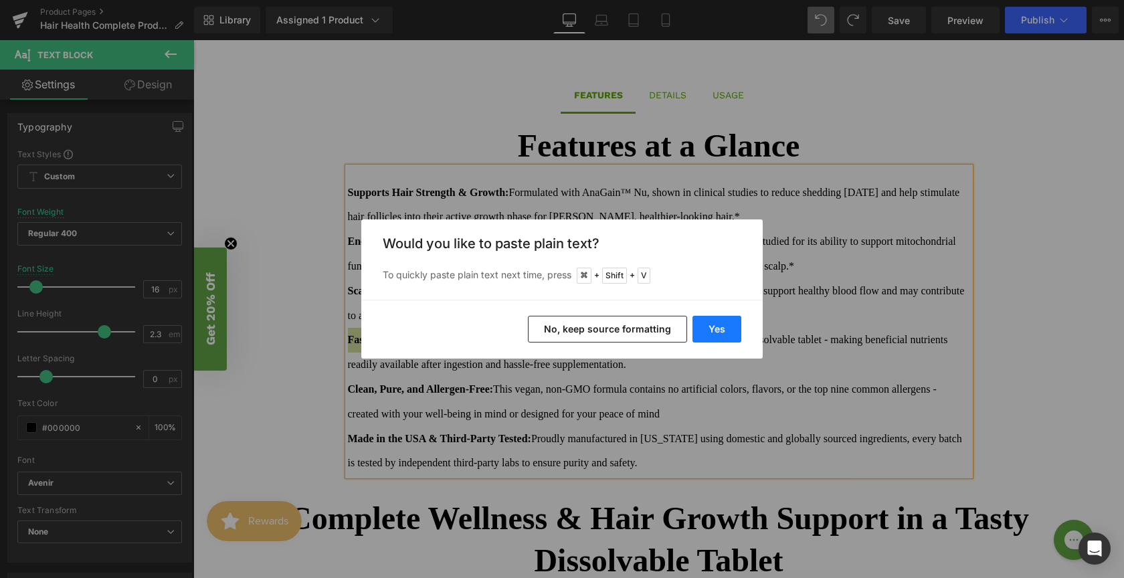
click at [738, 322] on button "Yes" at bounding box center [717, 329] width 49 height 27
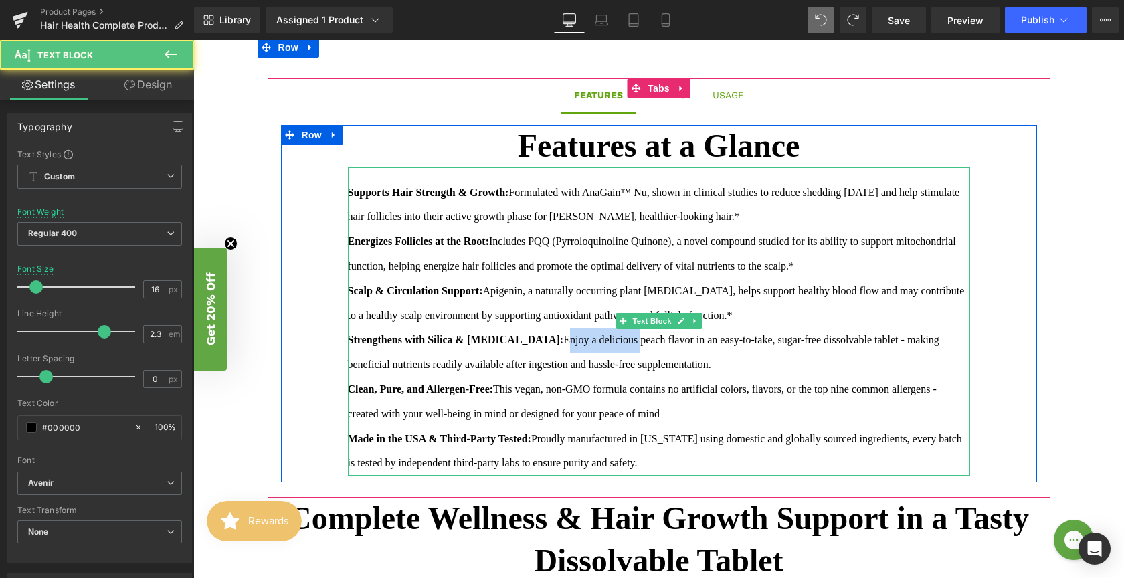
drag, startPoint x: 510, startPoint y: 339, endPoint x: 590, endPoint y: 347, distance: 80.1
click at [590, 347] on div "Supports Hair Strength & Growth: Formulated with AnaGain™ Nu, shown in clinical…" at bounding box center [659, 321] width 622 height 309
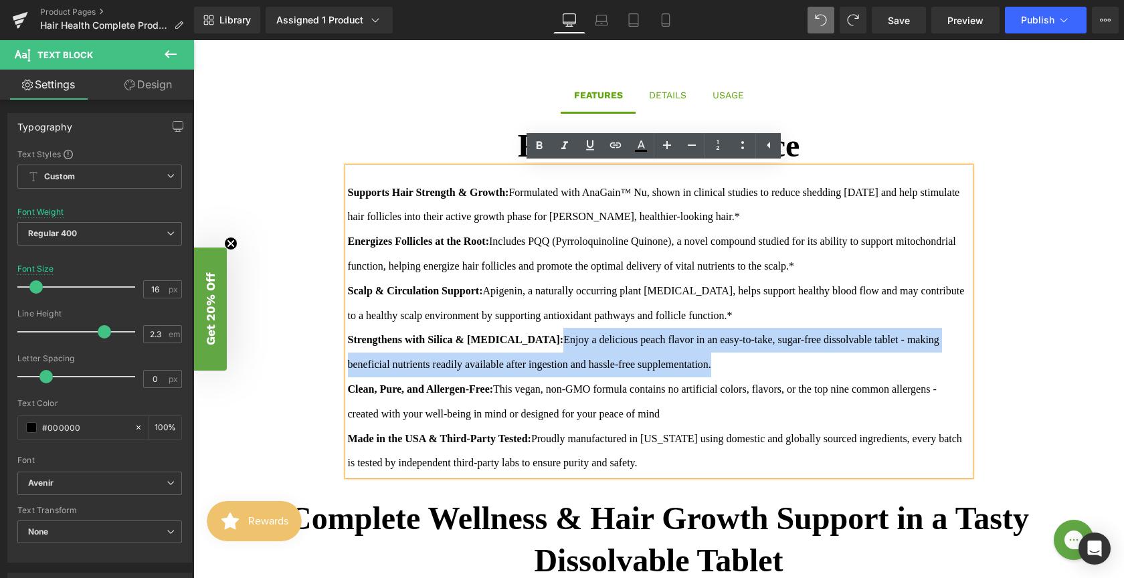
drag, startPoint x: 508, startPoint y: 339, endPoint x: 746, endPoint y: 361, distance: 239.3
click at [746, 361] on span "Enjoy a delicious peach flavor in an easy-to-take, sugar-free dissolvable table…" at bounding box center [644, 352] width 592 height 36
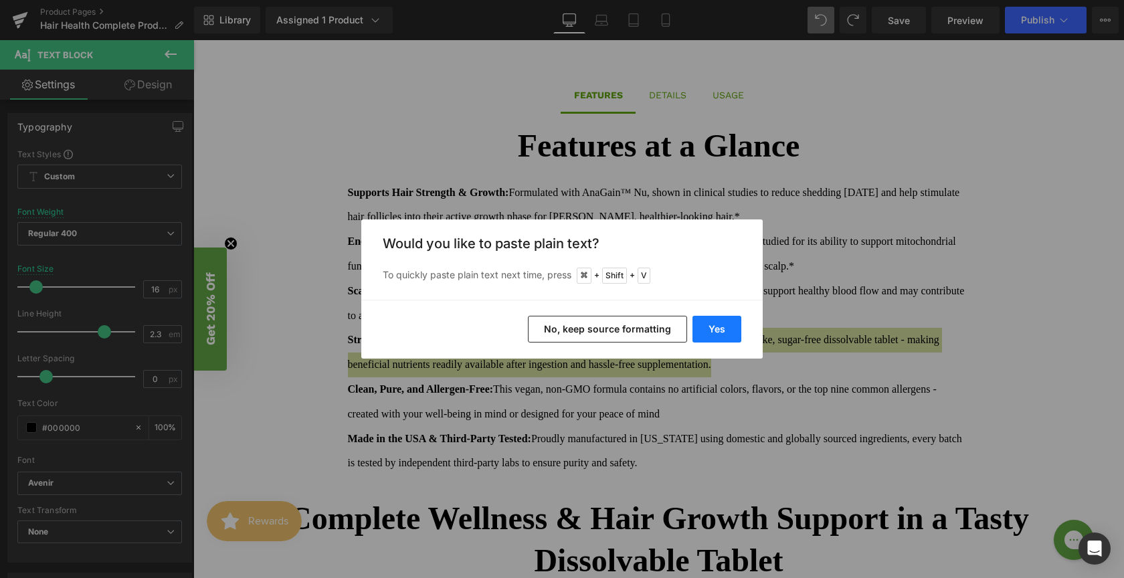
drag, startPoint x: 709, startPoint y: 330, endPoint x: 501, endPoint y: 278, distance: 214.0
click at [709, 330] on button "Yes" at bounding box center [717, 329] width 49 height 27
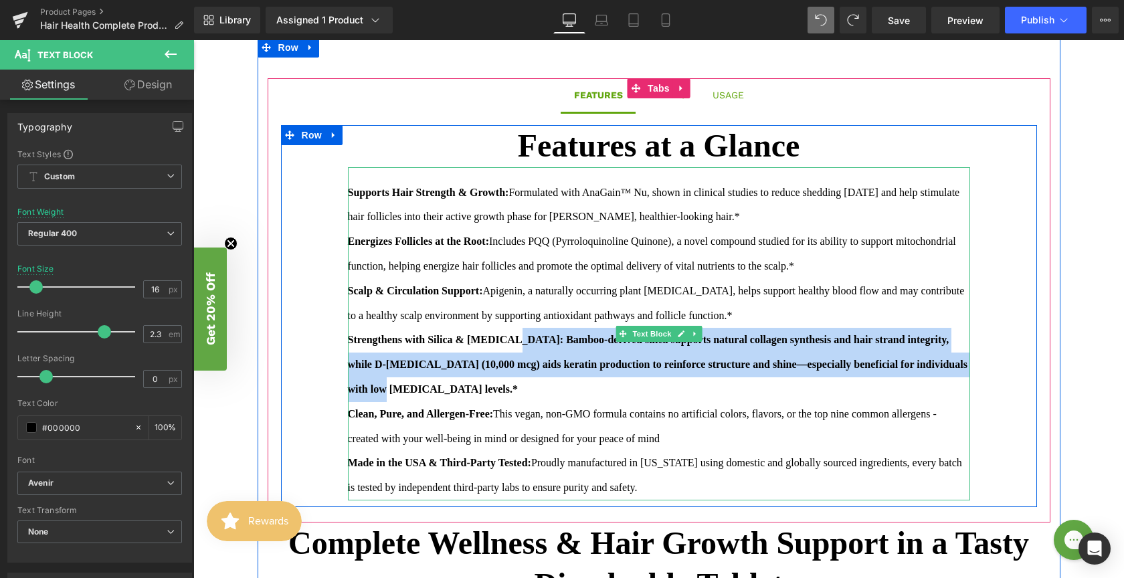
drag, startPoint x: 424, startPoint y: 375, endPoint x: 505, endPoint y: 343, distance: 87.8
click at [505, 343] on div "Supports Hair Strength & Growth: Formulated with AnaGain™ Nu, shown in clinical…" at bounding box center [659, 333] width 622 height 333
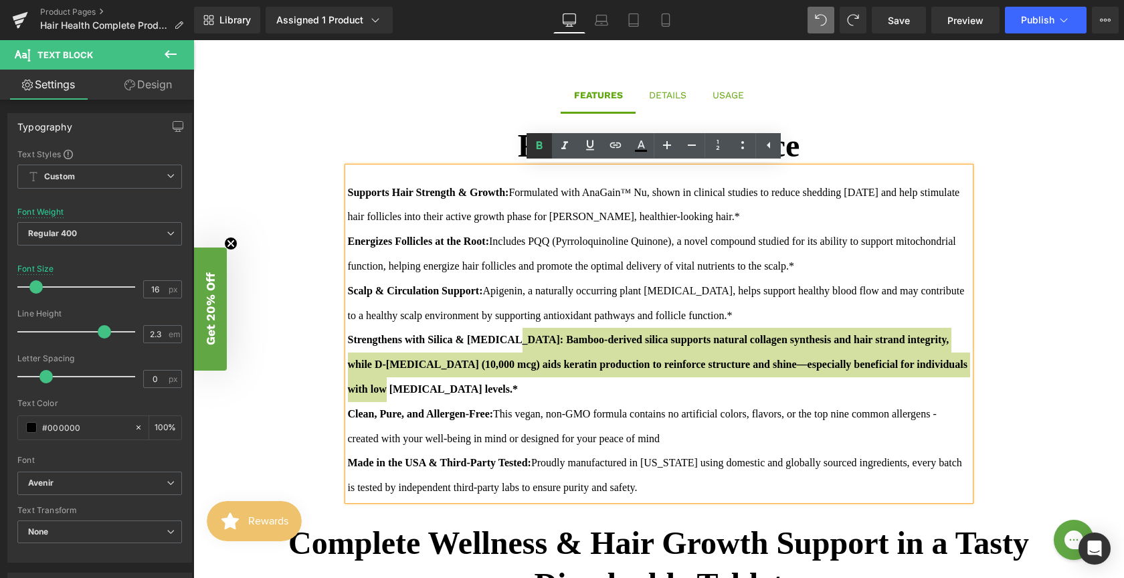
click at [535, 142] on icon at bounding box center [539, 146] width 16 height 16
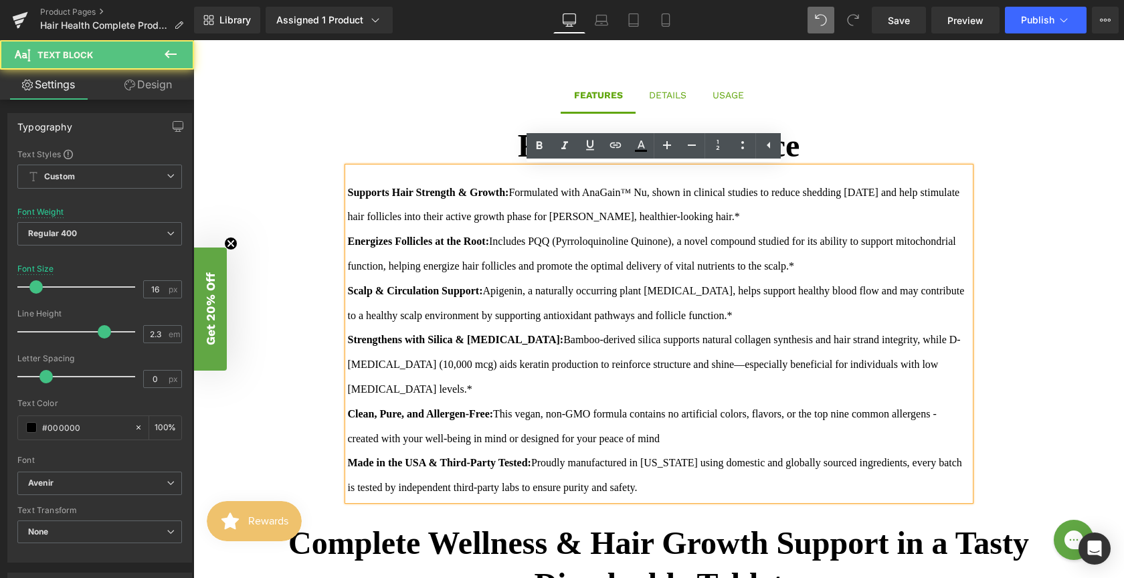
click at [931, 339] on span "Bamboo-derived silica supports natural collagen synthesis and hair strand integ…" at bounding box center [654, 364] width 613 height 61
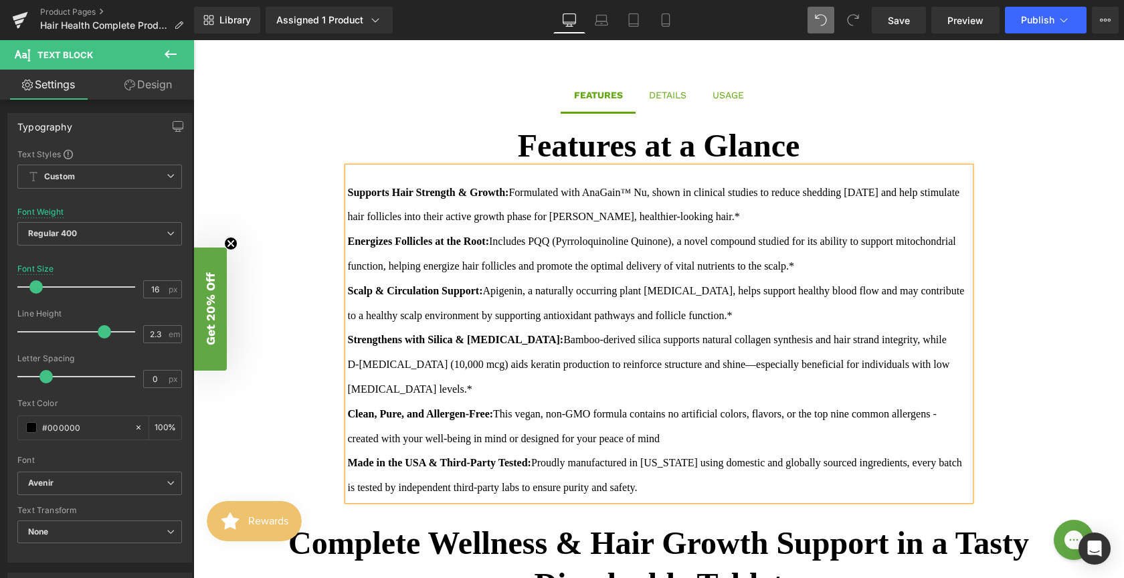
click at [912, 364] on span "D-[MEDICAL_DATA] (10,000 mcg) aids keratin production to reinforce structure an…" at bounding box center [649, 377] width 602 height 36
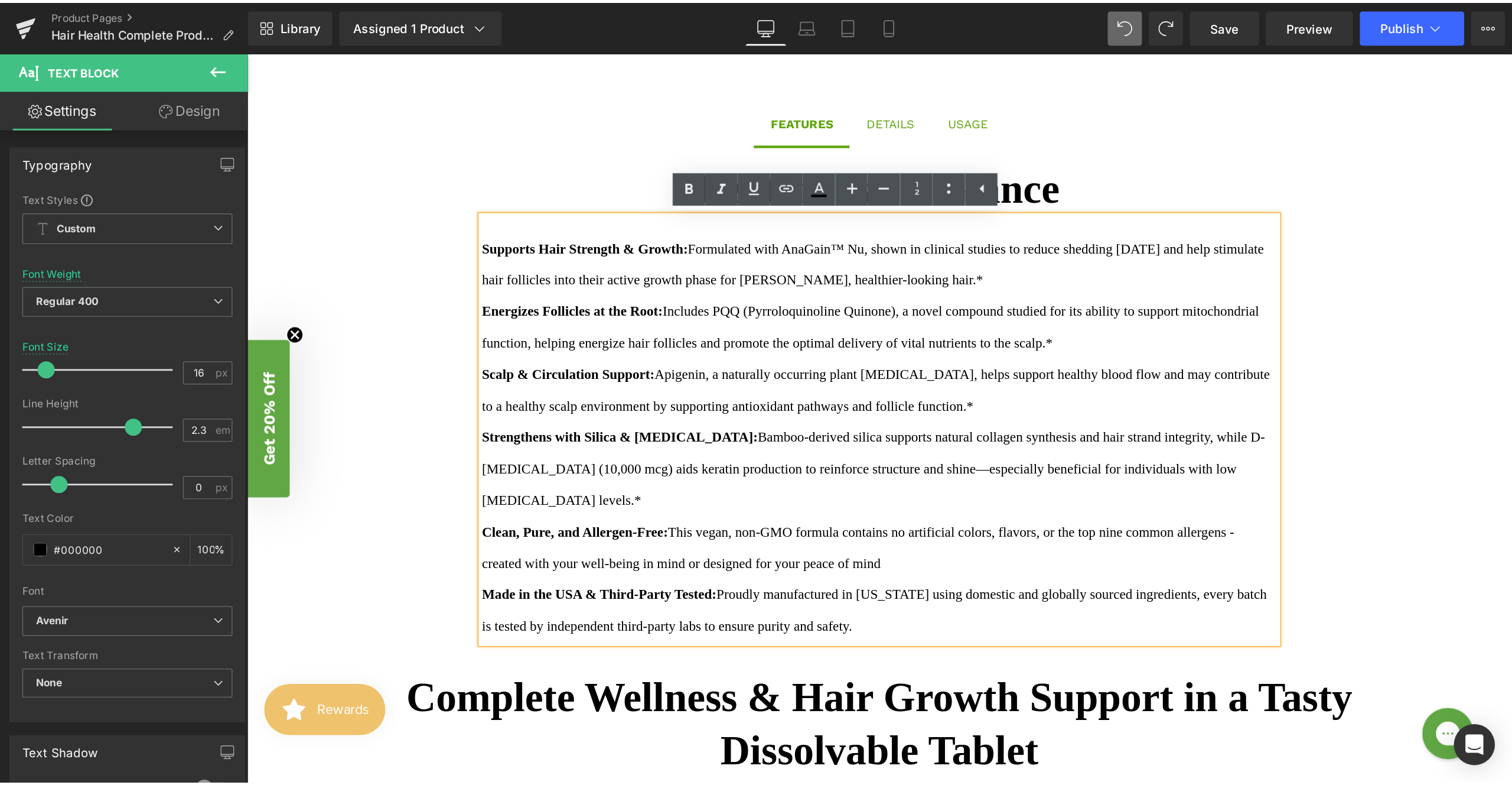
scroll to position [795, 0]
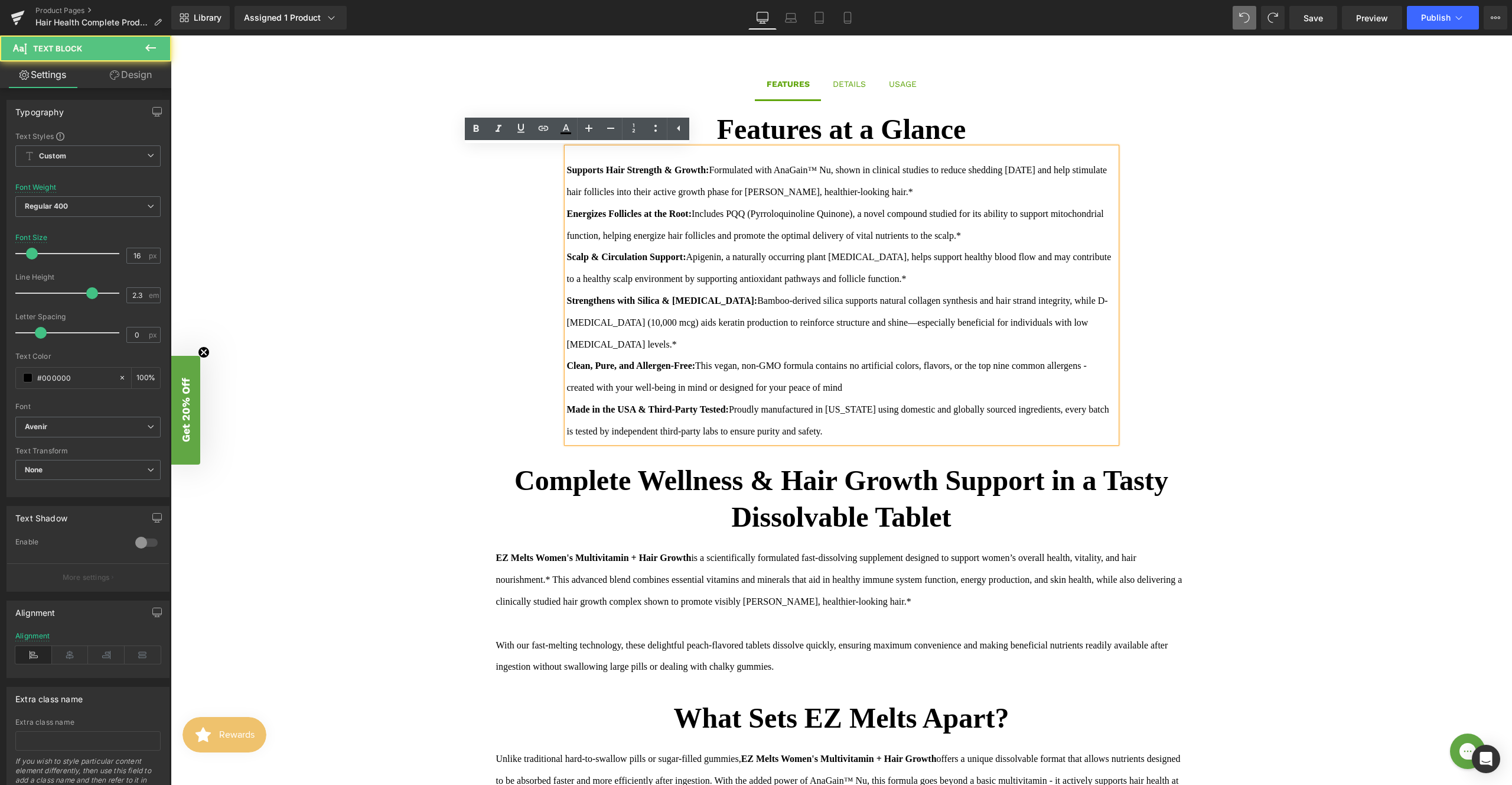
click at [992, 299] on span "Bamboo-derived silica supports natural collagen synthesis and hair strand integ…" at bounding box center [838, 322] width 541 height 54
click at [992, 321] on span "D-[MEDICAL_DATA] (10,000 mcg) aids keratin production to reinforce structure an…" at bounding box center [833, 333] width 531 height 32
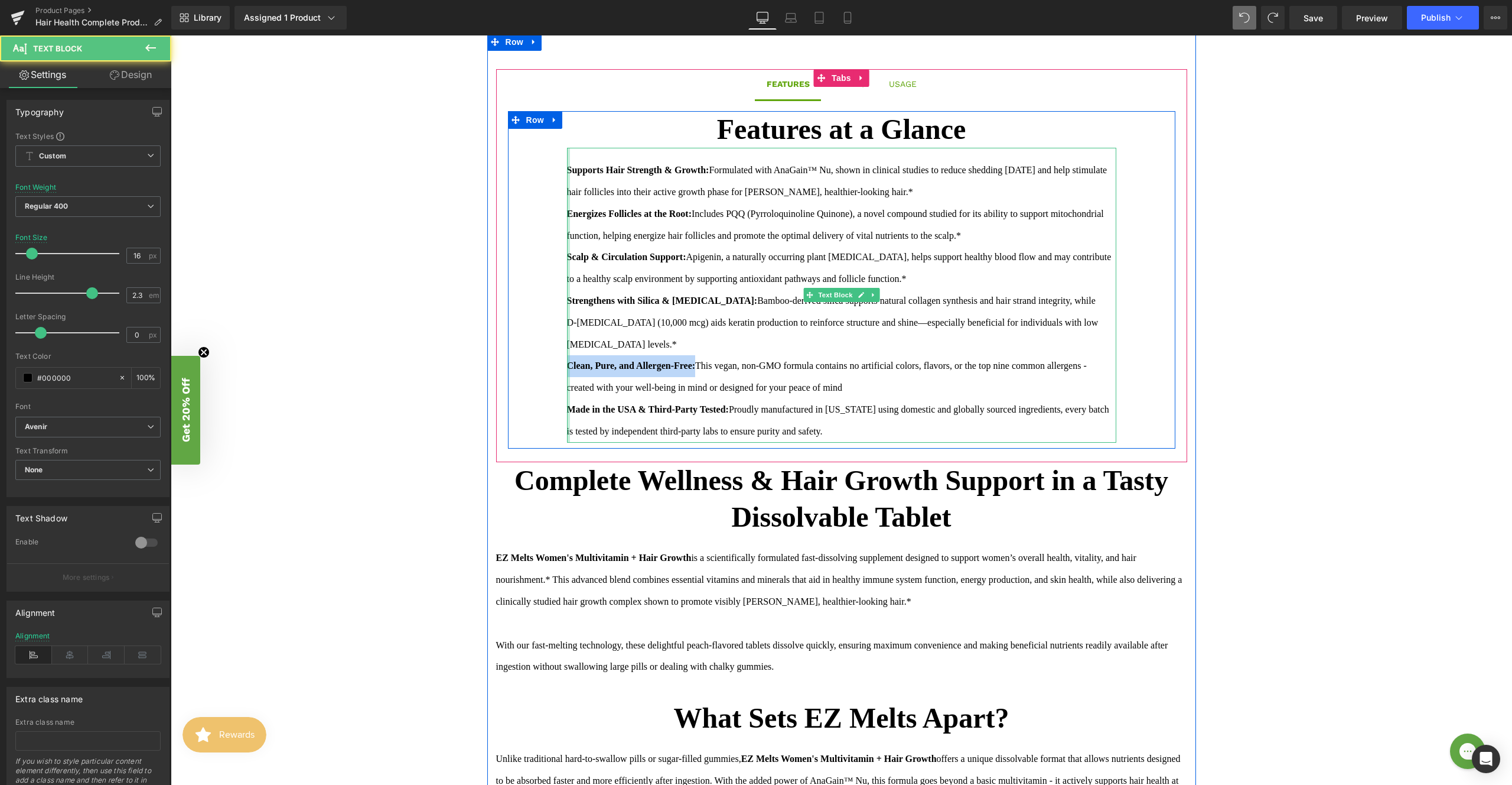
drag, startPoint x: 701, startPoint y: 365, endPoint x: 562, endPoint y: 362, distance: 139.0
click at [568, 362] on div "Supports Hair Strength & Growth: Formulated with AnaGain™ Nu, shown in clinical…" at bounding box center [842, 294] width 549 height 294
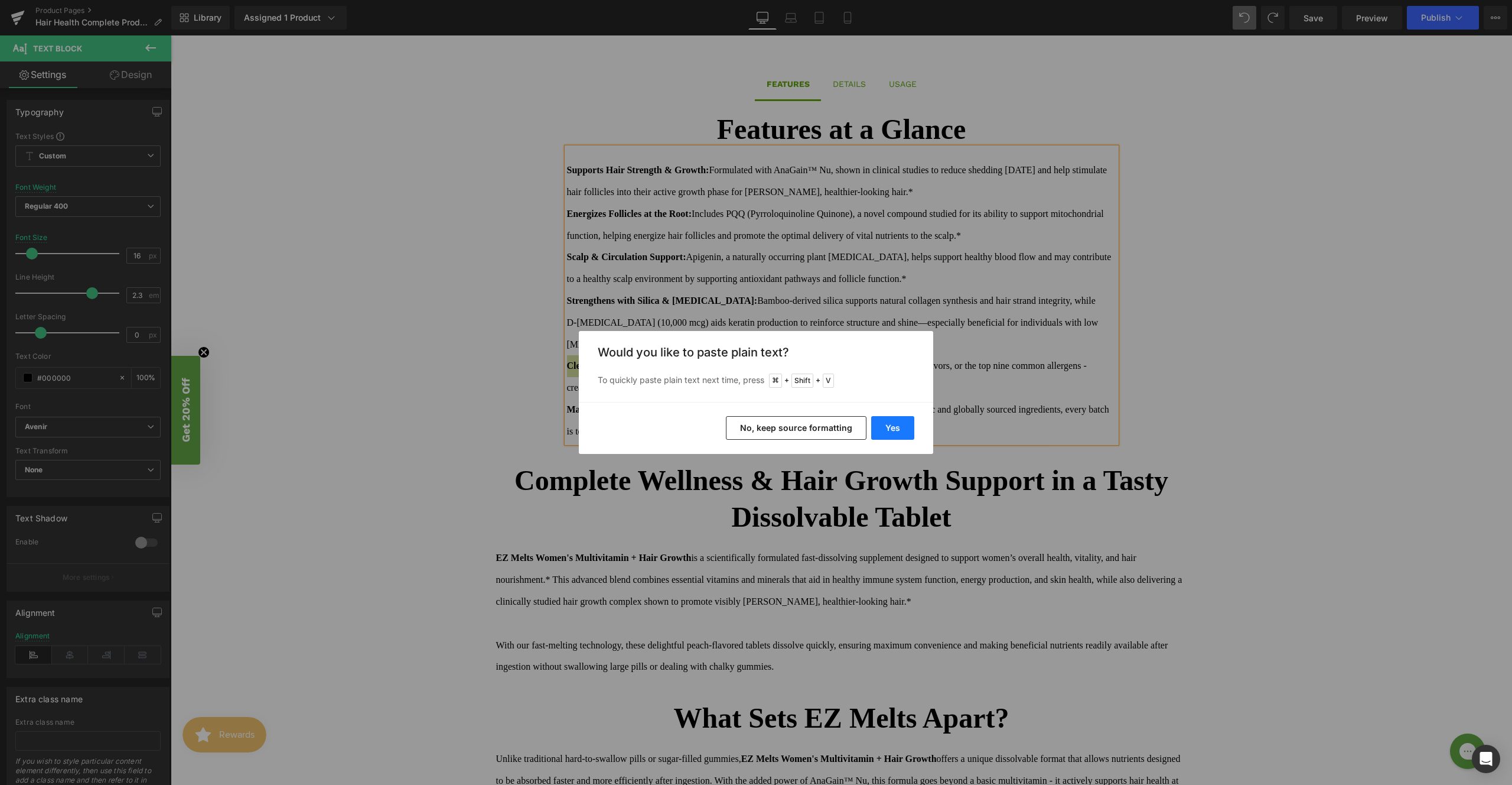
drag, startPoint x: 887, startPoint y: 426, endPoint x: 718, endPoint y: 391, distance: 172.6
click at [887, 426] on button "Yes" at bounding box center [892, 427] width 43 height 24
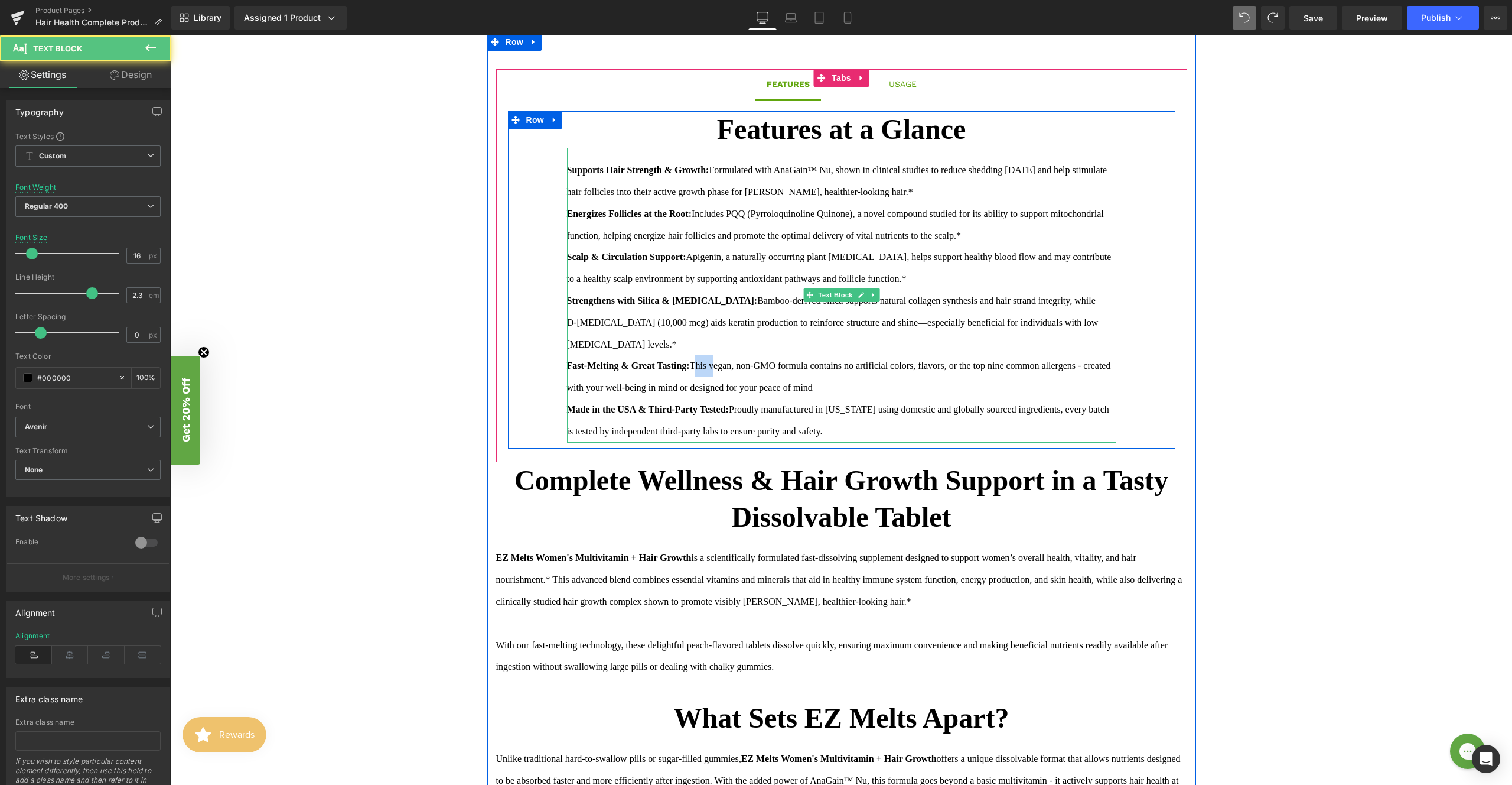
drag, startPoint x: 698, startPoint y: 364, endPoint x: 719, endPoint y: 366, distance: 21.1
click at [719, 366] on span "This vegan, non-GMO formula contains no artificial colors, flavors, or the top …" at bounding box center [839, 376] width 544 height 32
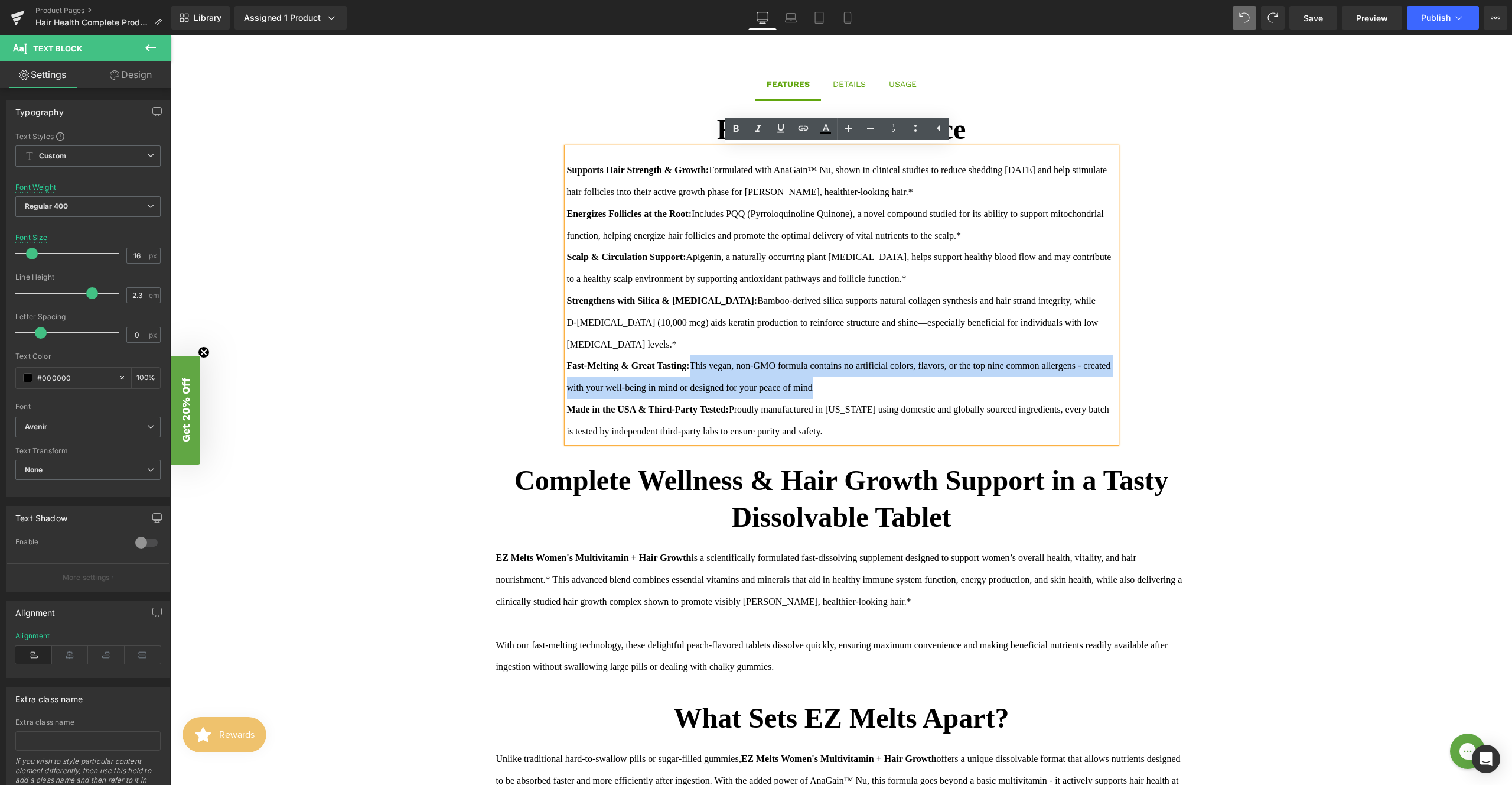
drag, startPoint x: 696, startPoint y: 364, endPoint x: 919, endPoint y: 385, distance: 224.0
click at [915, 386] on div "[MEDICAL_DATA] levels.* Fast-Melting & Great Tasting: This vegan, non-GMO formu…" at bounding box center [842, 388] width 549 height 109
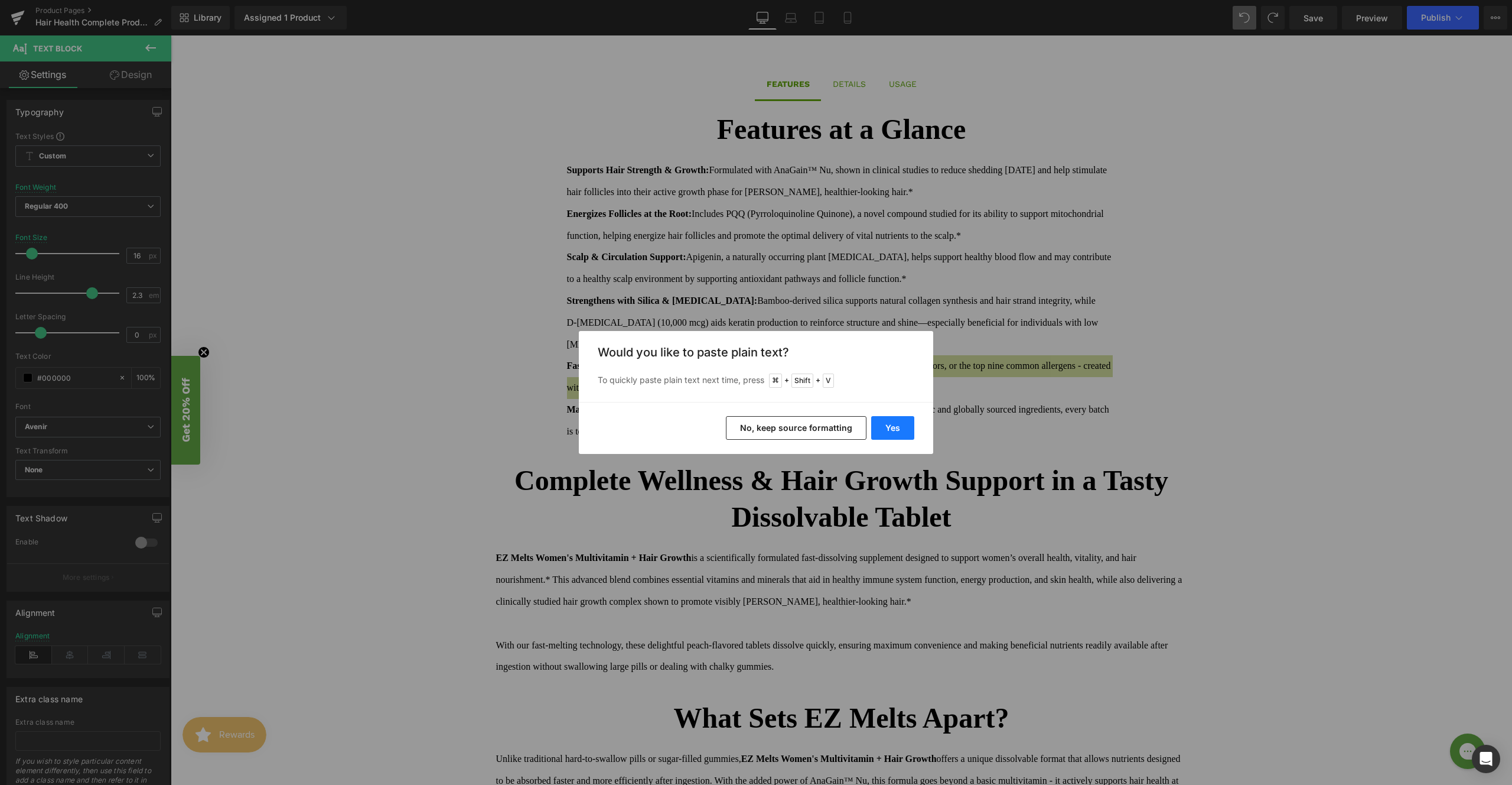
drag, startPoint x: 884, startPoint y: 428, endPoint x: 712, endPoint y: 389, distance: 176.4
click at [884, 428] on button "Yes" at bounding box center [892, 427] width 43 height 24
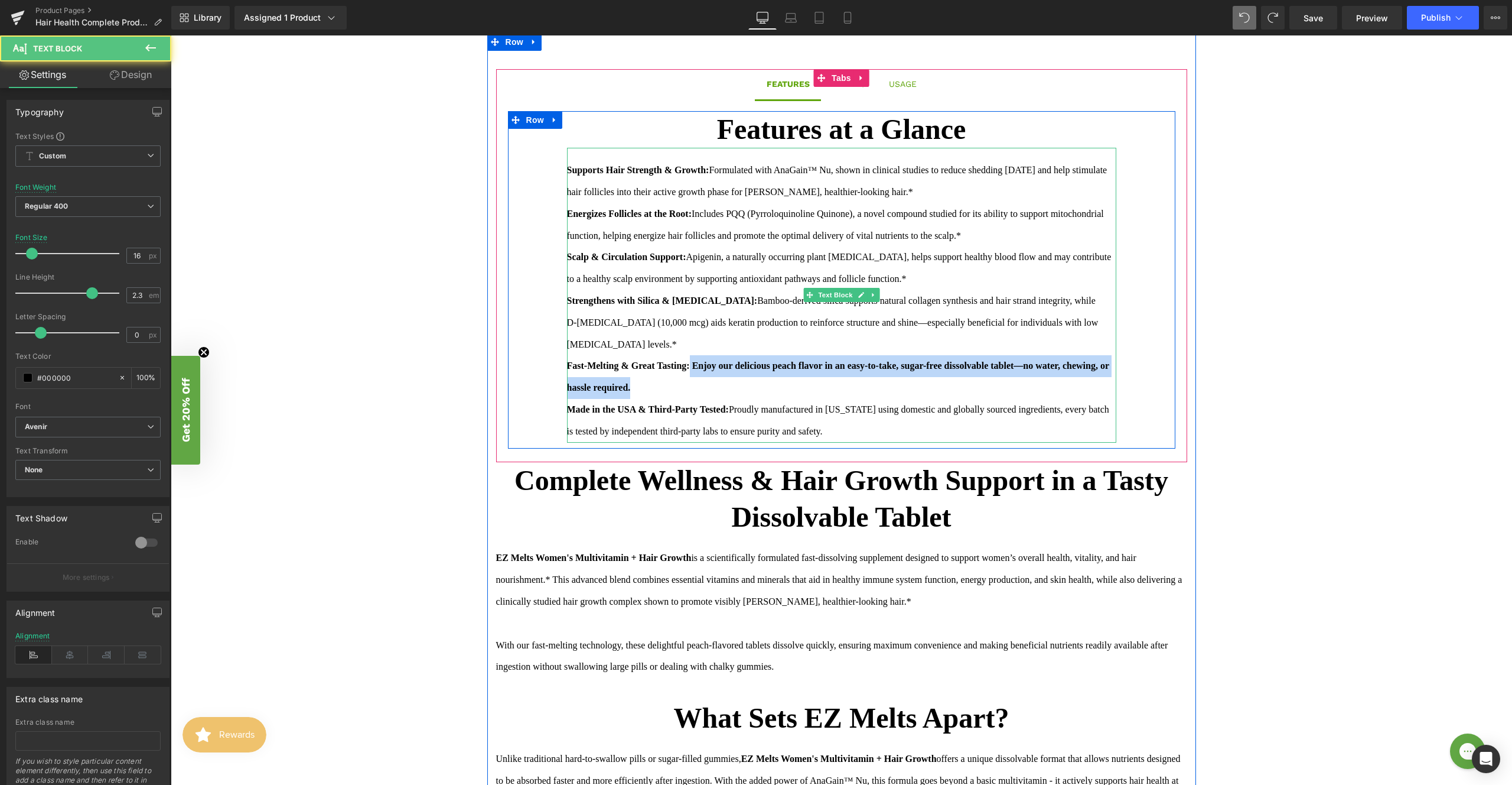
drag, startPoint x: 694, startPoint y: 389, endPoint x: 694, endPoint y: 369, distance: 20.0
click at [694, 369] on div "[MEDICAL_DATA] levels.* Fast-Melting & Great Tasting: Enjoy our delicious peach…" at bounding box center [842, 388] width 549 height 109
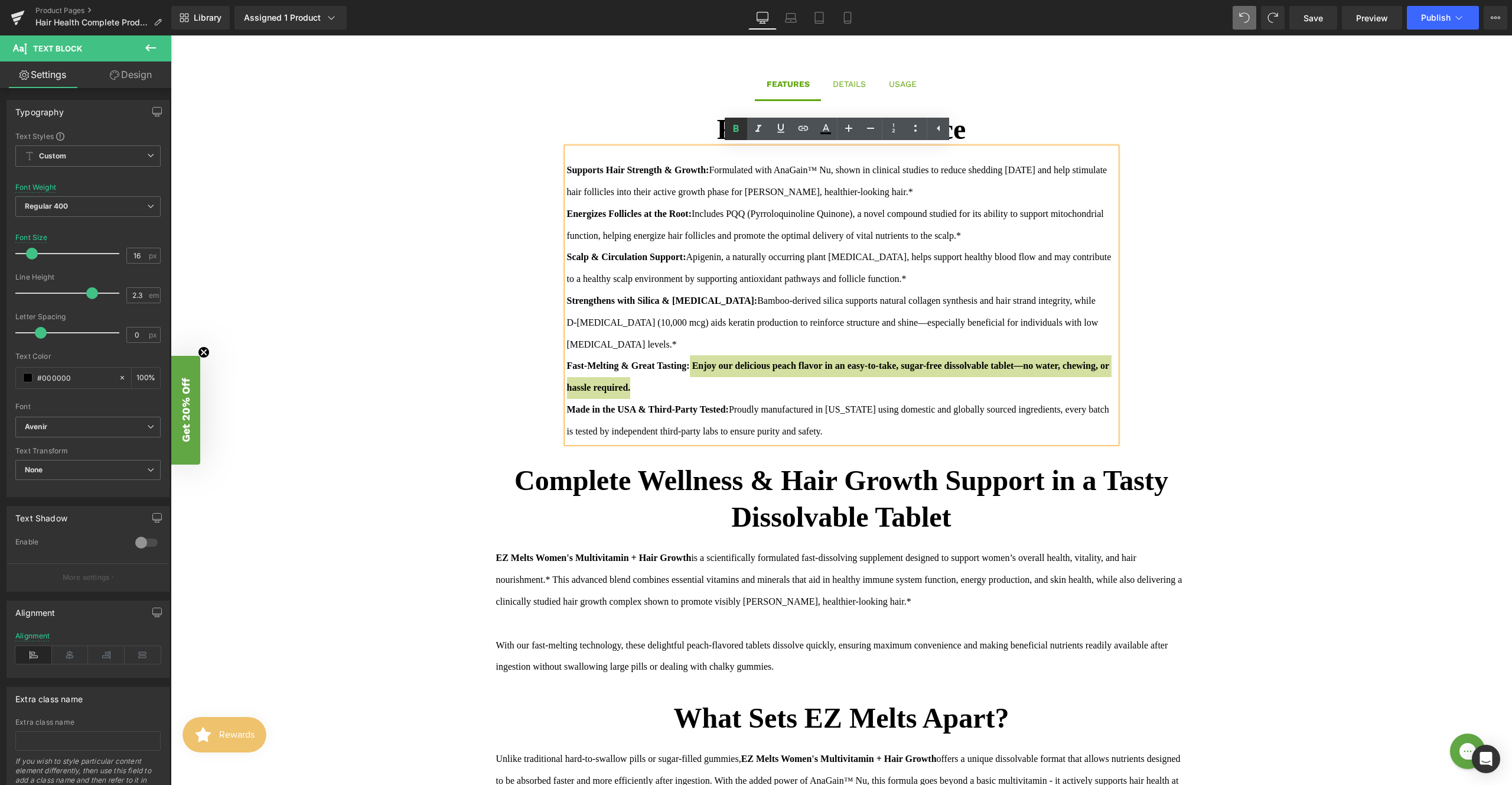
click at [734, 130] on icon at bounding box center [736, 129] width 5 height 7
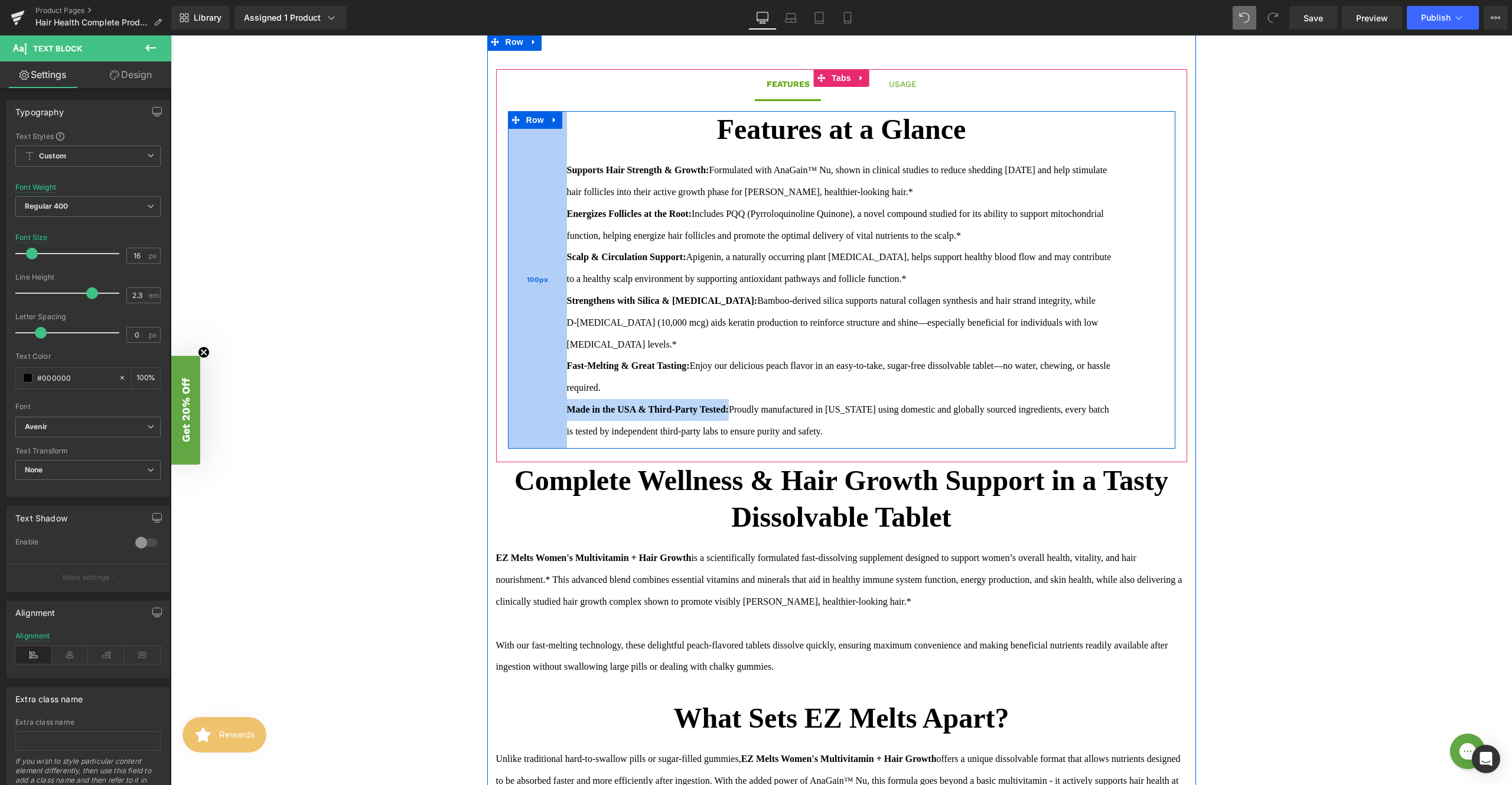
drag, startPoint x: 733, startPoint y: 409, endPoint x: 553, endPoint y: 409, distance: 180.0
click at [553, 409] on div "Features at a Glance Text Block Supports Hair Strength & Growth: Formulated wit…" at bounding box center [842, 280] width 667 height 337
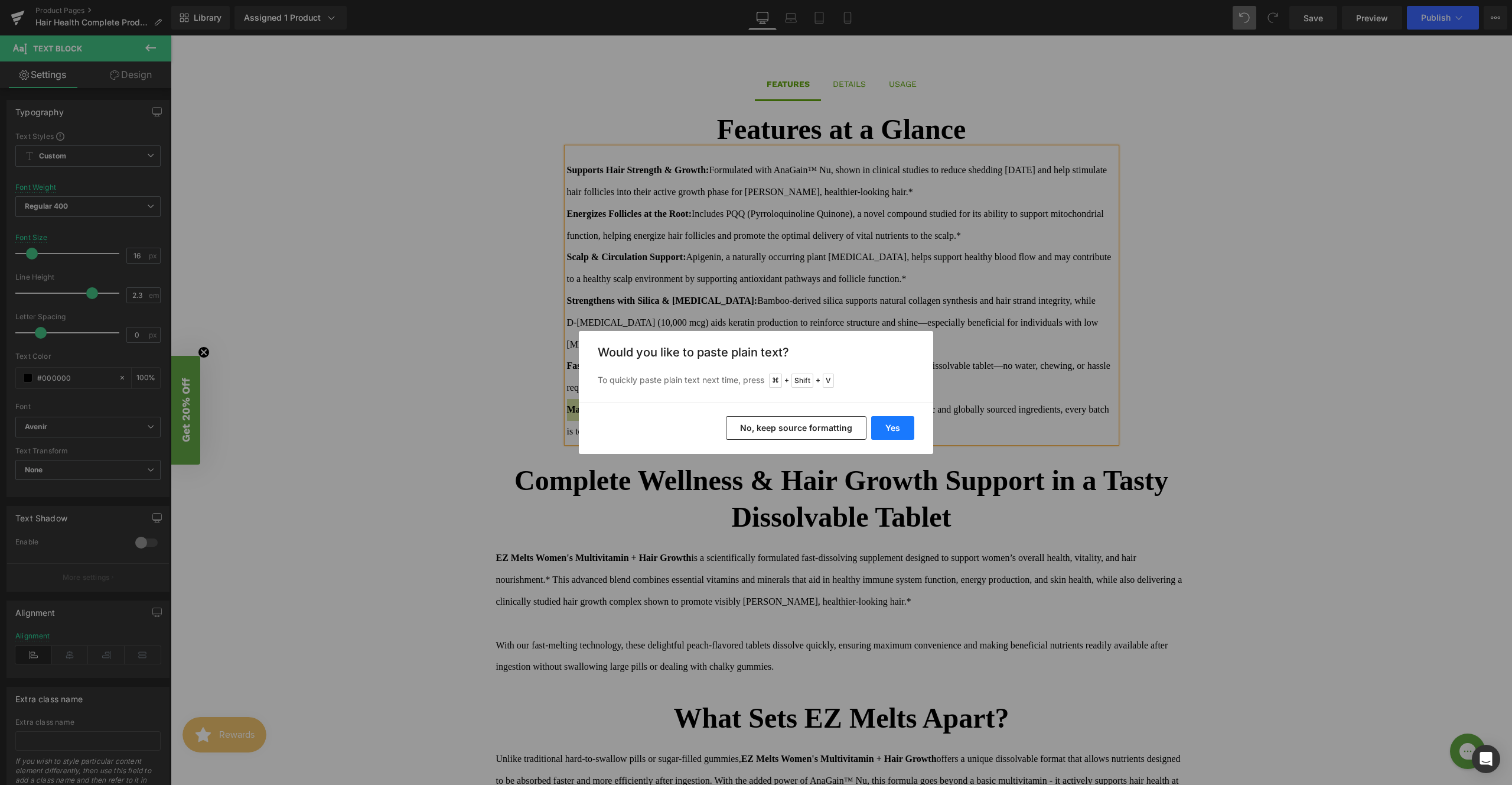
click at [903, 427] on button "Yes" at bounding box center [892, 427] width 43 height 24
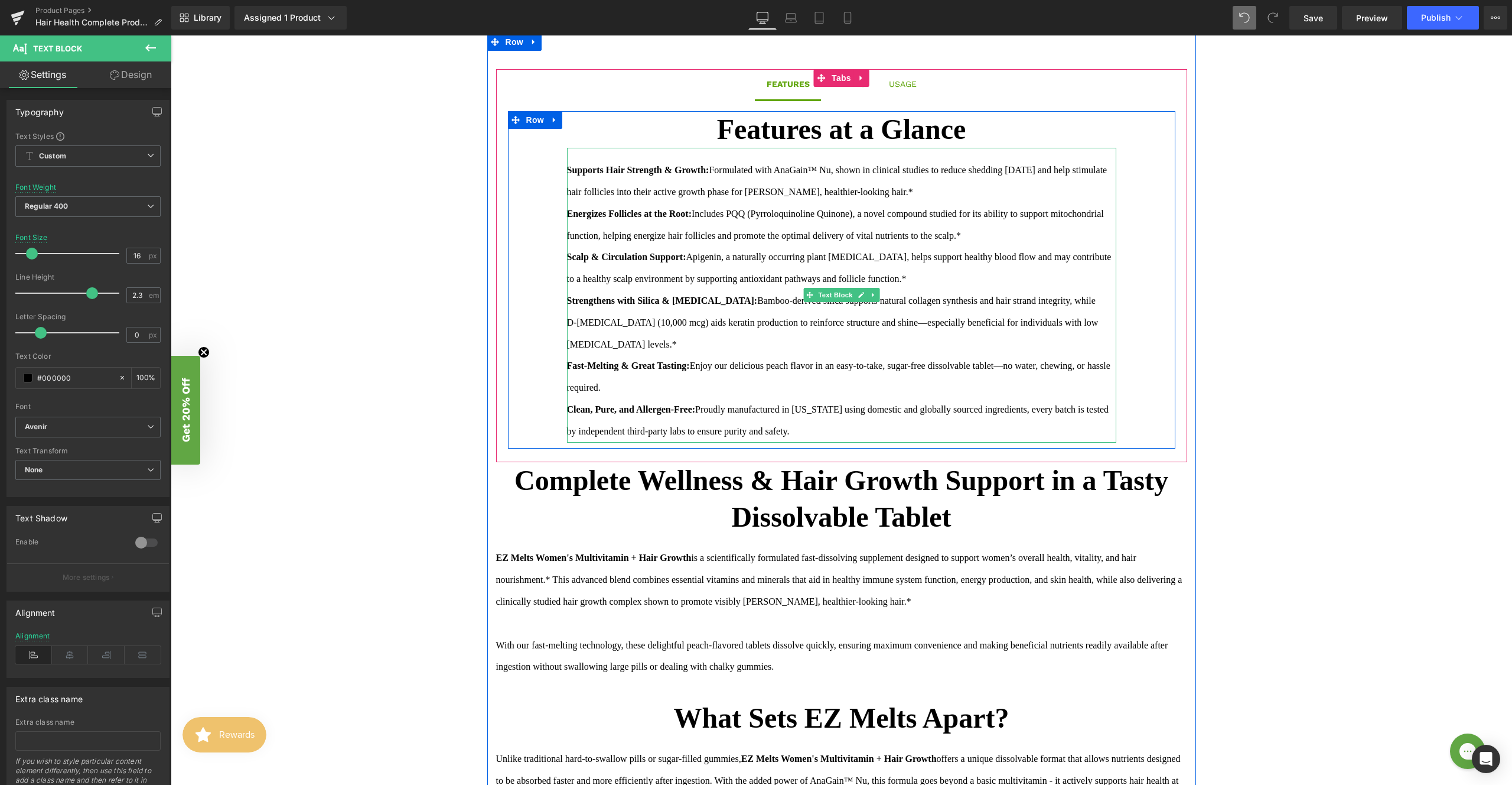
drag, startPoint x: 696, startPoint y: 366, endPoint x: 700, endPoint y: 381, distance: 15.5
click at [700, 381] on div "[MEDICAL_DATA] levels.* Fast-Melting & Great Tasting: Enjoy our delicious peach…" at bounding box center [842, 388] width 549 height 109
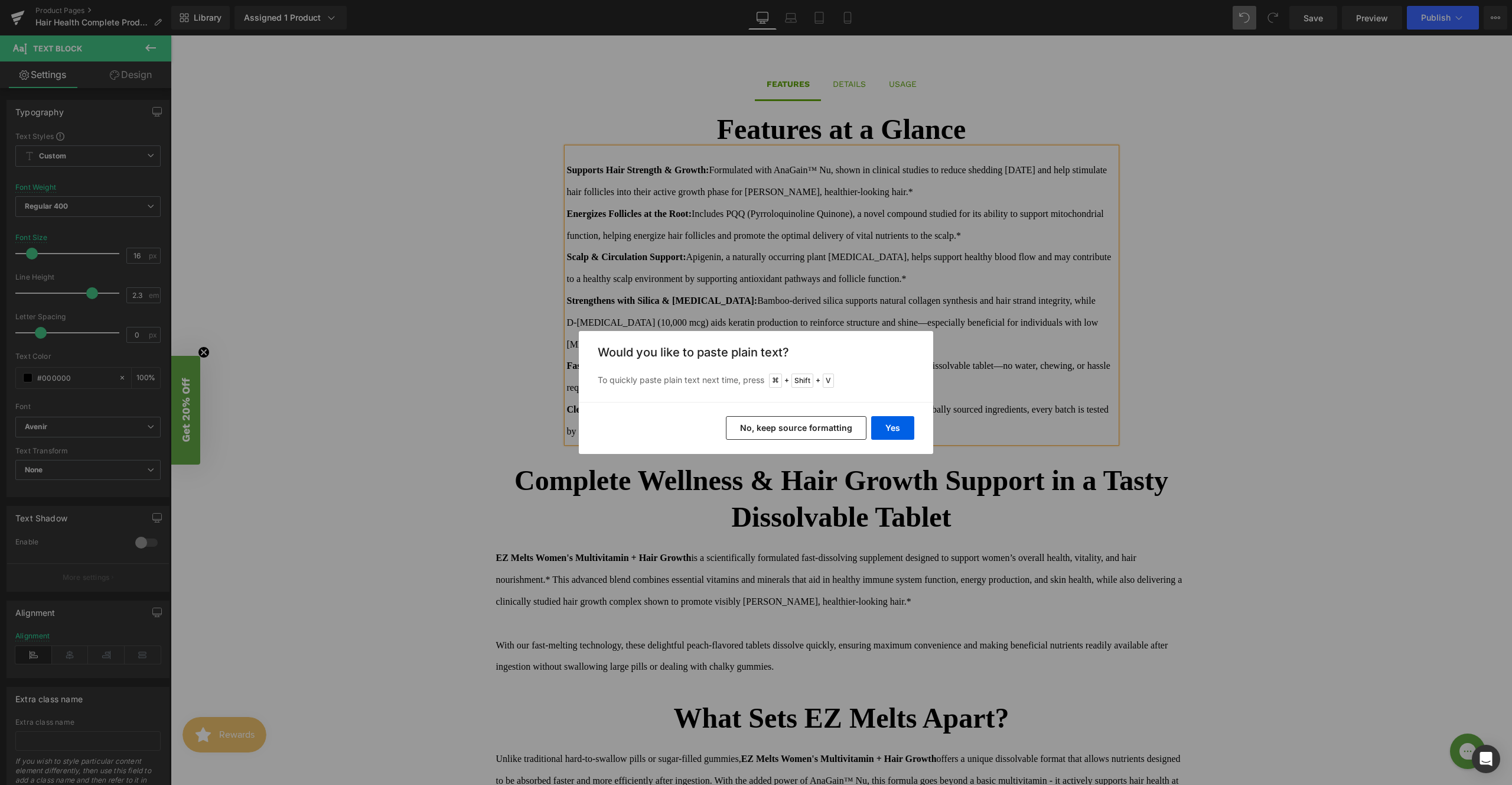
click at [992, 351] on div "Back to Library Insert Would you like to paste plain text? To quickly paste pla…" at bounding box center [756, 392] width 1512 height 785
click at [967, 364] on div "Back to Library Insert Would you like to paste plain text? To quickly paste pla…" at bounding box center [756, 392] width 1512 height 785
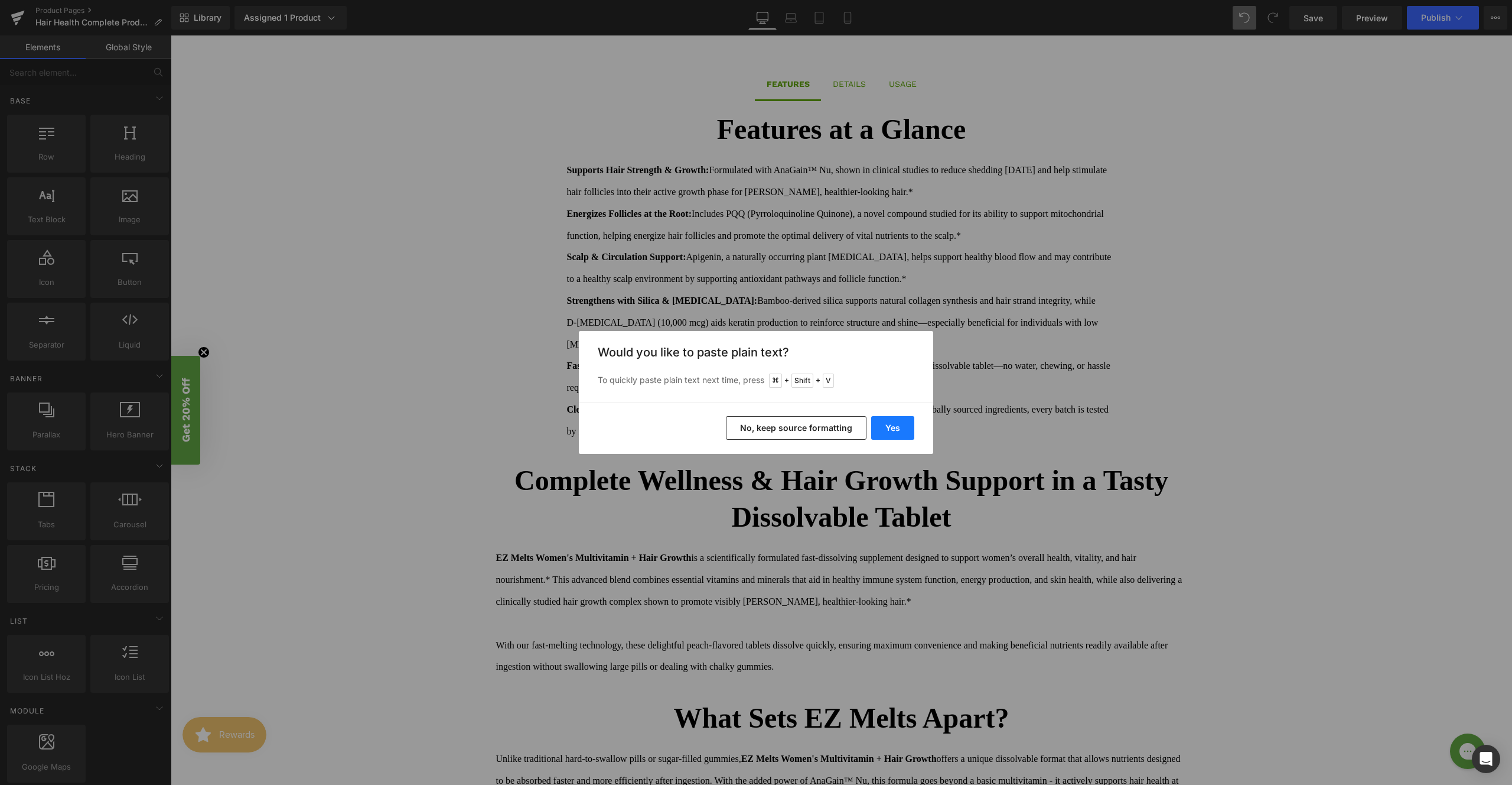
click at [914, 432] on button "Yes" at bounding box center [892, 427] width 43 height 24
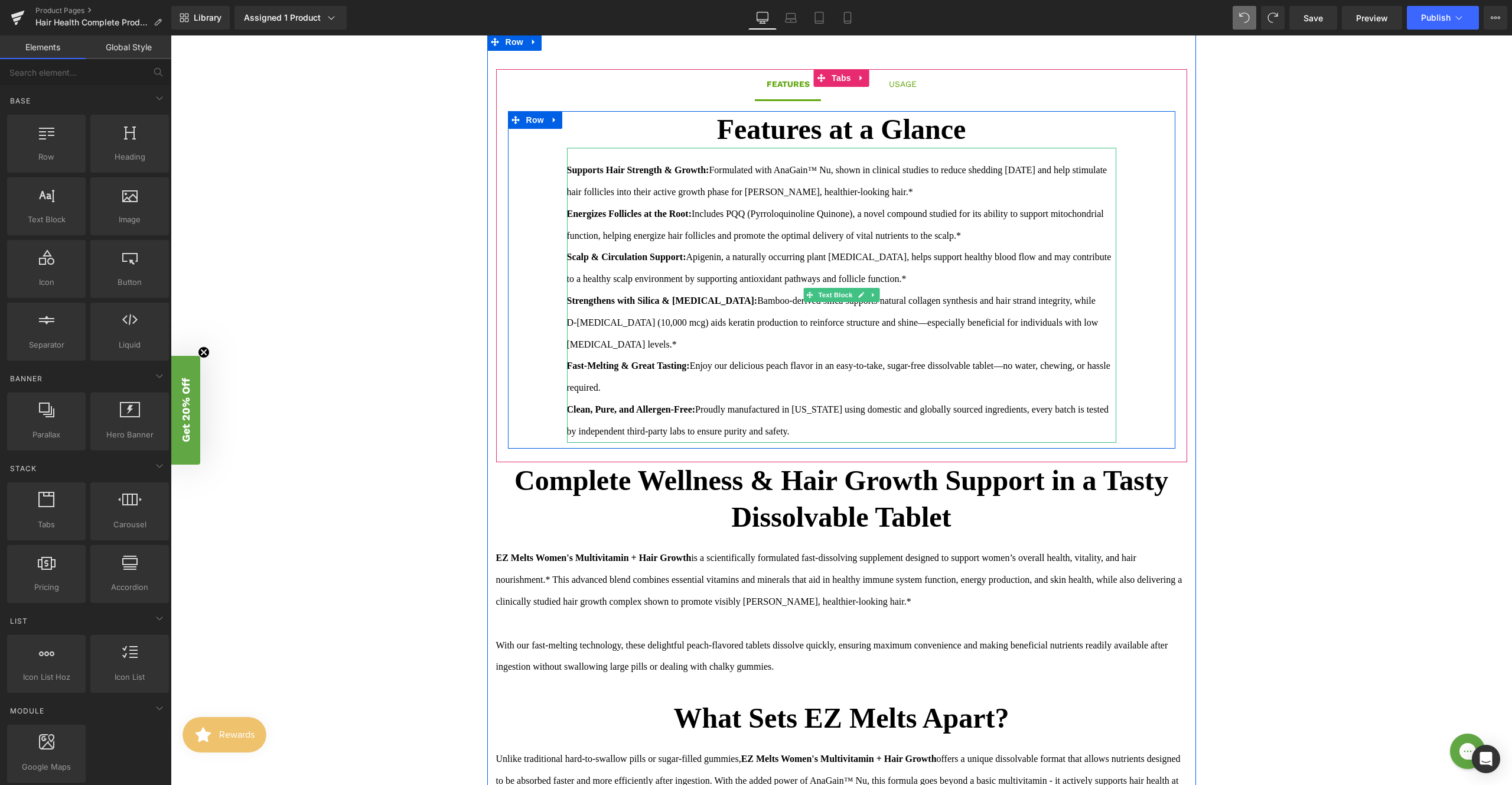
click at [741, 416] on div "[MEDICAL_DATA] levels.* Fast-Melting & Great Tasting: Enjoy our delicious peach…" at bounding box center [842, 388] width 549 height 109
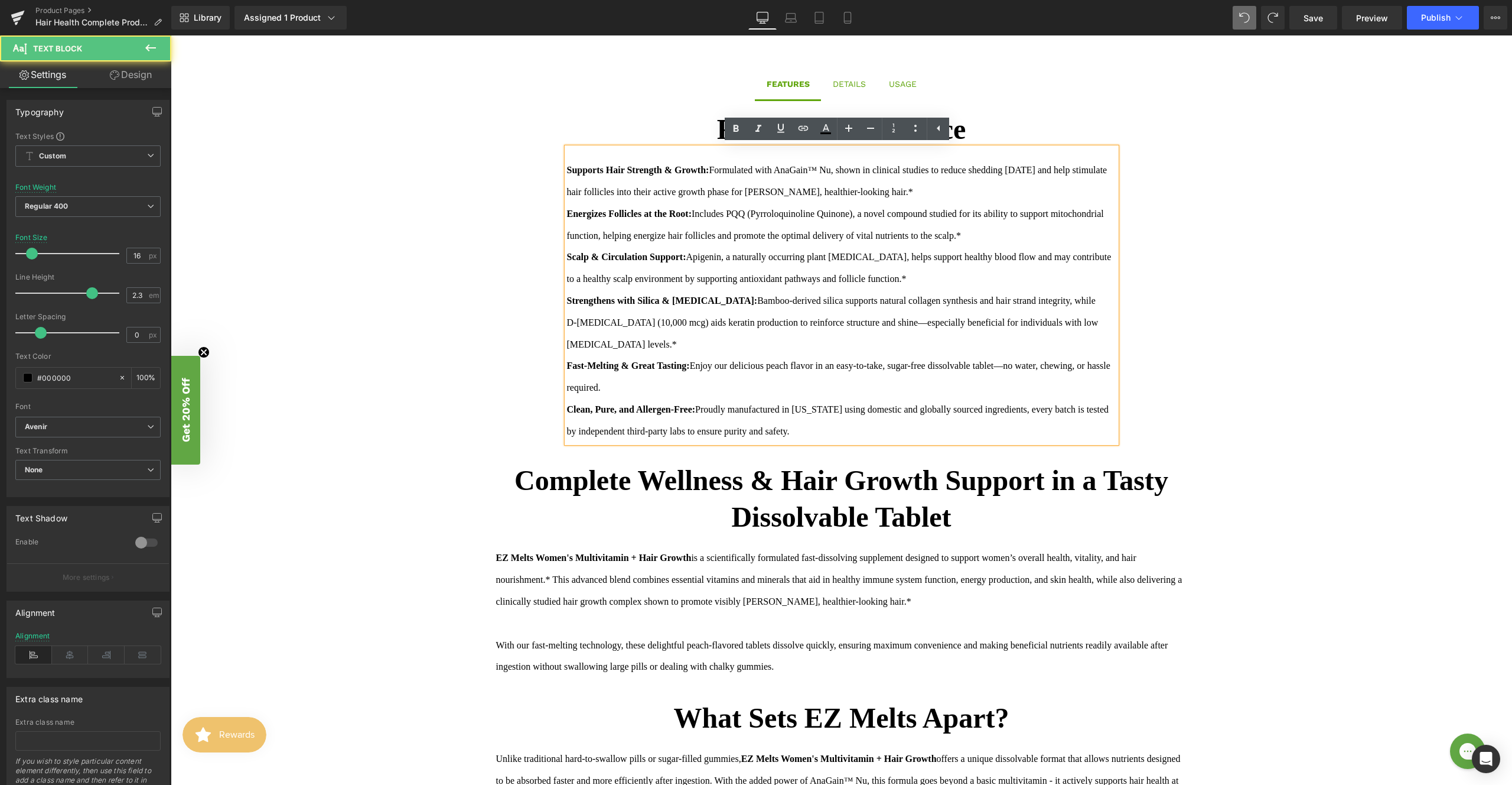
drag, startPoint x: 707, startPoint y: 409, endPoint x: 801, endPoint y: 422, distance: 94.9
click at [801, 422] on div "[MEDICAL_DATA] levels.* Fast-Melting & Great Tasting: Enjoy our delicious peach…" at bounding box center [842, 388] width 549 height 109
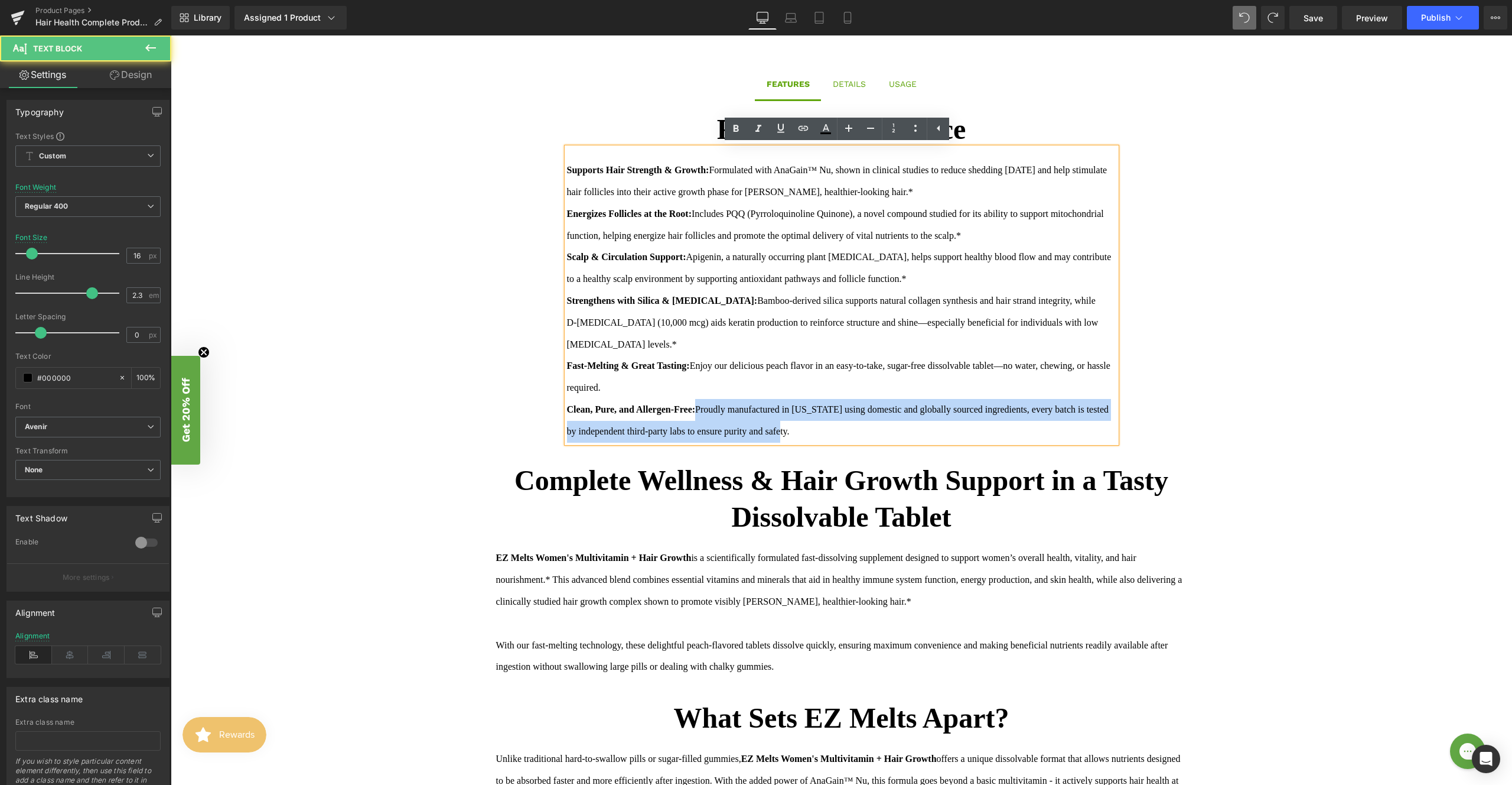
drag, startPoint x: 703, startPoint y: 406, endPoint x: 875, endPoint y: 426, distance: 173.2
click at [875, 426] on div "[MEDICAL_DATA] levels.* Fast-Melting & Great Tasting: Enjoy our delicious peach…" at bounding box center [842, 388] width 549 height 109
drag, startPoint x: 847, startPoint y: 434, endPoint x: 705, endPoint y: 414, distance: 143.4
click at [705, 414] on div "[MEDICAL_DATA] levels.* Fast-Melting & Great Tasting: Enjoy our delicious peach…" at bounding box center [842, 388] width 549 height 109
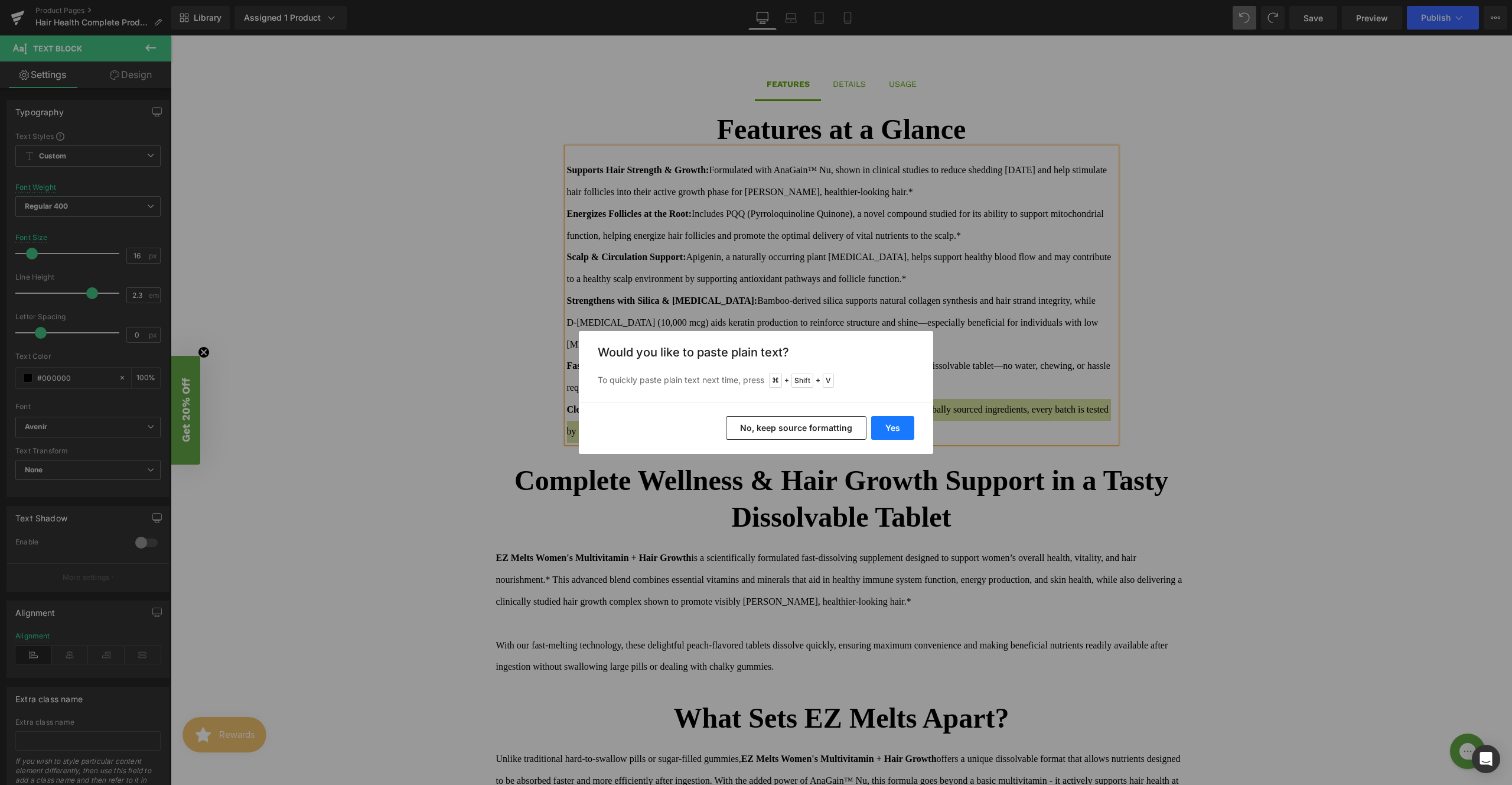
click at [910, 423] on button "Yes" at bounding box center [892, 427] width 43 height 24
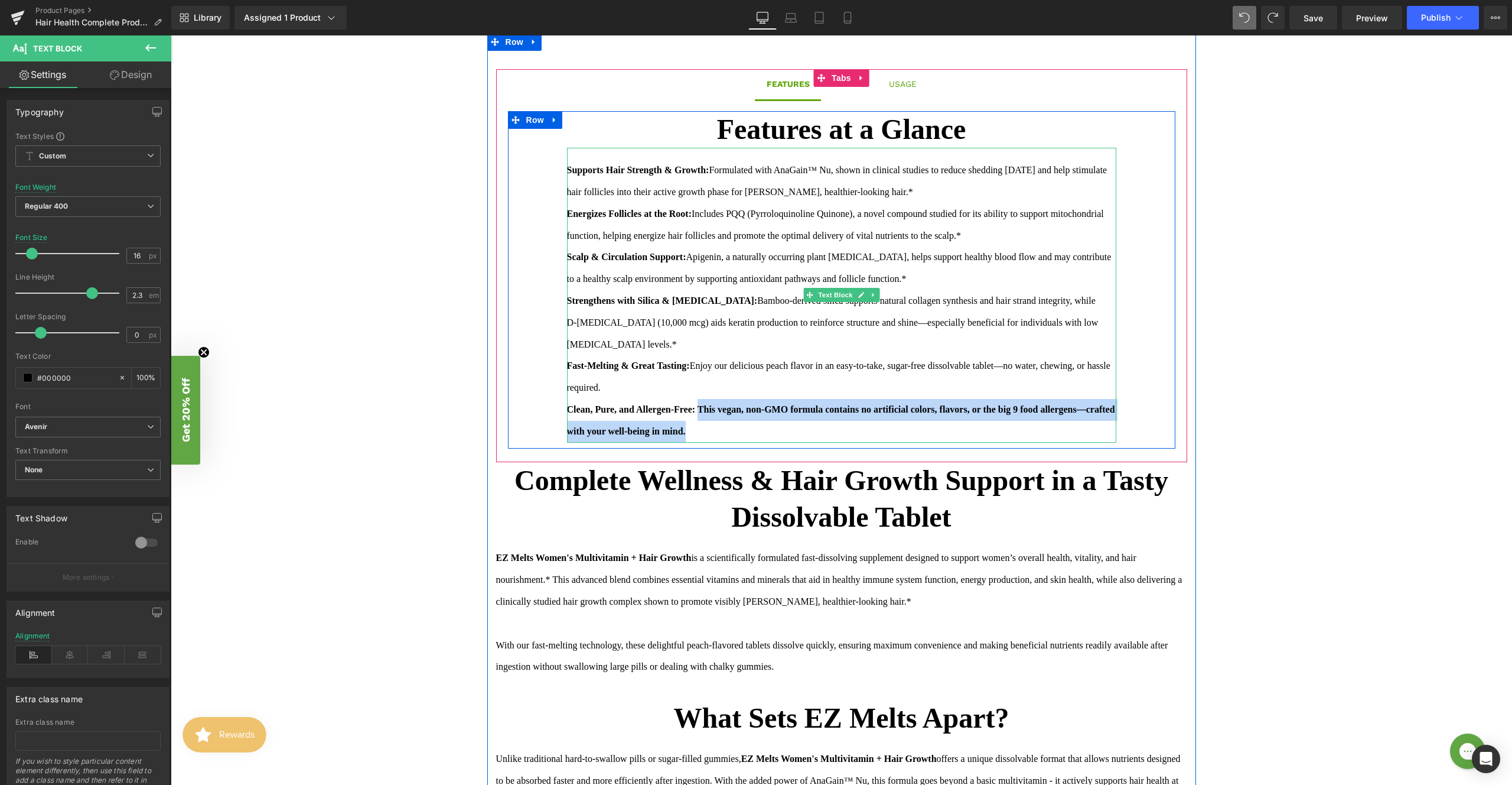
drag, startPoint x: 791, startPoint y: 434, endPoint x: 705, endPoint y: 404, distance: 91.1
click at [705, 404] on div "[MEDICAL_DATA] levels.* Fast-Melting & Great Tasting: Enjoy our delicious peach…" at bounding box center [842, 388] width 549 height 109
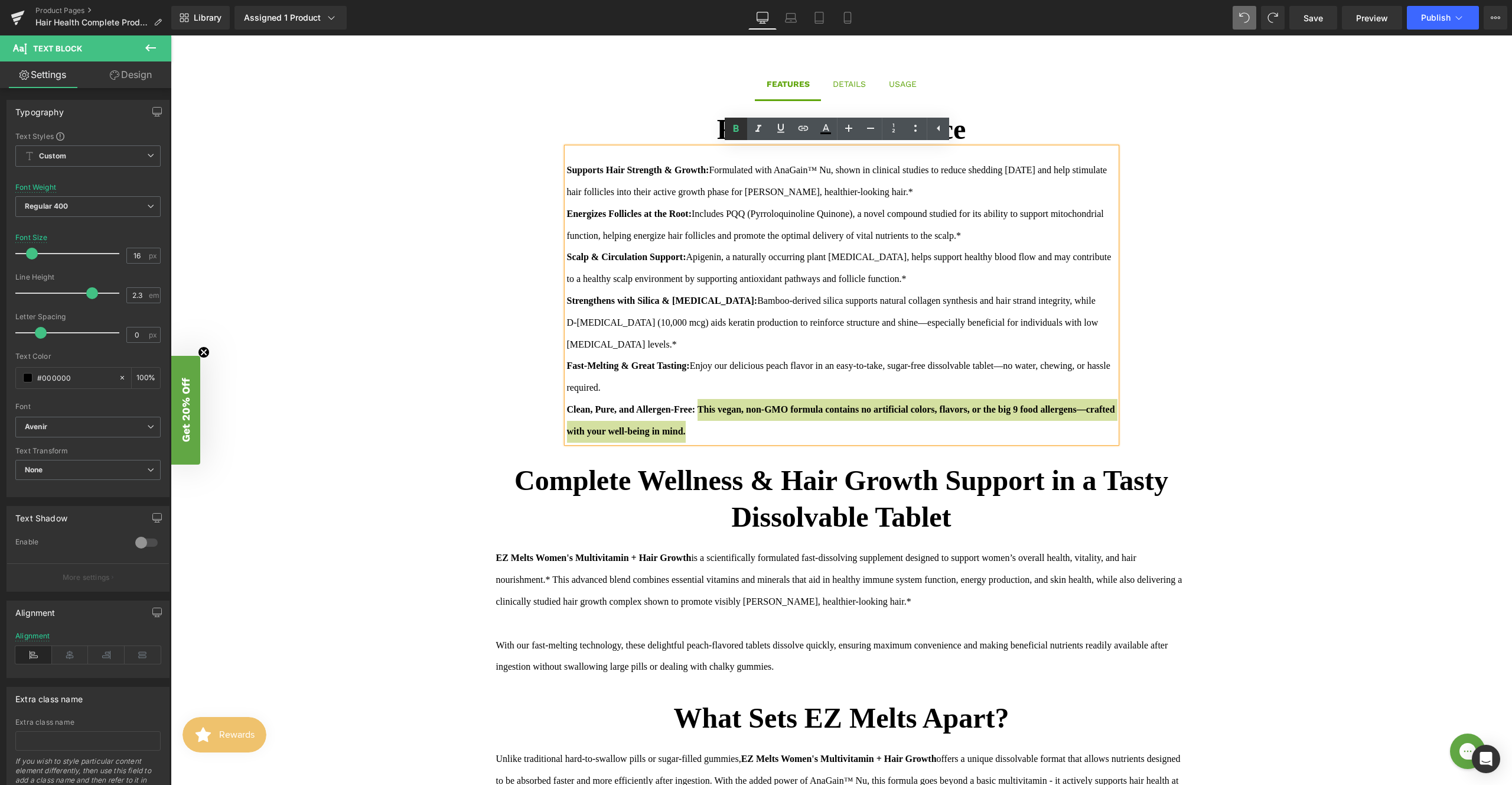
click at [742, 125] on icon at bounding box center [736, 129] width 14 height 14
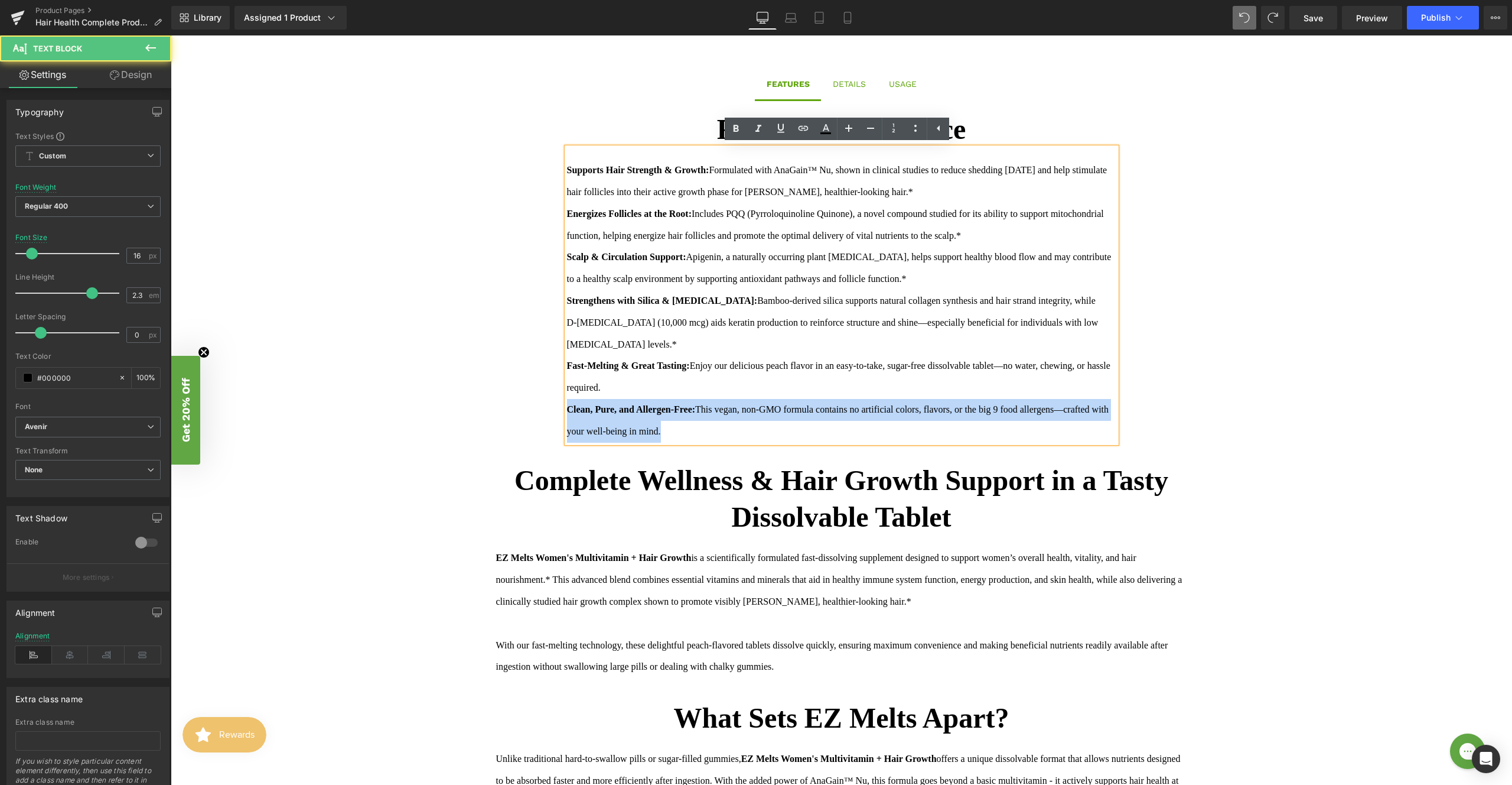
drag, startPoint x: 691, startPoint y: 426, endPoint x: 549, endPoint y: 412, distance: 142.7
click at [549, 412] on div "Features at a Glance Text Block Supports Hair Strength & Growth: Formulated wit…" at bounding box center [842, 280] width 667 height 337
copy div "Clean, Pure, and Allergen-Free: This vegan, non-GMO formula contains no artific…"
click at [757, 430] on div "[MEDICAL_DATA] levels.* Fast-Melting & Great Tasting: Enjoy our delicious peach…" at bounding box center [842, 388] width 549 height 109
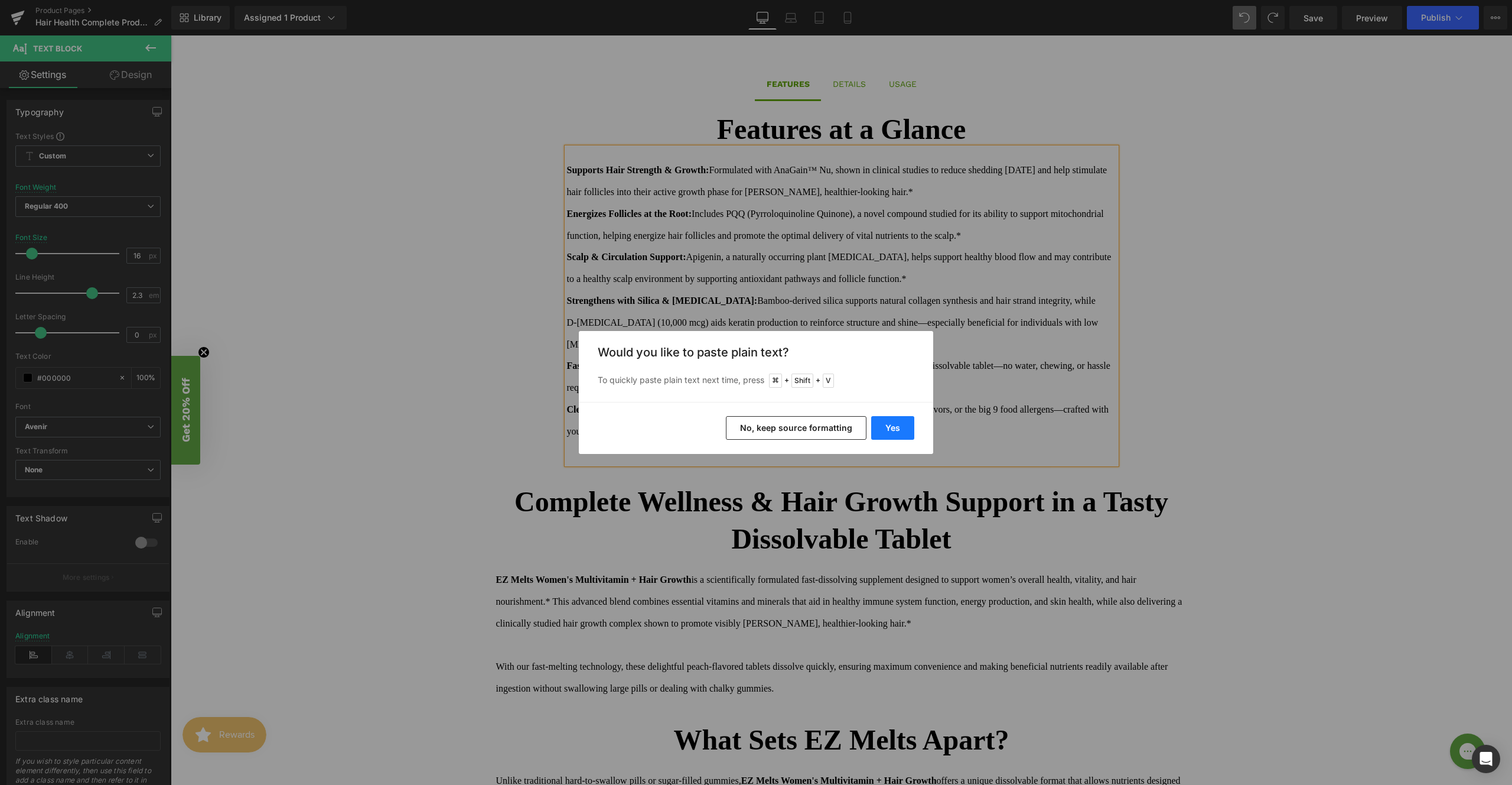
click at [904, 420] on button "Yes" at bounding box center [892, 427] width 43 height 24
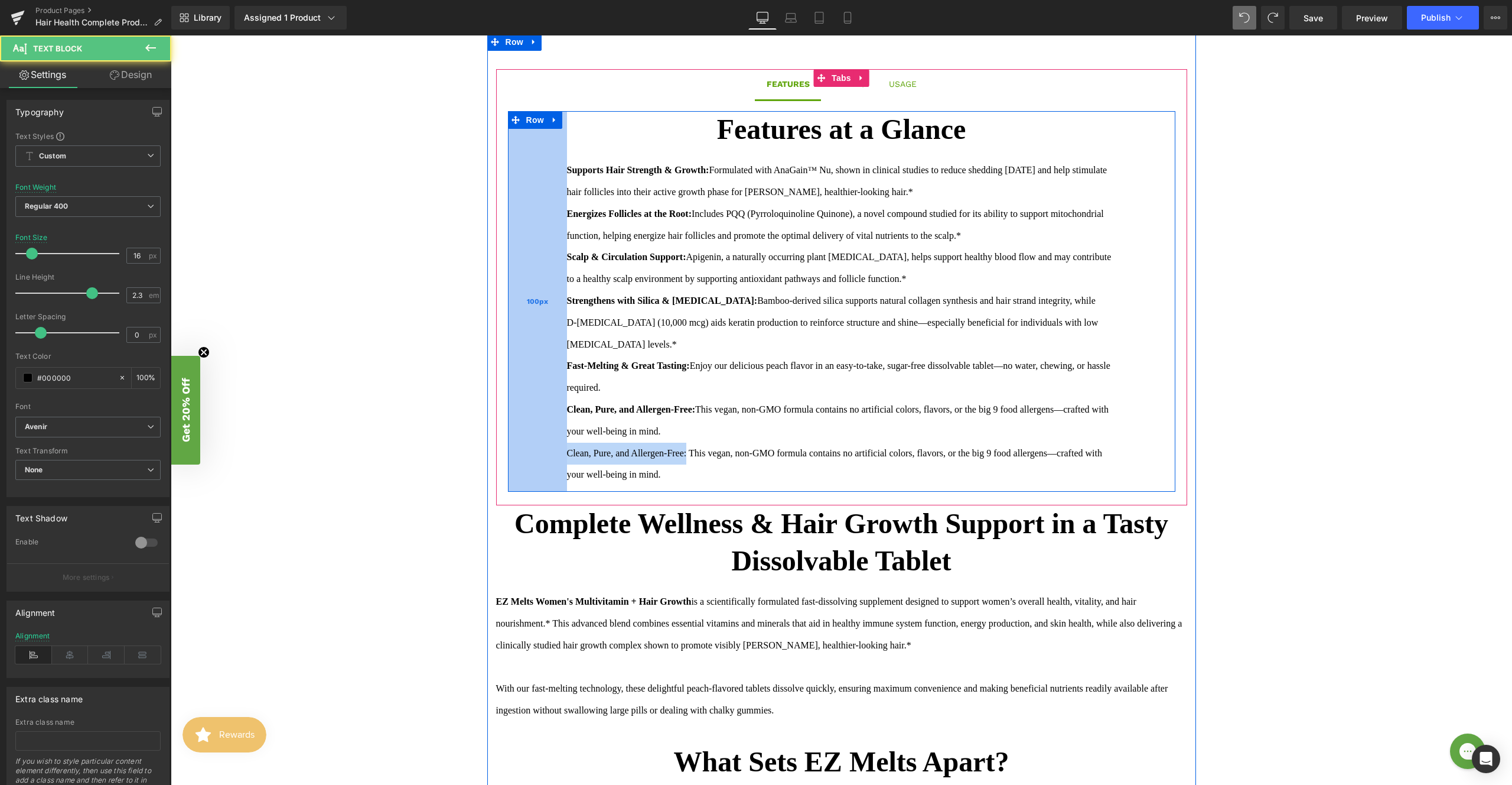
drag, startPoint x: 695, startPoint y: 451, endPoint x: 530, endPoint y: 449, distance: 165.0
click at [530, 449] on div "Features at a Glance Text Block Supports Hair Strength & Growth: Formulated wit…" at bounding box center [842, 301] width 667 height 381
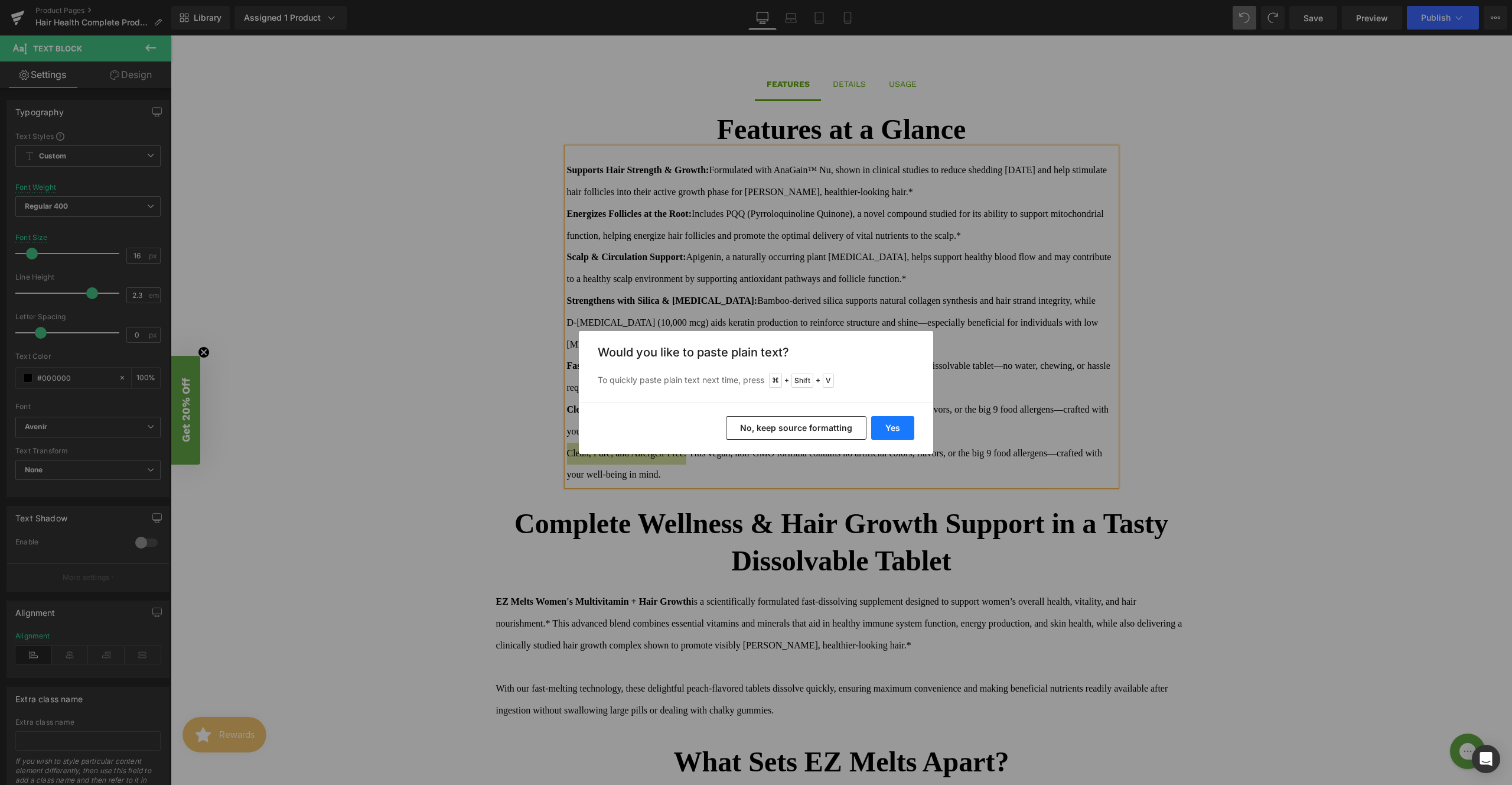
drag, startPoint x: 729, startPoint y: 385, endPoint x: 899, endPoint y: 421, distance: 173.8
click at [899, 421] on button "Yes" at bounding box center [892, 427] width 43 height 24
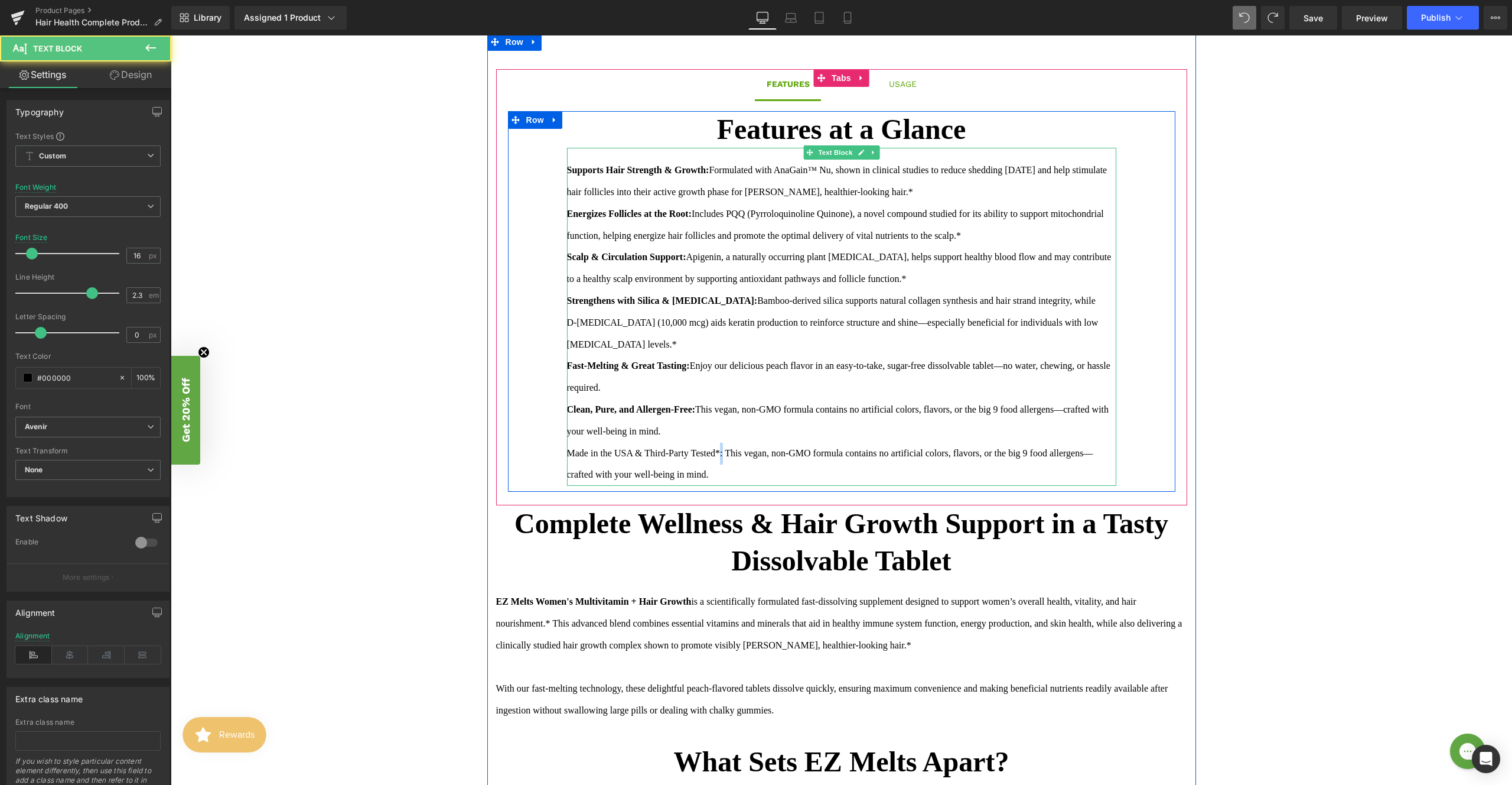
click at [726, 452] on span "Made in the USA & Third-Party Tested*: This vegan, non-GMO formula contains no …" at bounding box center [831, 464] width 526 height 32
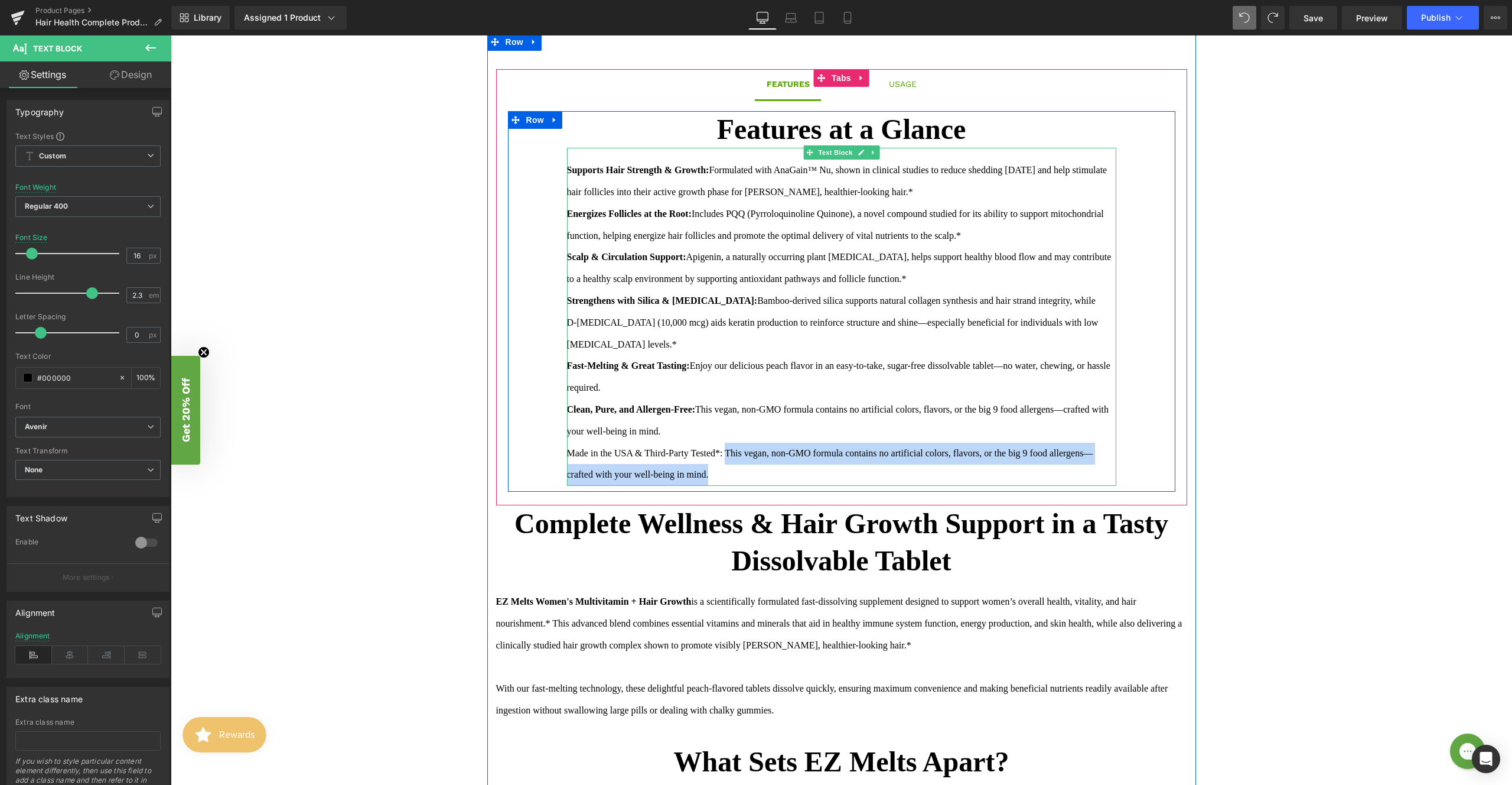
drag, startPoint x: 769, startPoint y: 474, endPoint x: 732, endPoint y: 453, distance: 42.5
click at [732, 453] on div "Made in the USA & Third-Party Tested*: This vegan, non-GMO formula contains no …" at bounding box center [842, 464] width 549 height 44
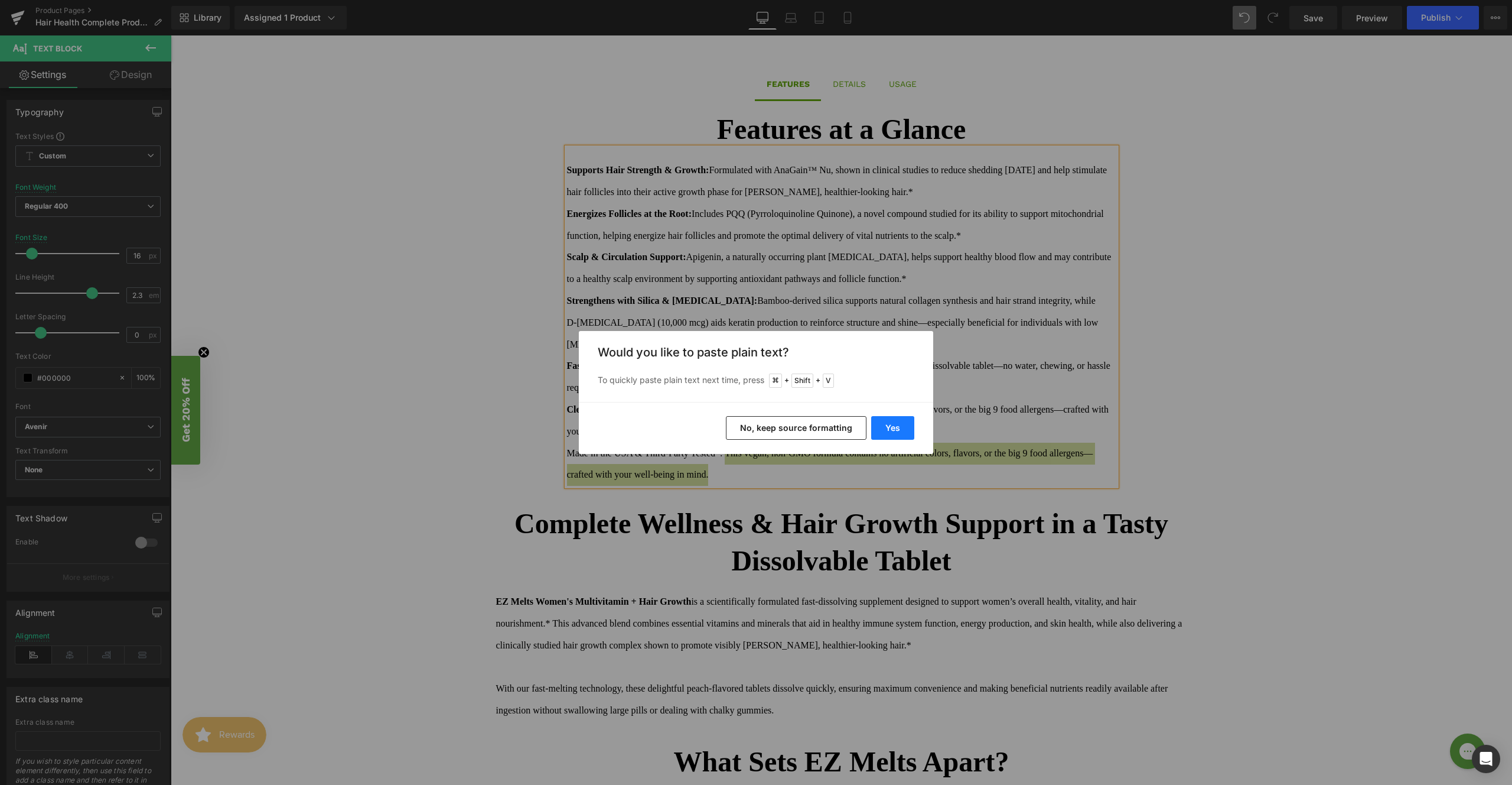
drag, startPoint x: 896, startPoint y: 419, endPoint x: 725, endPoint y: 384, distance: 174.5
click at [896, 419] on button "Yes" at bounding box center [892, 427] width 43 height 24
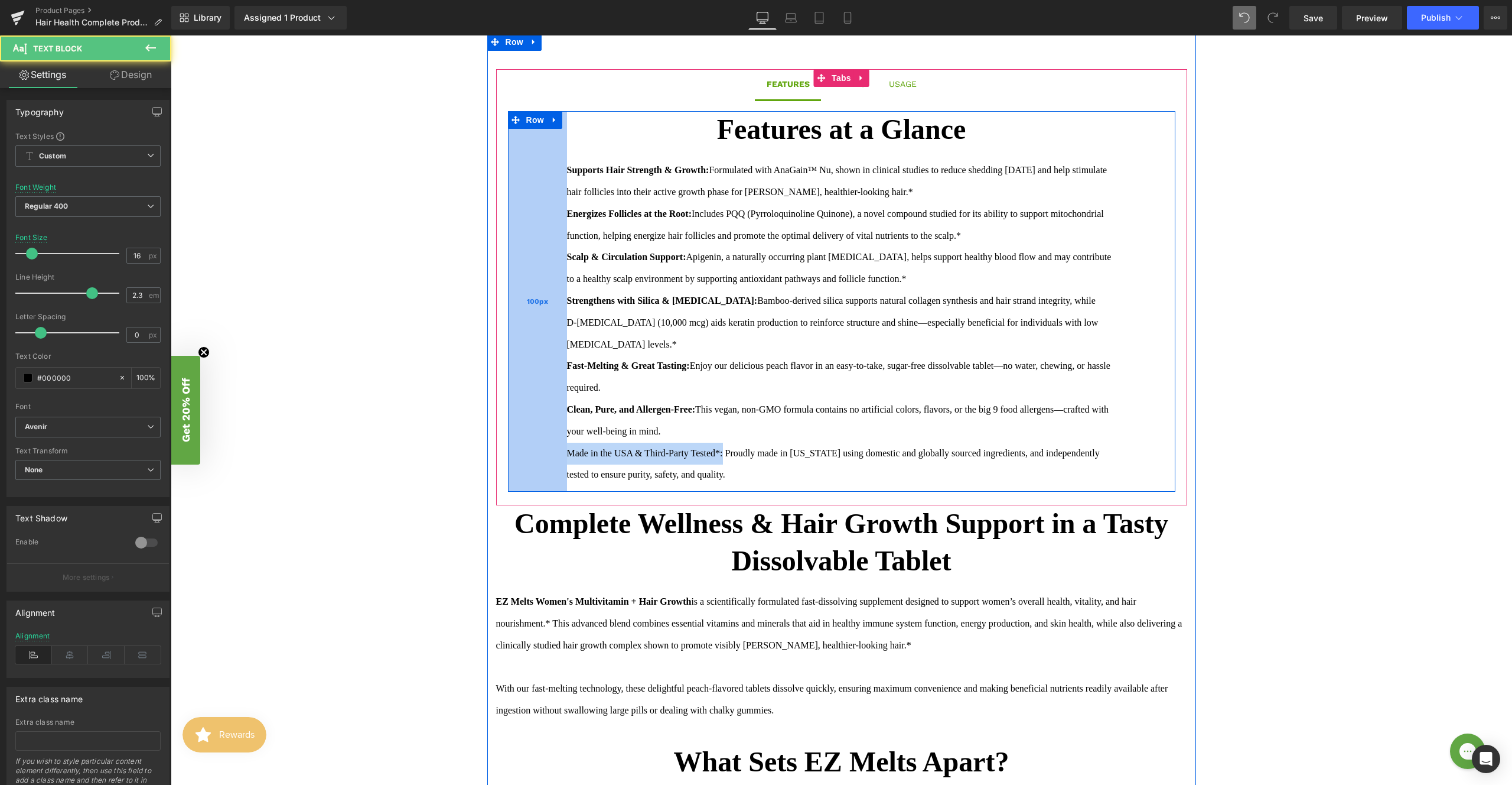
drag, startPoint x: 730, startPoint y: 453, endPoint x: 535, endPoint y: 453, distance: 195.0
click at [535, 453] on div "Features at a Glance Text Block Supports Hair Strength & Growth: Formulated wit…" at bounding box center [842, 301] width 667 height 381
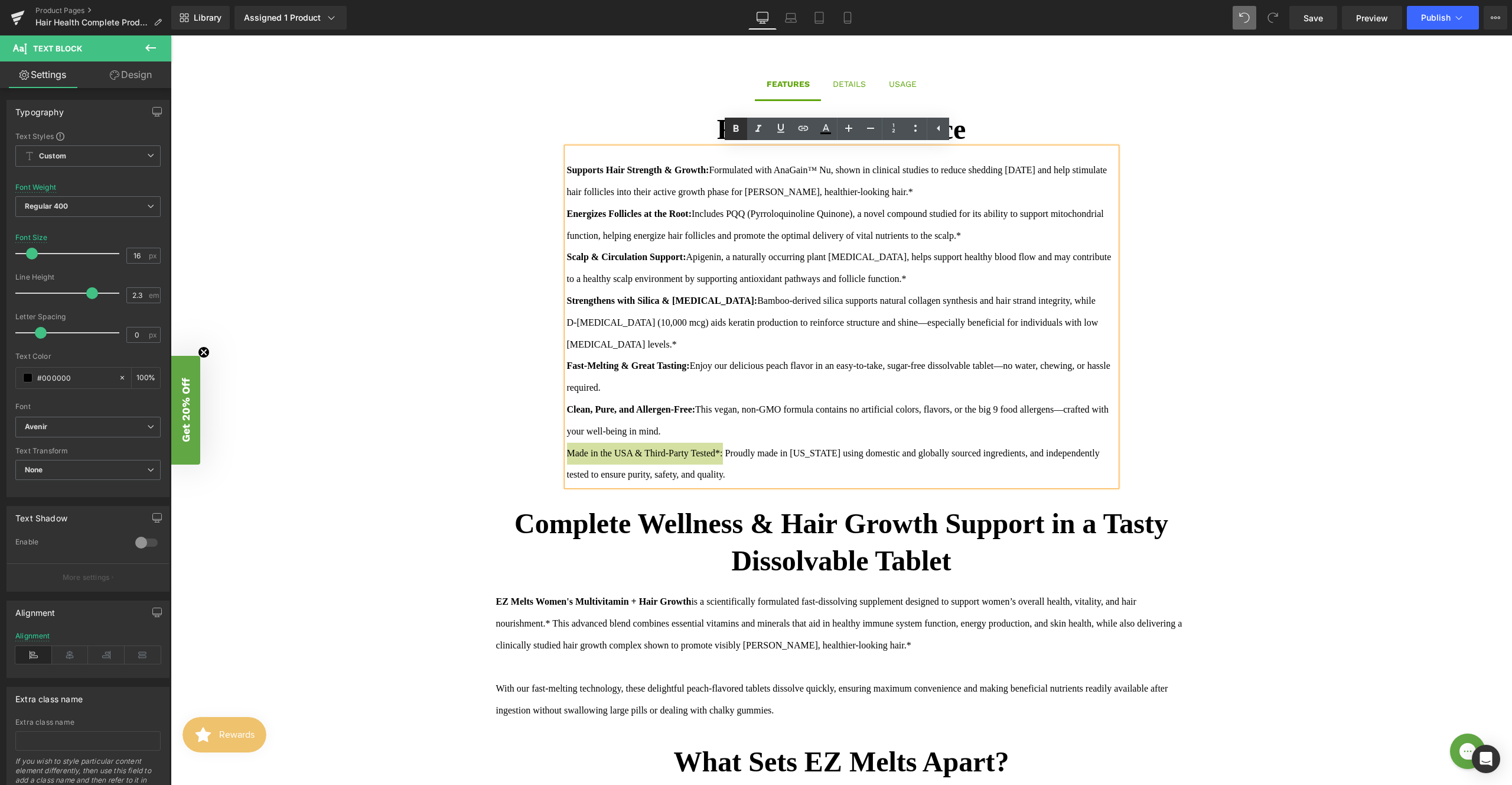
click at [733, 123] on icon at bounding box center [736, 129] width 14 height 14
click at [881, 479] on div "Made in the USA & Third-Party Tested*: Proudly made in [US_STATE] using domesti…" at bounding box center [842, 464] width 549 height 44
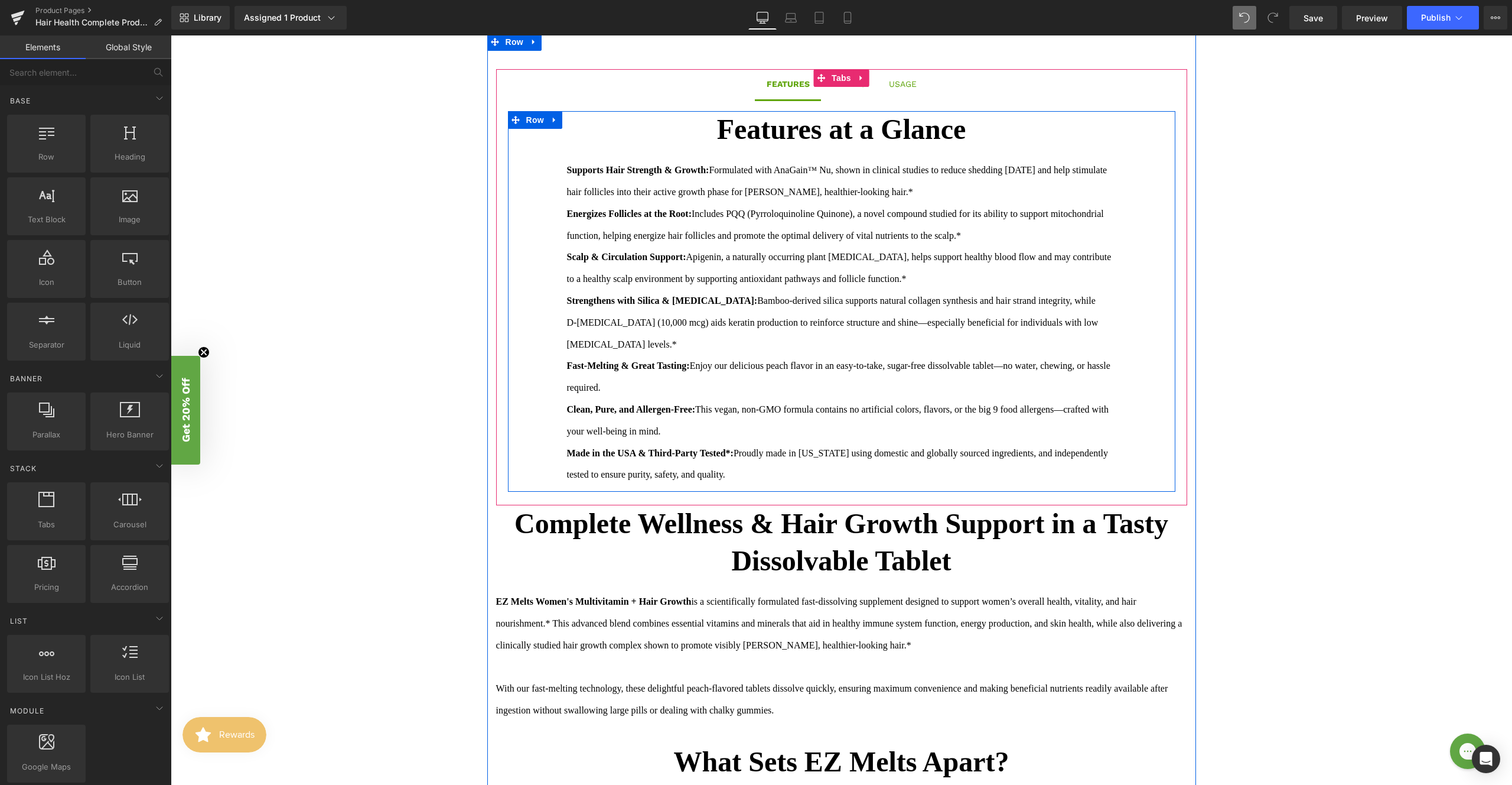
click at [992, 368] on div "Features at a Glance Text Block Supports Hair Strength & Growth: Formulated wit…" at bounding box center [842, 301] width 667 height 381
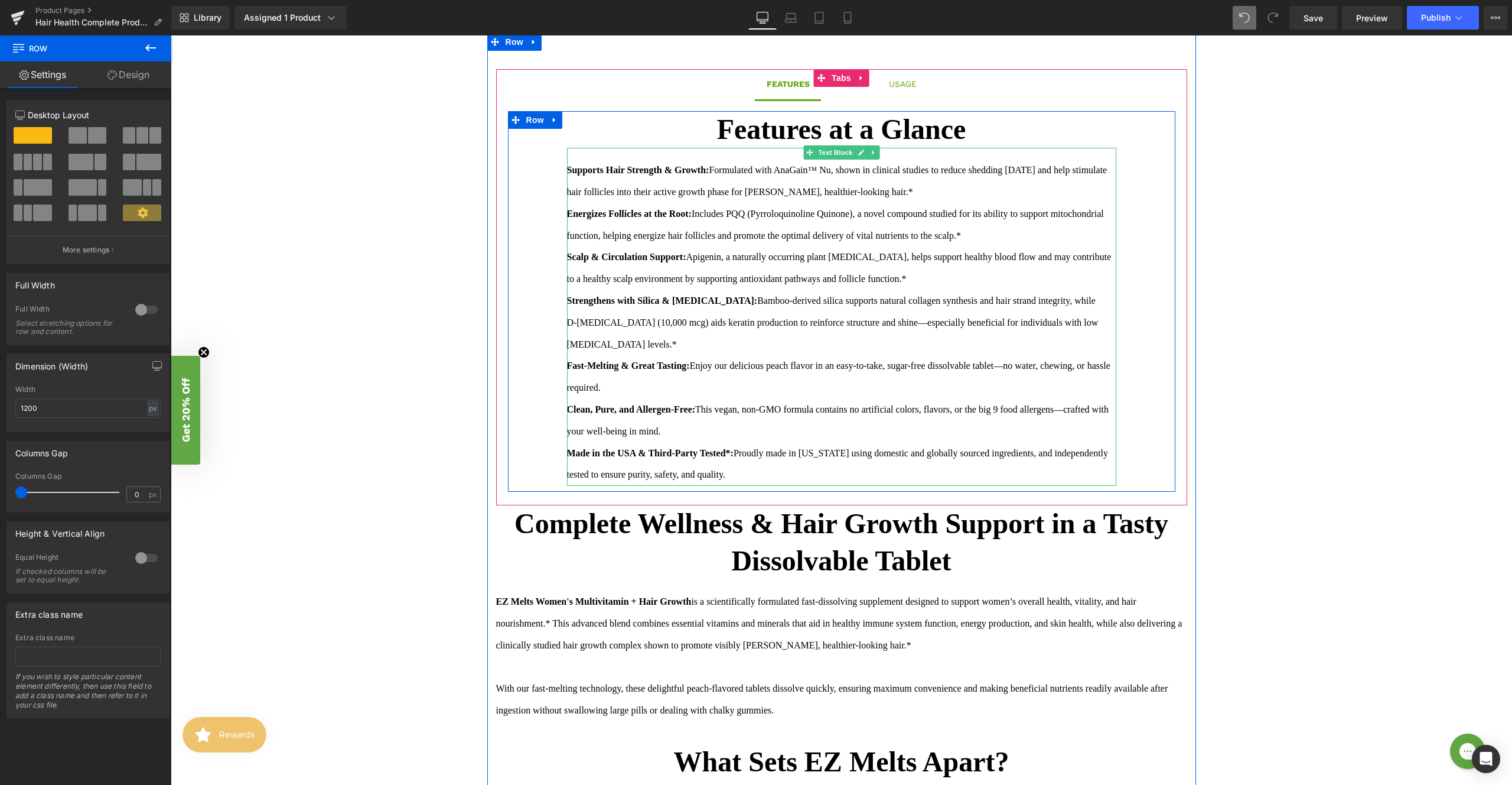
click at [992, 247] on div "Supports Hair Strength & Growth: Formulated with AnaGain™ Nu, shown in clinical…" at bounding box center [842, 316] width 549 height 338
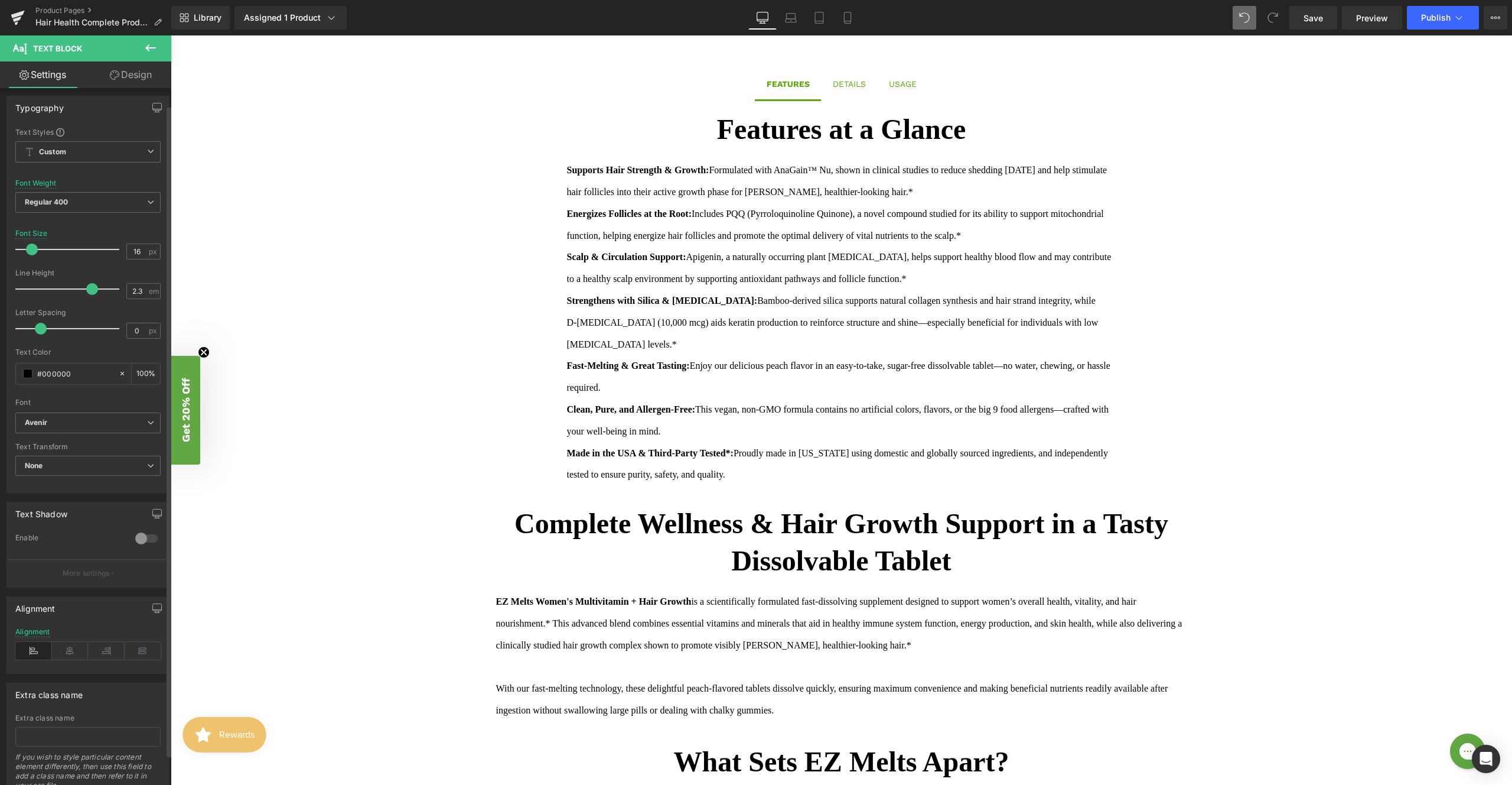
scroll to position [0, 0]
click at [147, 67] on link "Design" at bounding box center [131, 75] width 86 height 26
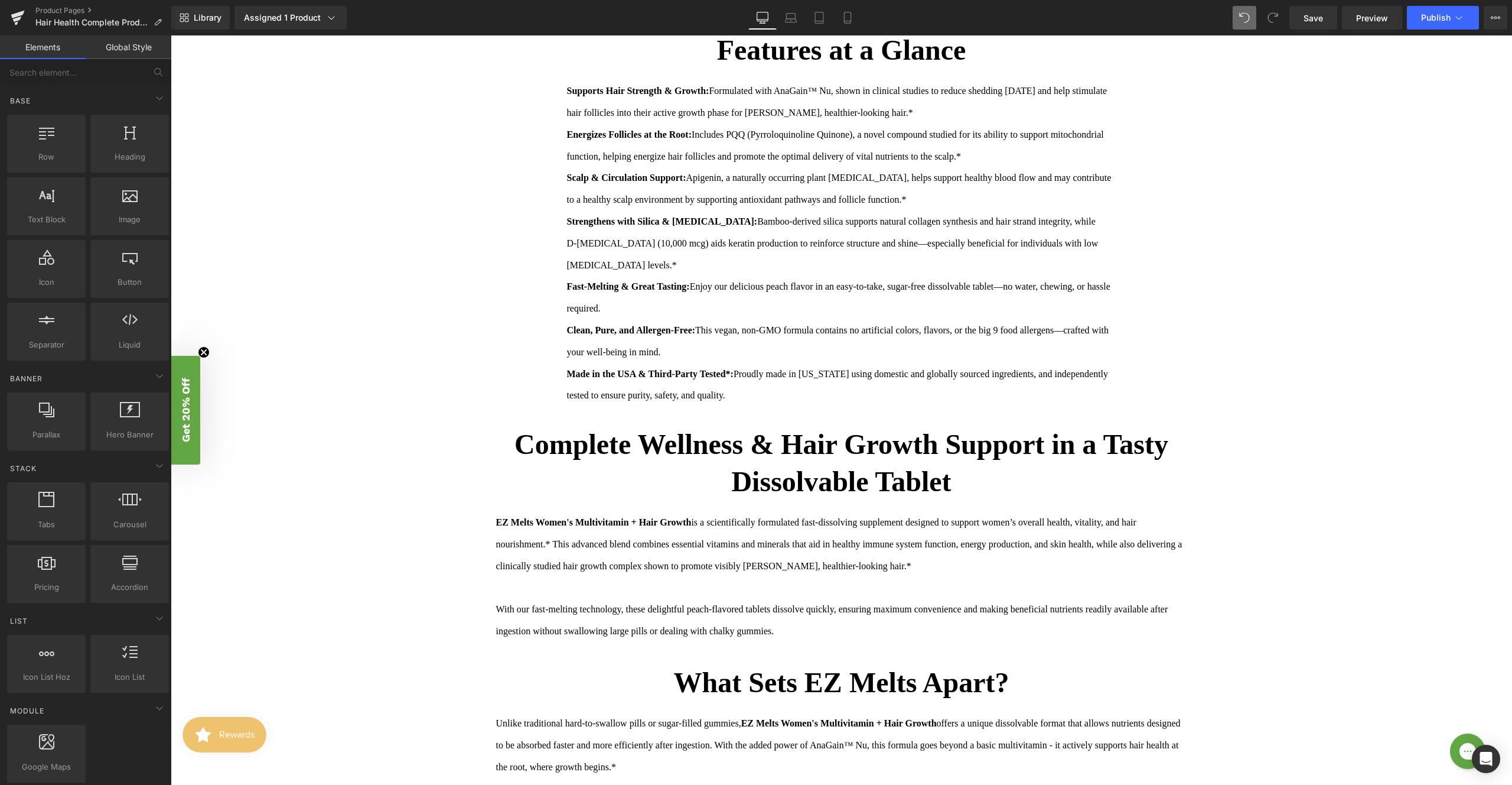
scroll to position [875, 0]
click at [992, 21] on span "Save" at bounding box center [1313, 18] width 19 height 12
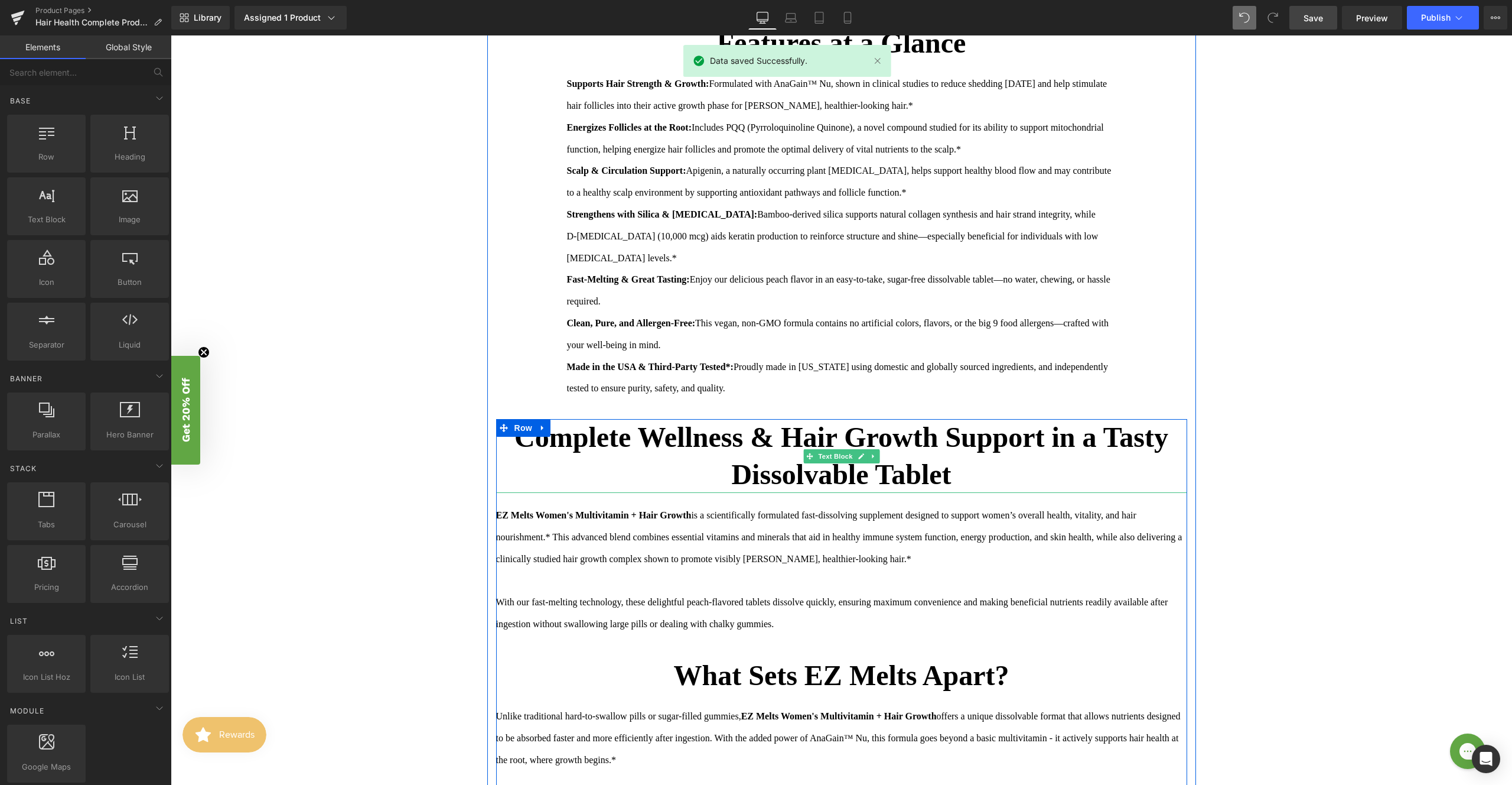
scroll to position [914, 0]
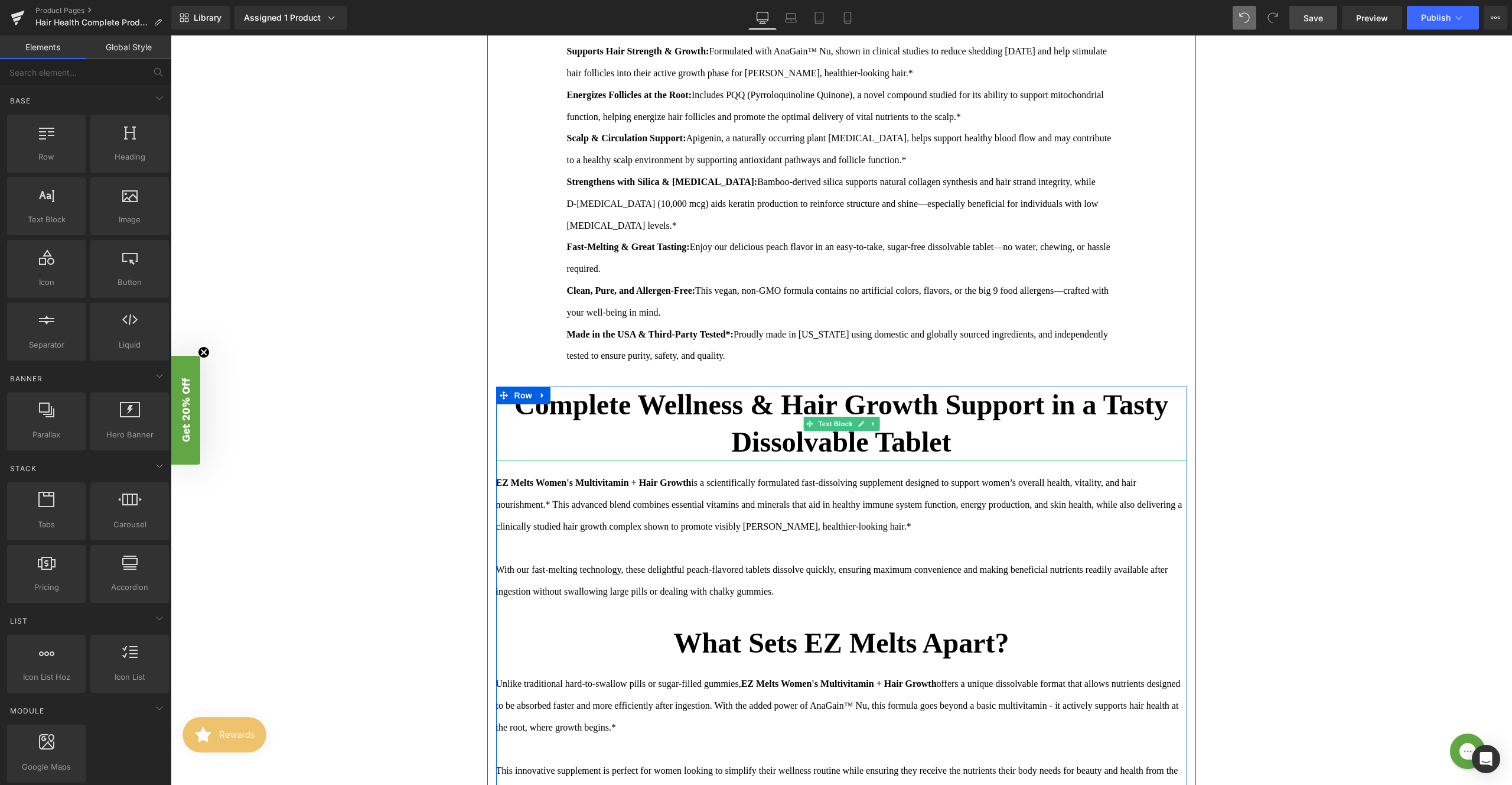
click at [974, 442] on b "Complete Wellness & Hair Growth Support in a Tasty Dissolvable Tablet" at bounding box center [841, 422] width 654 height 68
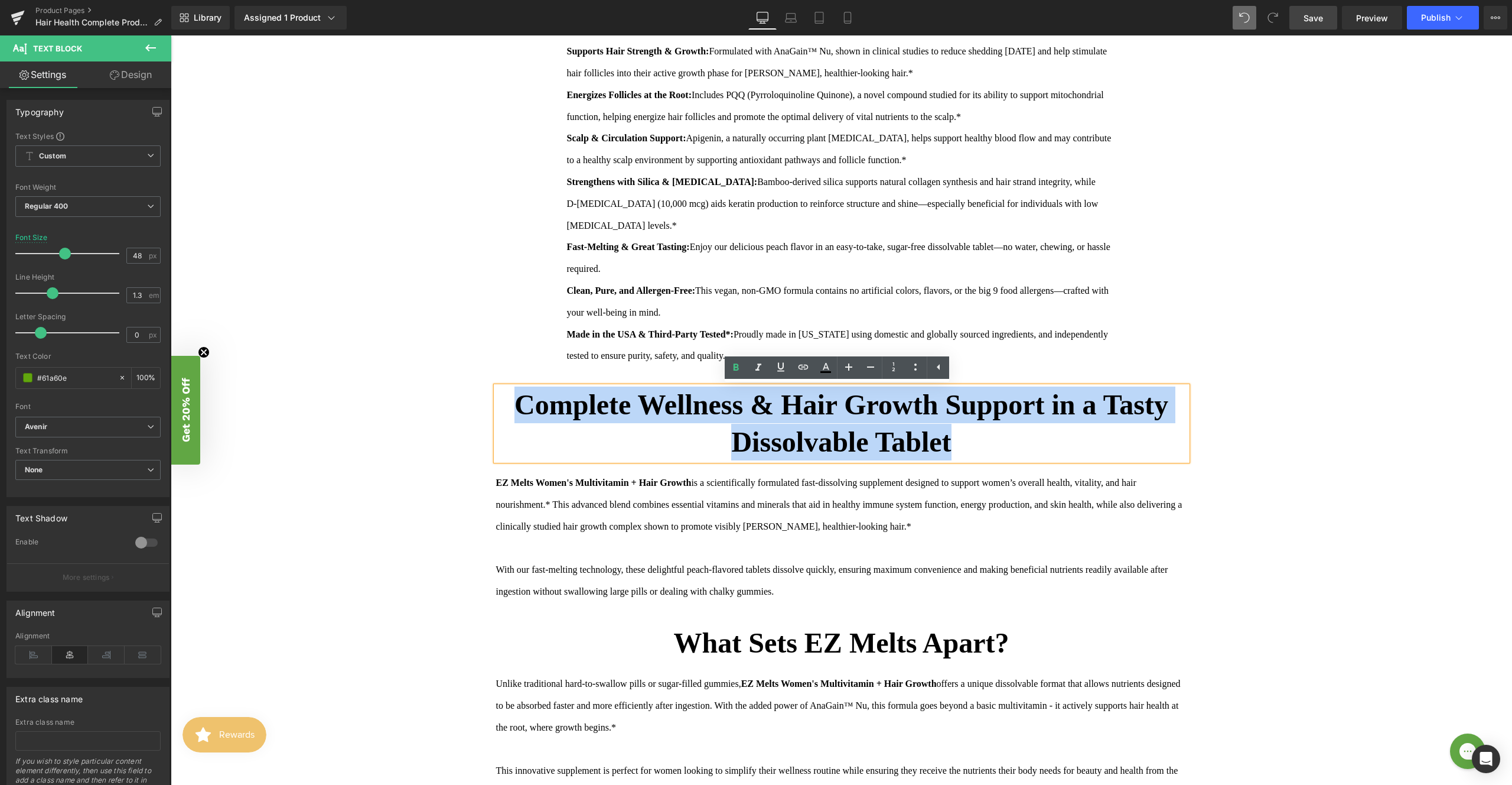
drag, startPoint x: 996, startPoint y: 442, endPoint x: 479, endPoint y: 390, distance: 519.6
click at [479, 390] on div "Sale Off (P) Image Hair Health Complete (P) Title $ 0.00 (P) Price Yotpo - Prod…" at bounding box center [841, 781] width 1342 height 3081
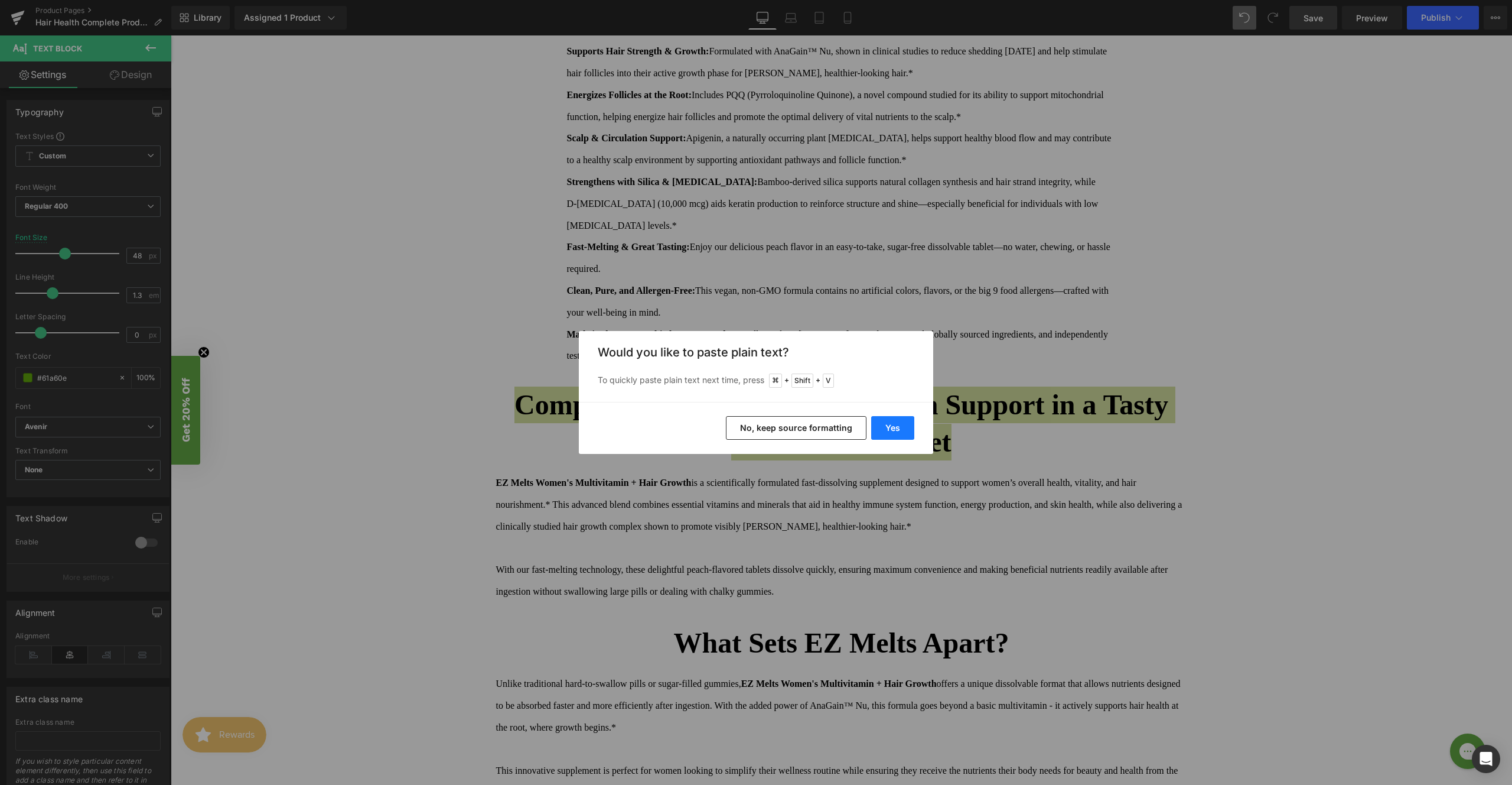
click at [913, 432] on button "Yes" at bounding box center [892, 427] width 43 height 24
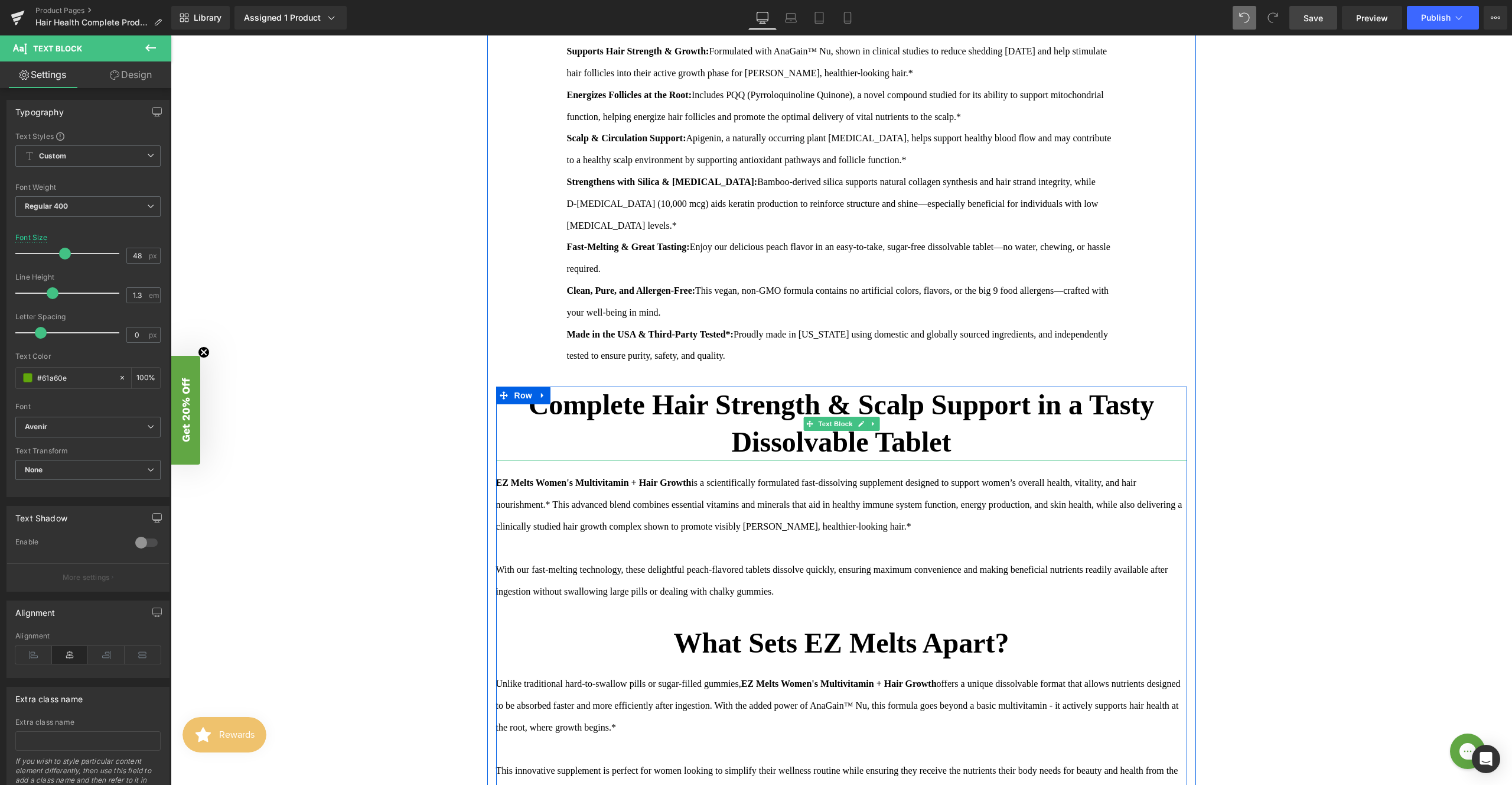
click at [992, 400] on b "Complete Hair Strength & Scalp Support in a Tasty Dissolvable Tablet" at bounding box center [841, 422] width 626 height 68
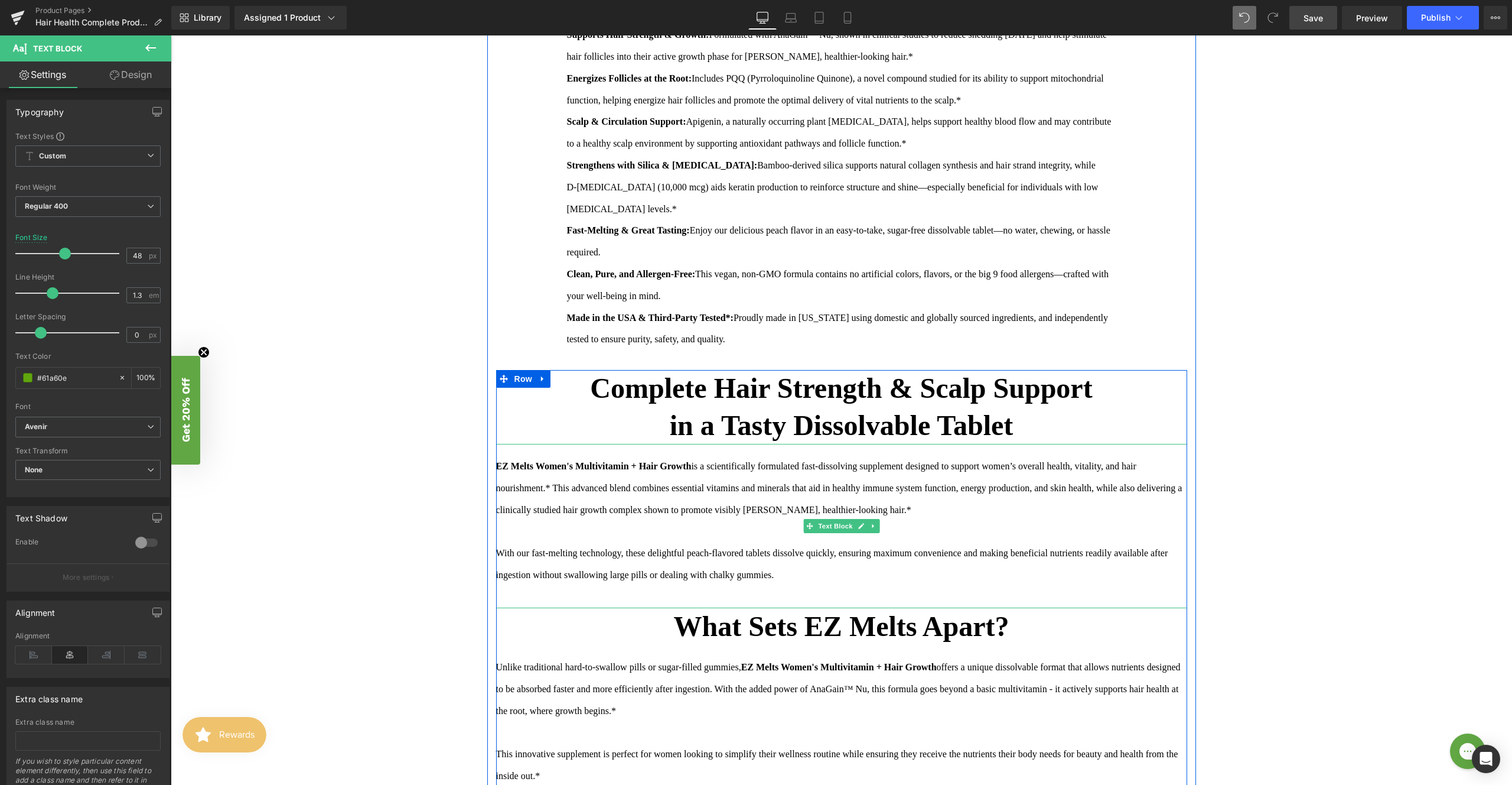
scroll to position [947, 0]
